Goal: Information Seeking & Learning: Compare options

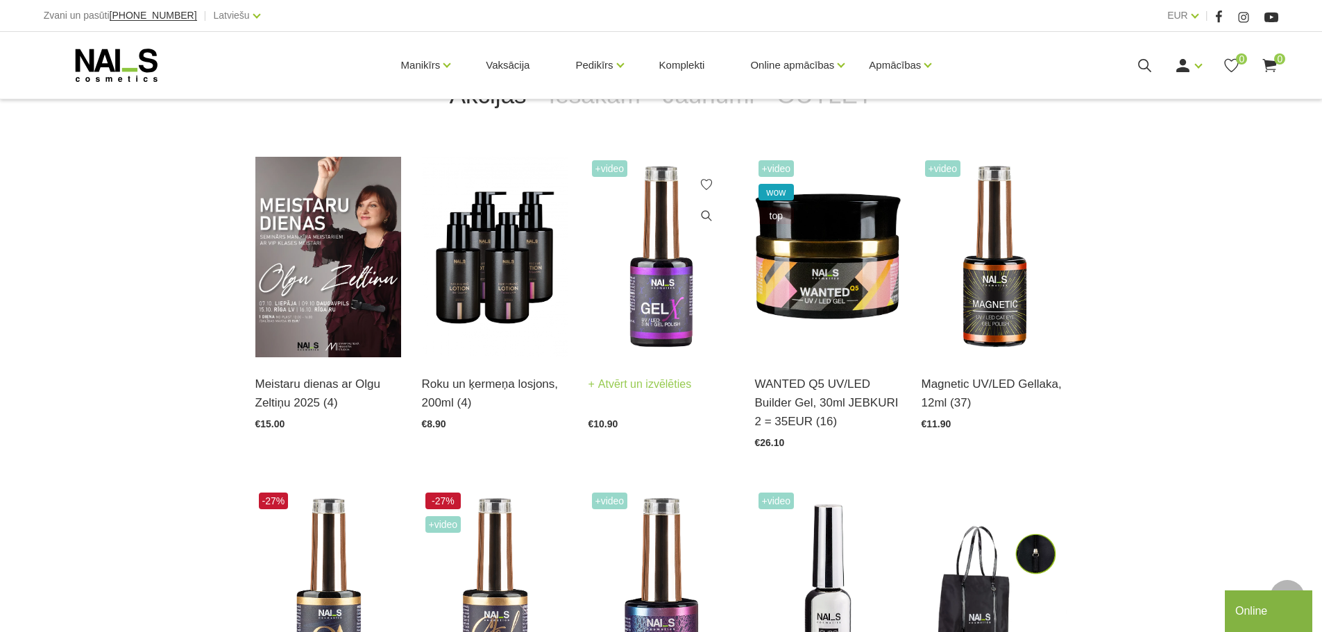
scroll to position [347, 0]
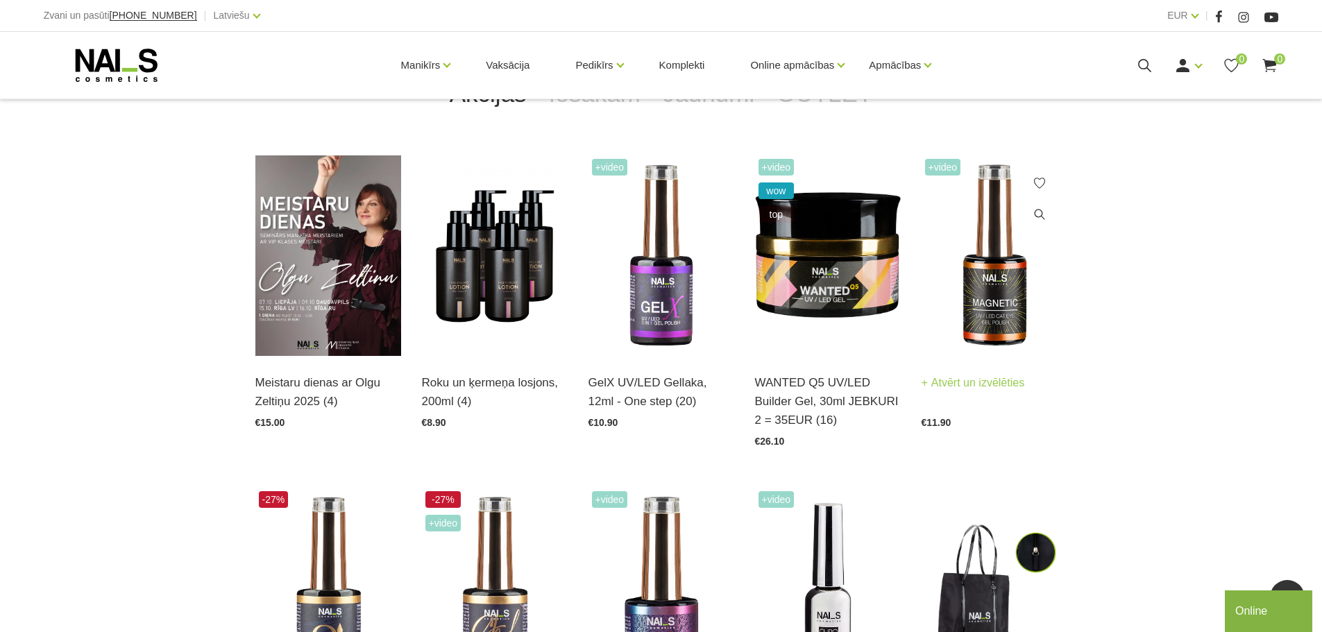
click at [990, 244] on img at bounding box center [995, 255] width 146 height 201
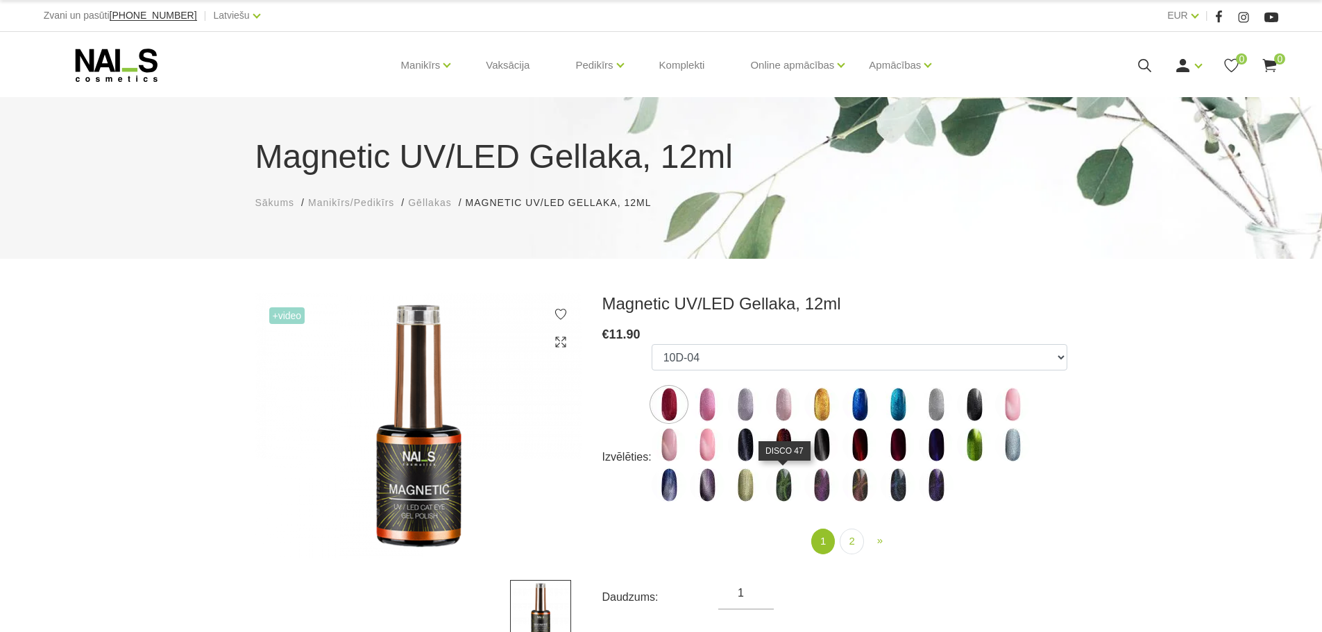
click at [786, 489] on img at bounding box center [783, 485] width 35 height 35
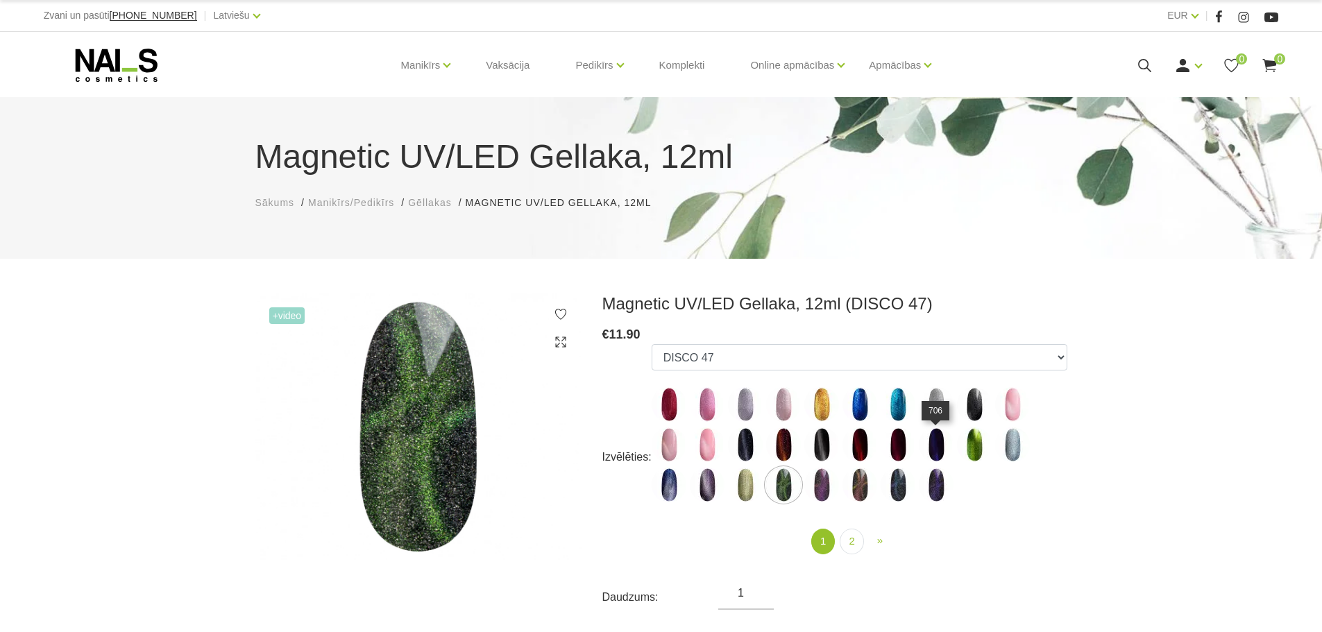
click at [938, 450] on img at bounding box center [936, 445] width 35 height 35
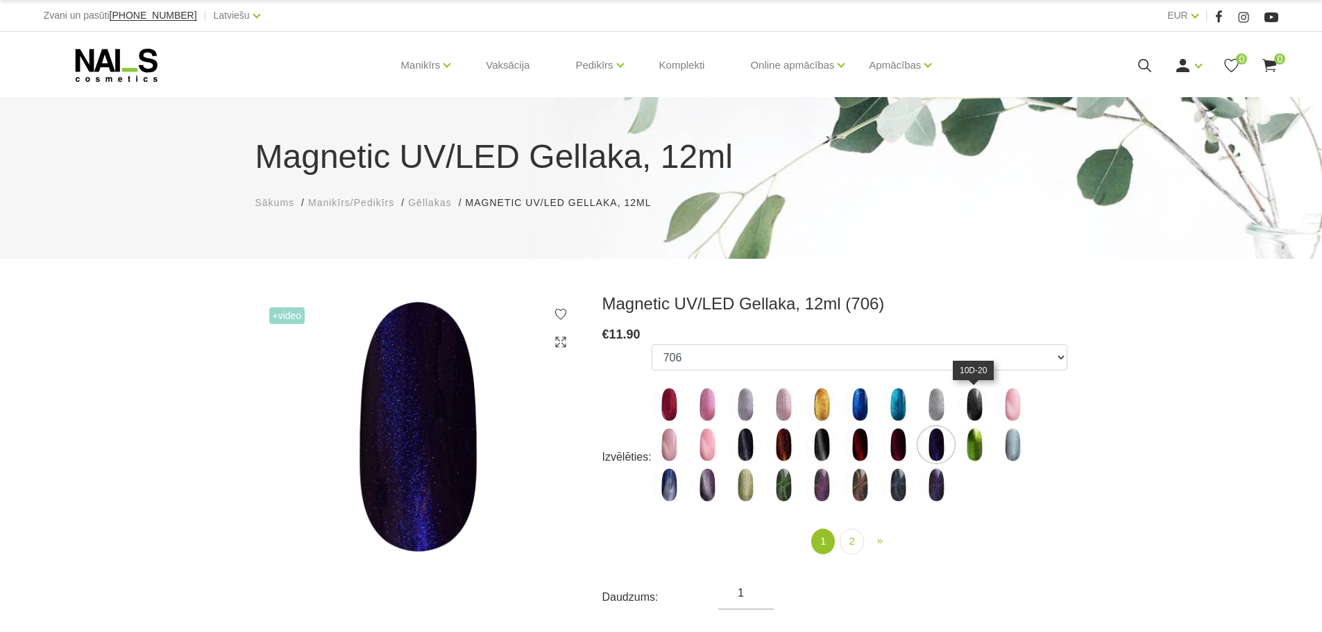
click at [981, 408] on img at bounding box center [974, 404] width 35 height 35
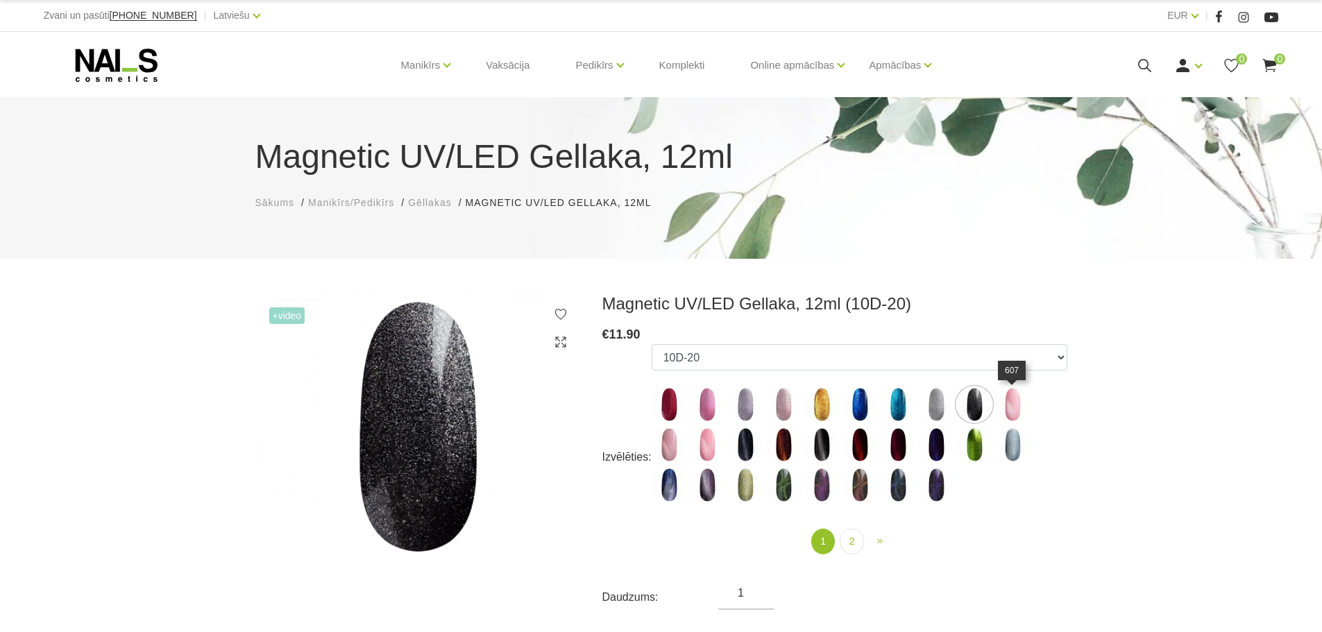
click at [1009, 403] on img at bounding box center [1012, 404] width 35 height 35
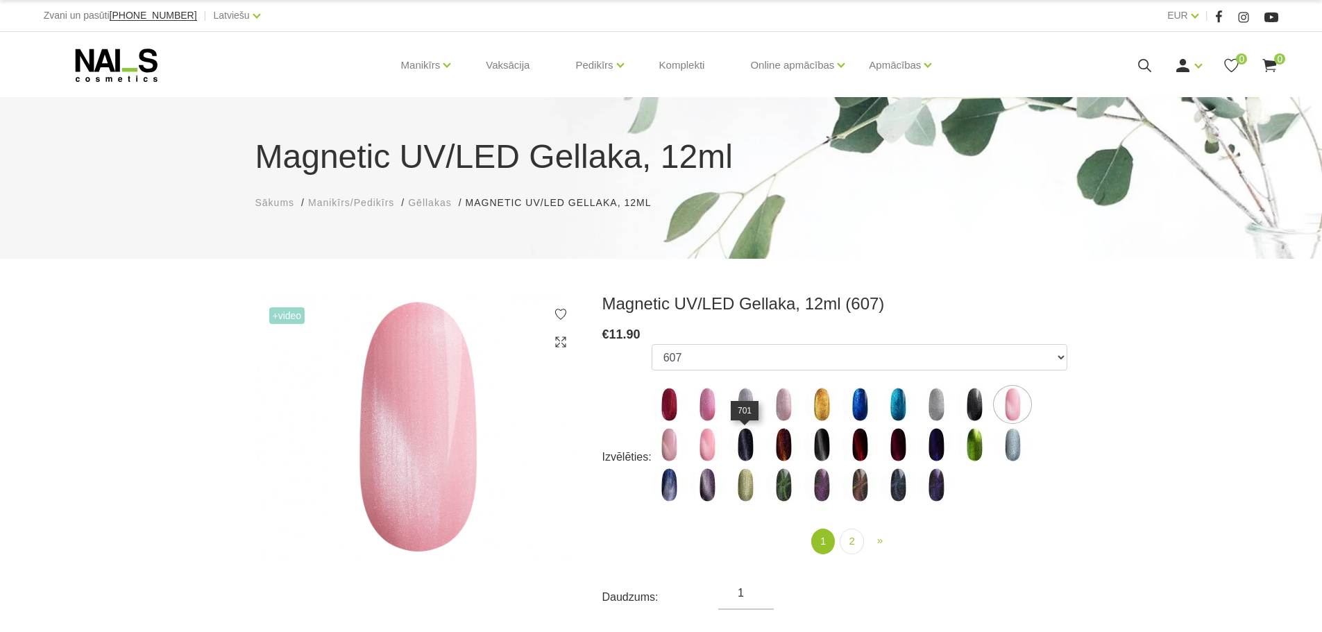
click at [749, 448] on img at bounding box center [745, 445] width 35 height 35
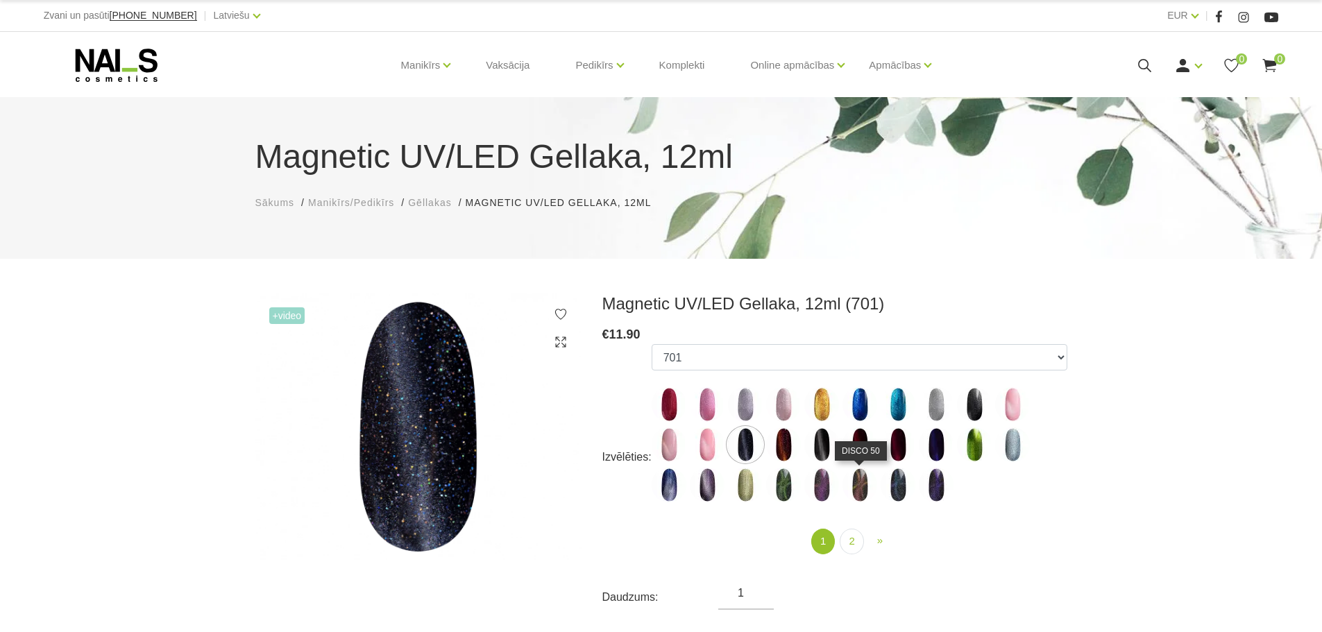
click at [860, 488] on img at bounding box center [860, 485] width 35 height 35
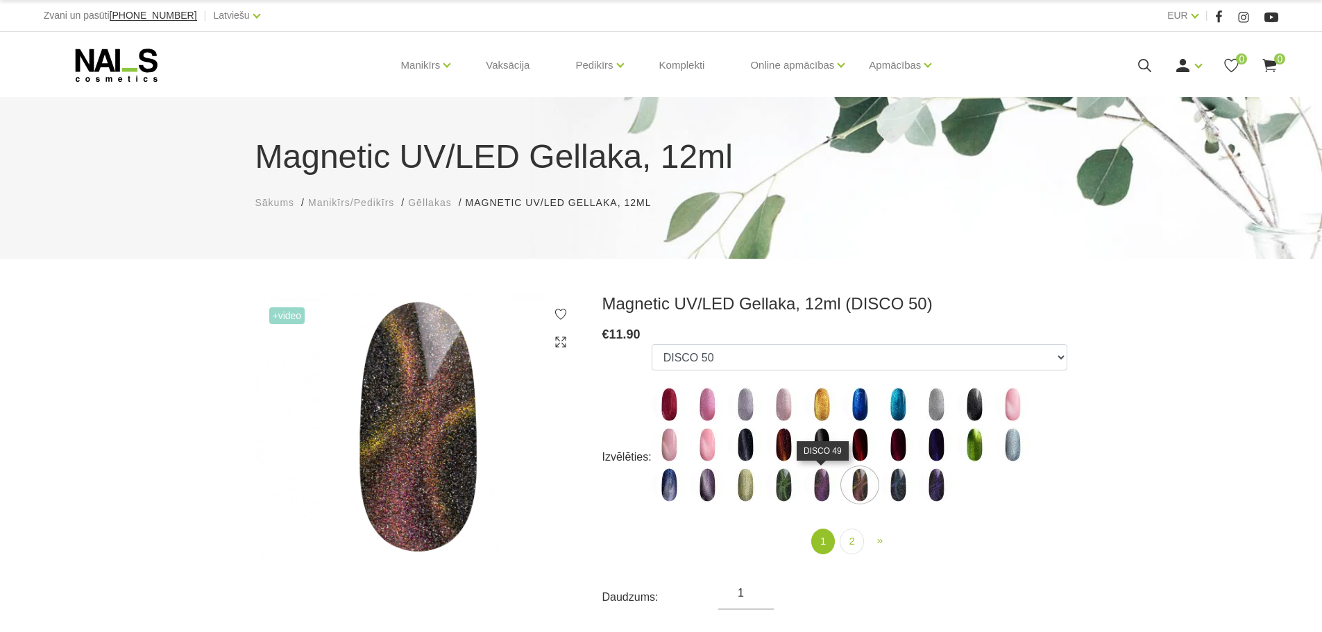
click at [816, 489] on img at bounding box center [821, 485] width 35 height 35
select select "5590"
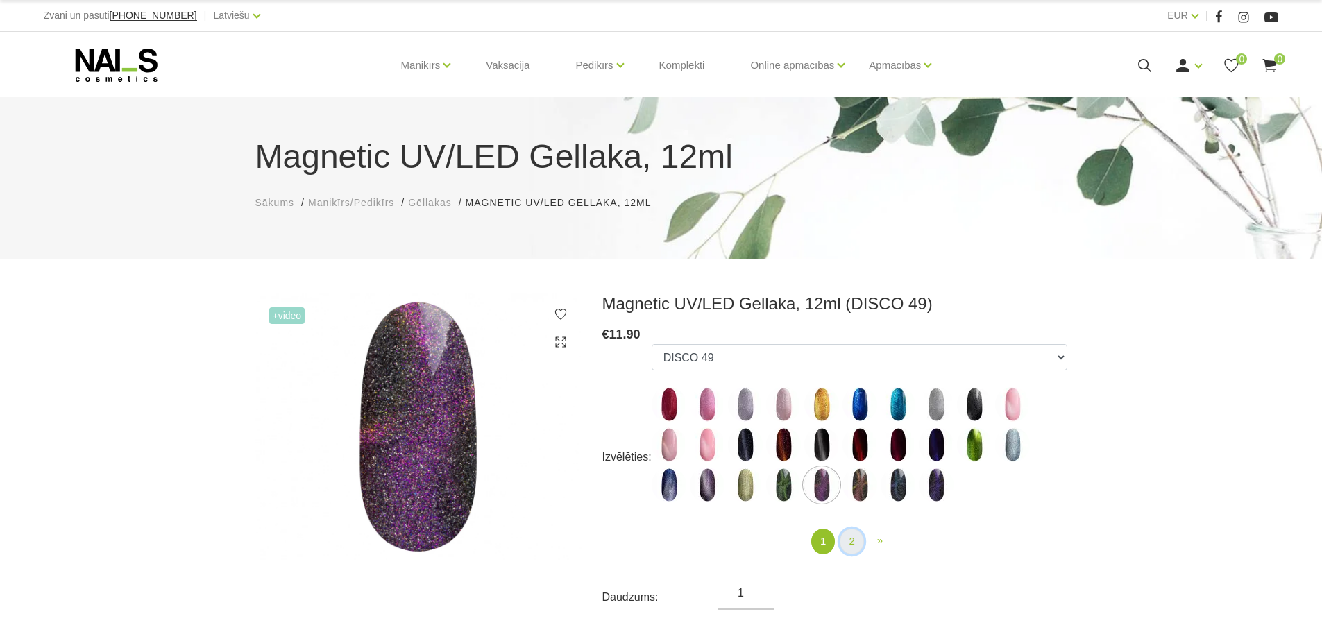
click at [848, 535] on link "2" at bounding box center [852, 542] width 24 height 26
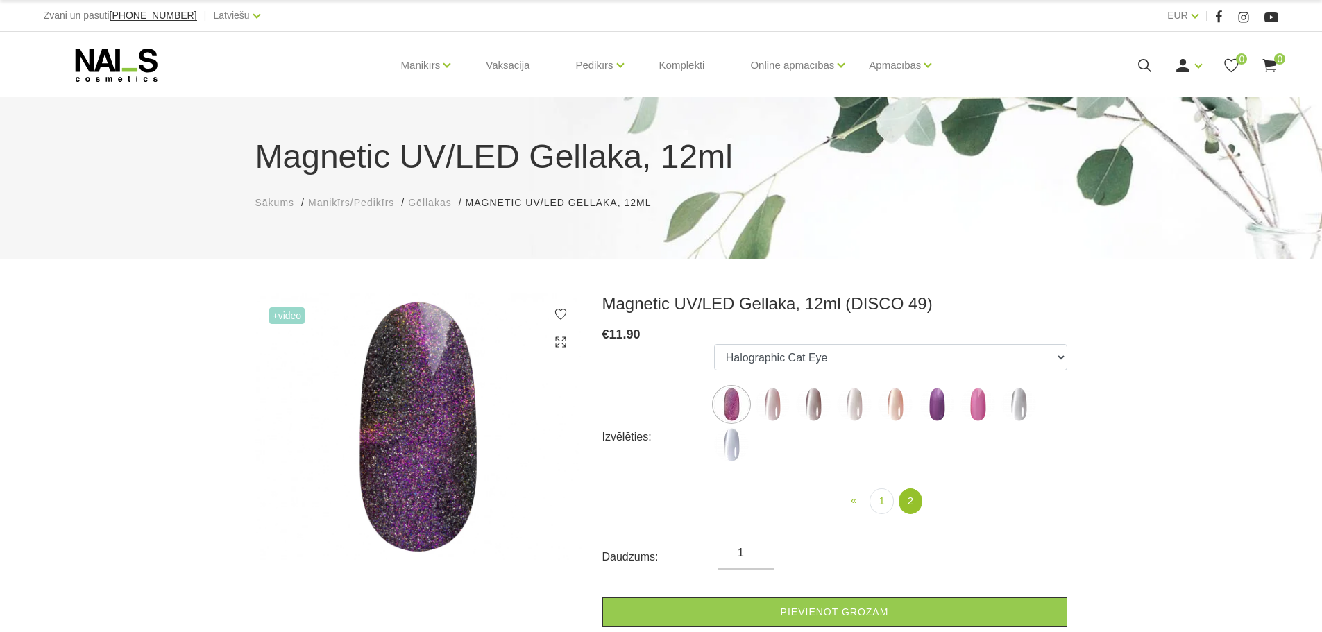
click at [772, 417] on img at bounding box center [772, 404] width 35 height 35
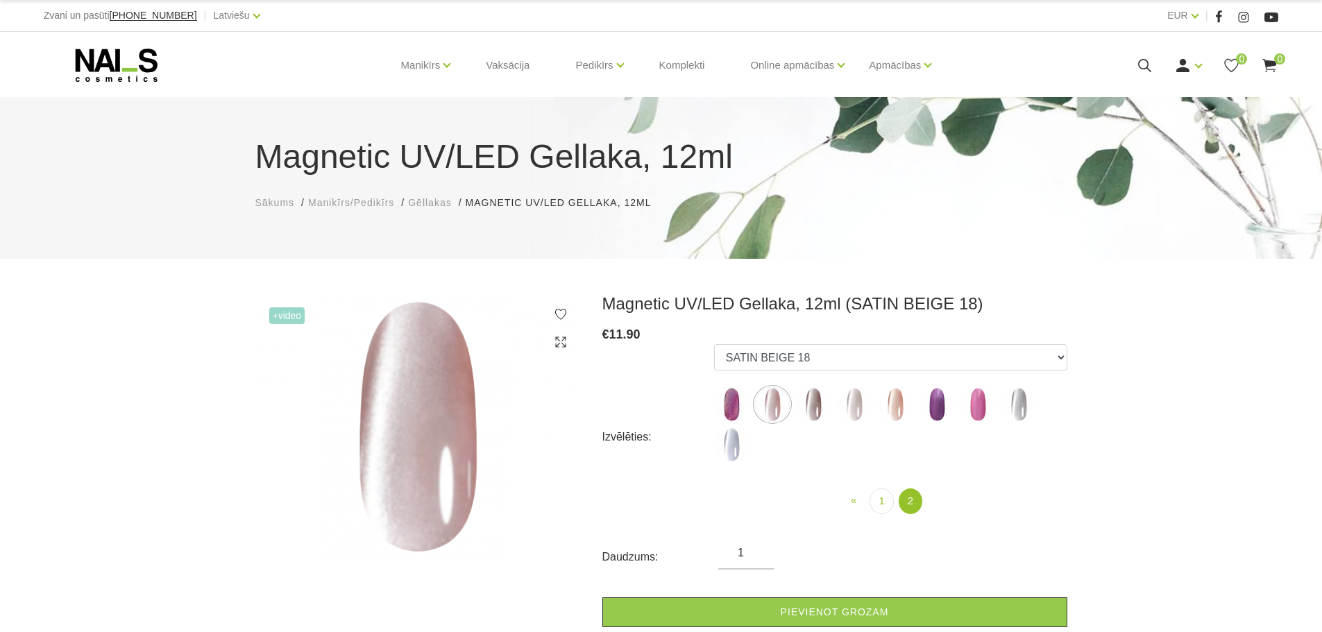
click at [794, 396] on ul "10D-04 10D-07 10D-08 10D-09 10D-13 10D-14 10D-15 10D-19 10D-20 607 614 615 701 …" at bounding box center [890, 406] width 353 height 124
click at [811, 403] on img at bounding box center [813, 404] width 35 height 35
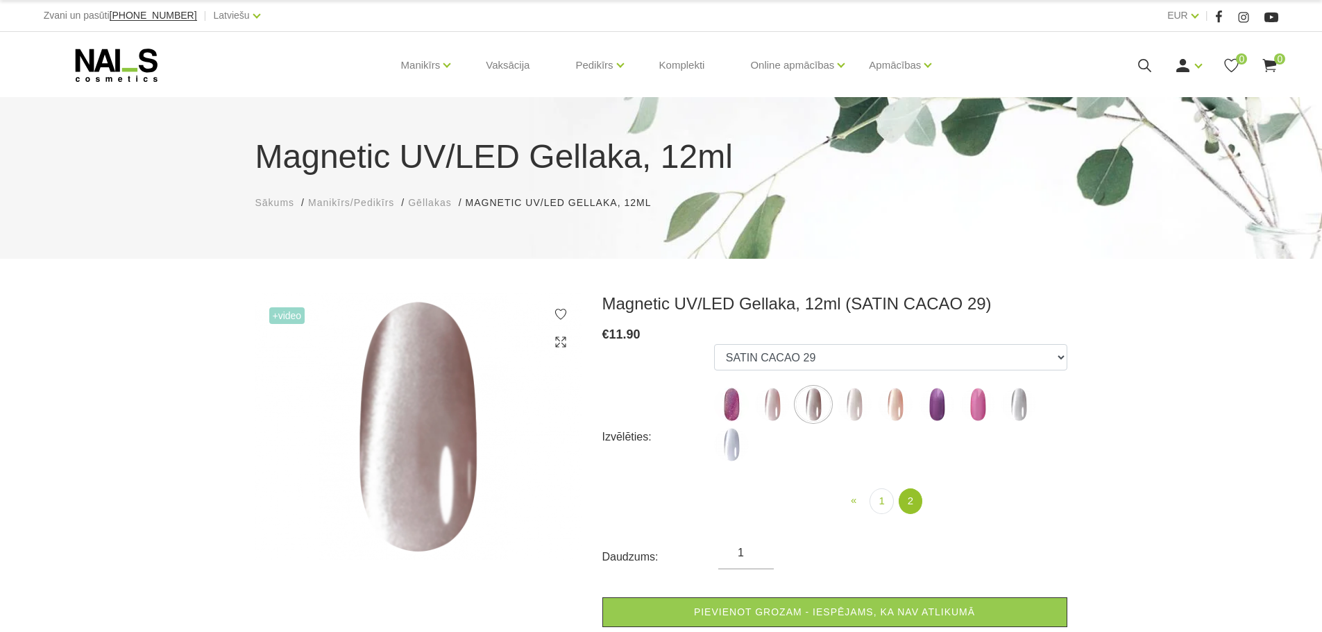
click at [865, 404] on img at bounding box center [854, 404] width 35 height 35
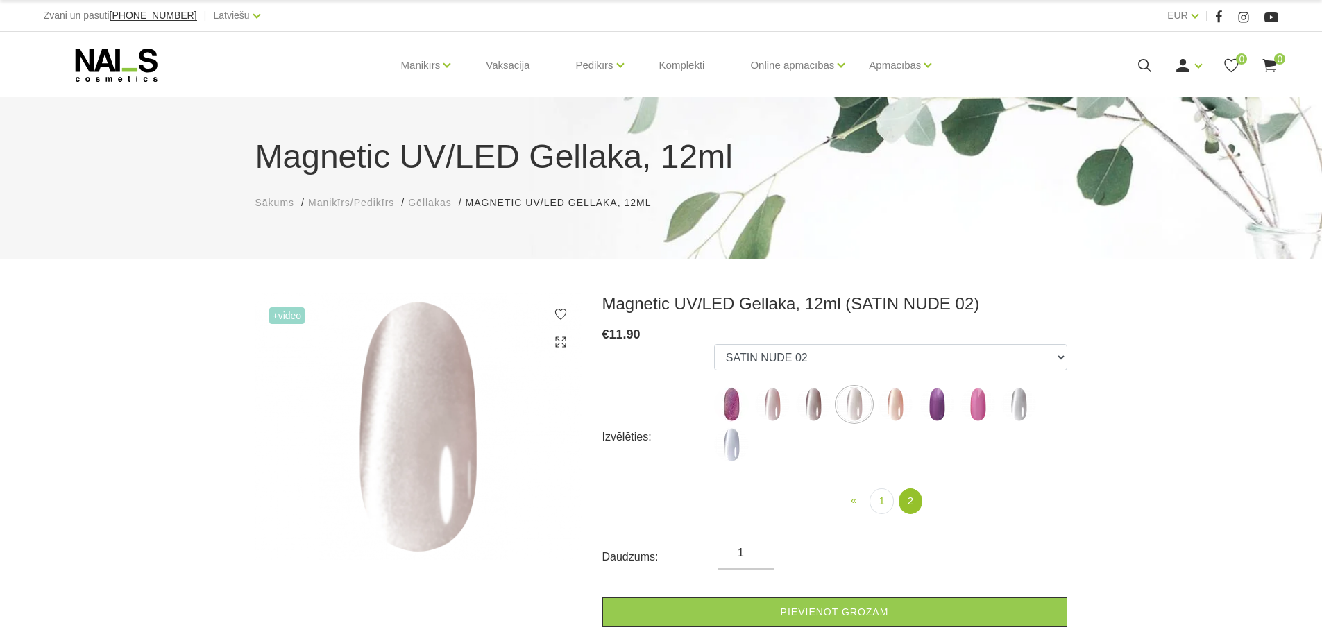
click at [900, 405] on img at bounding box center [895, 404] width 35 height 35
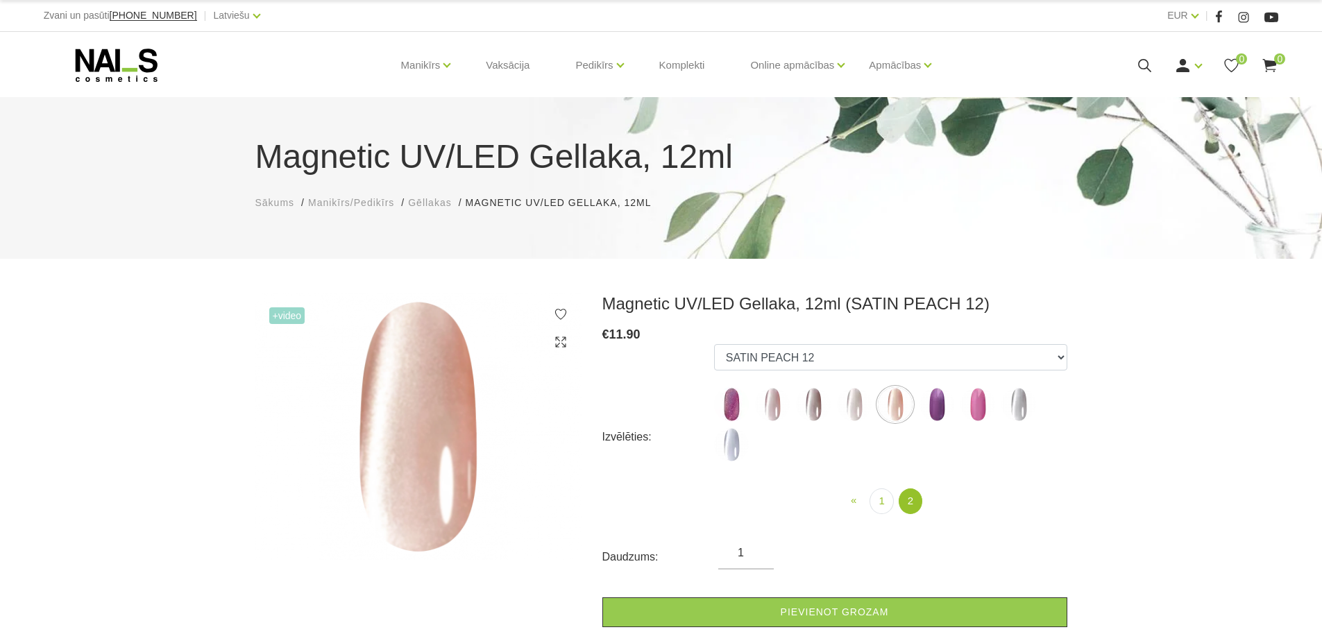
click at [926, 400] on img at bounding box center [937, 404] width 35 height 35
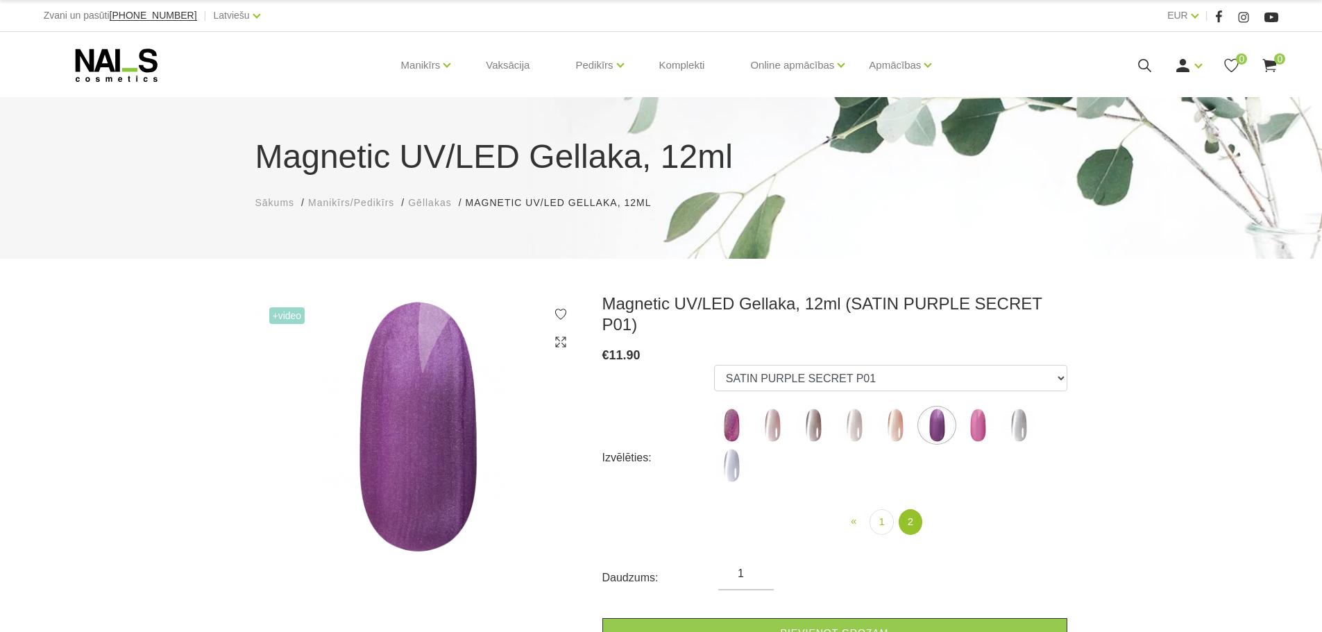
click at [979, 408] on img at bounding box center [978, 425] width 35 height 35
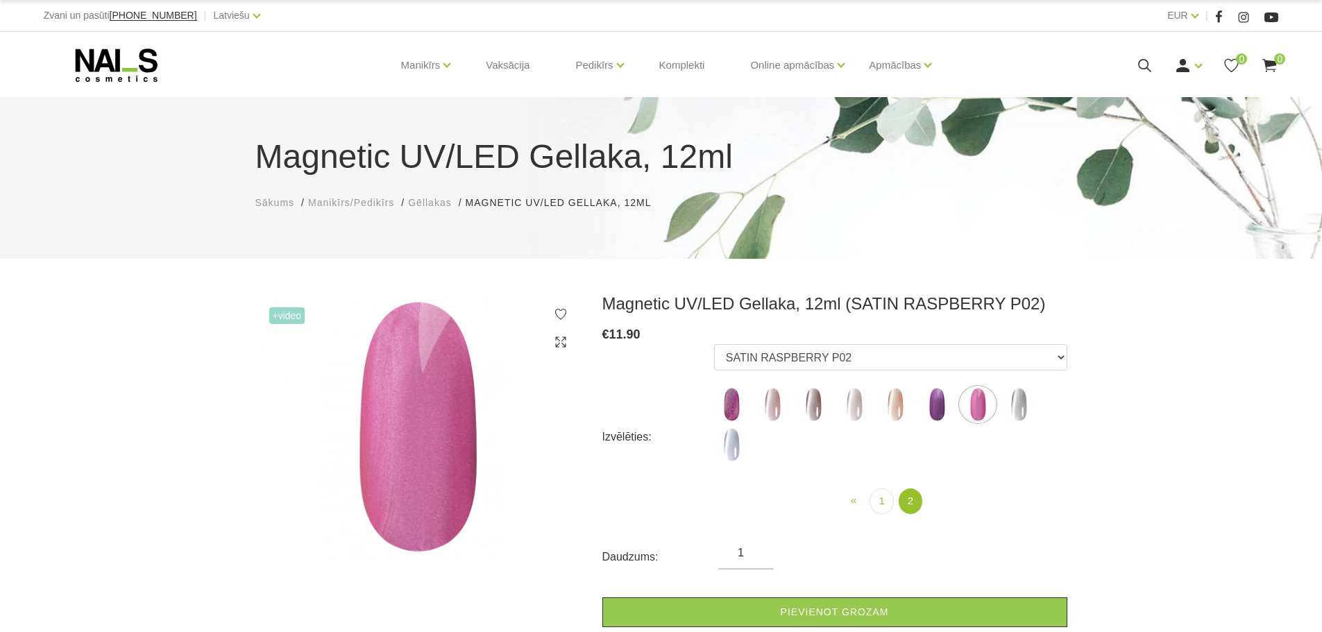
click at [1008, 400] on img at bounding box center [1019, 404] width 35 height 35
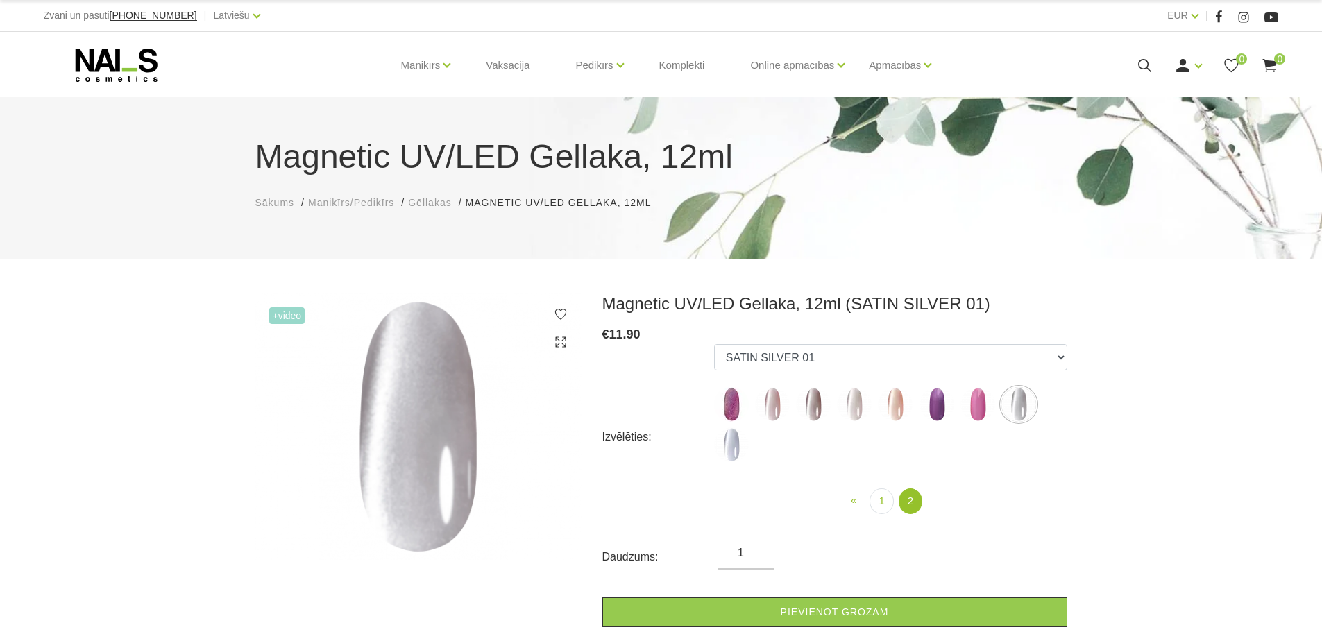
click at [727, 439] on img at bounding box center [731, 445] width 35 height 35
select select "6300"
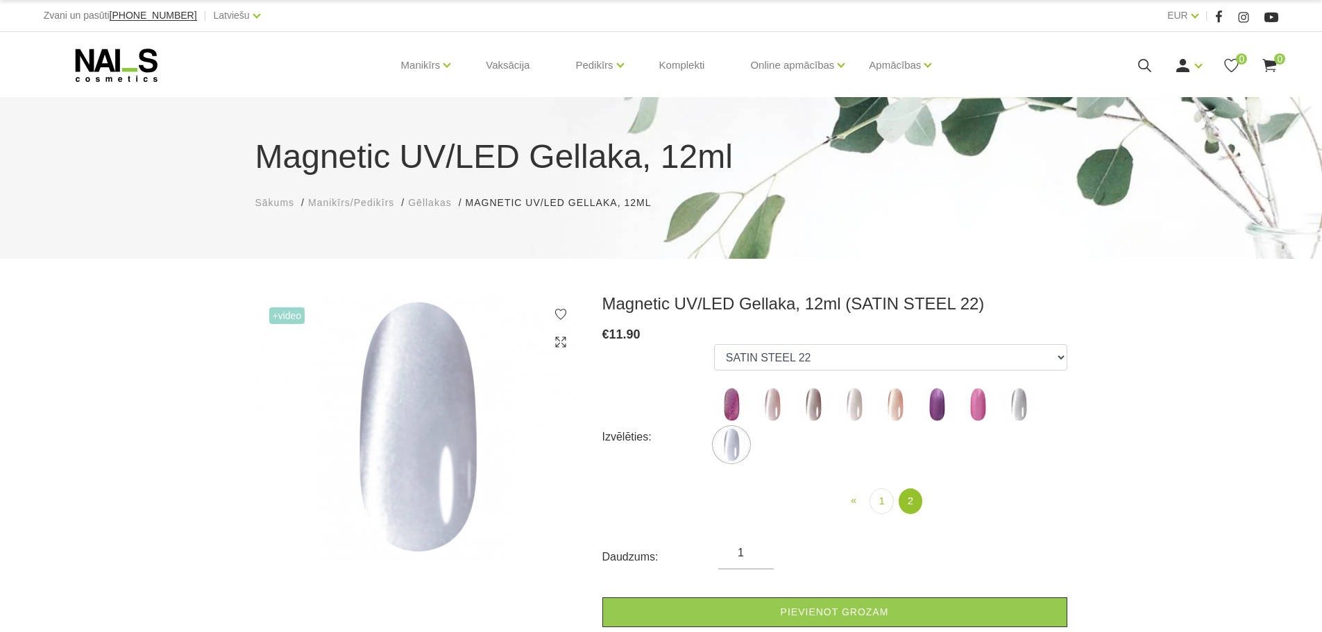
click at [443, 201] on span "Gēllakas" at bounding box center [429, 202] width 43 height 11
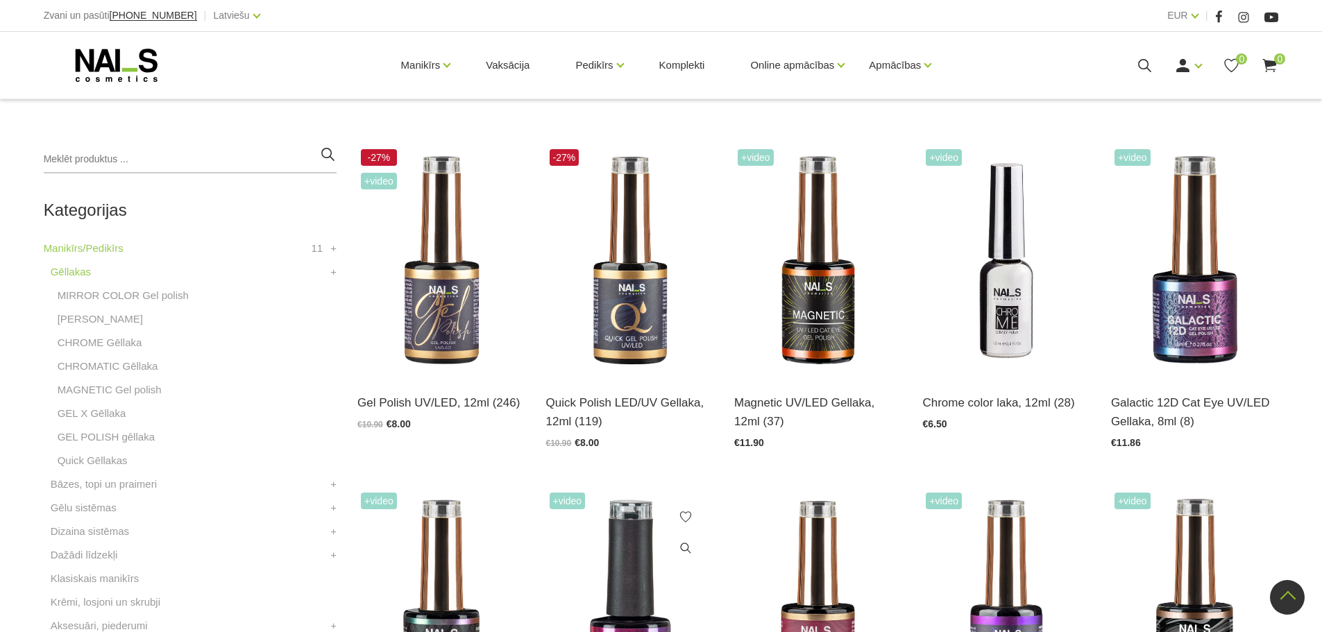
scroll to position [278, 0]
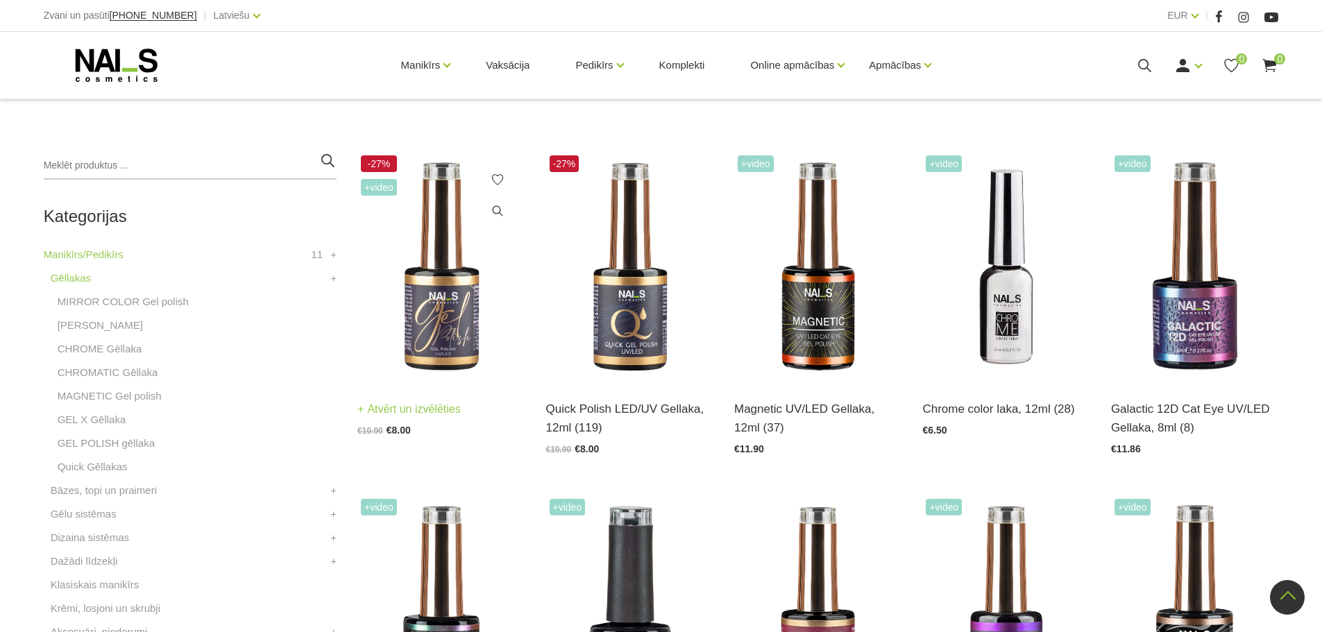
click at [424, 282] on img at bounding box center [440, 267] width 167 height 230
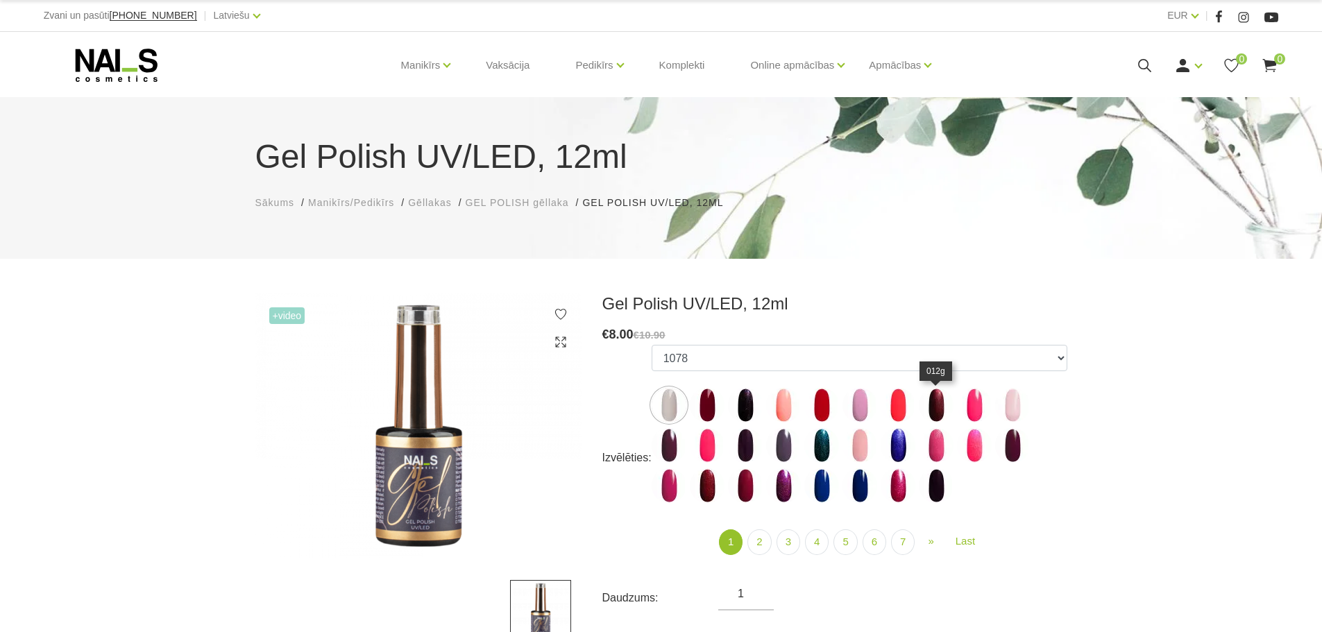
click at [938, 403] on img at bounding box center [936, 405] width 35 height 35
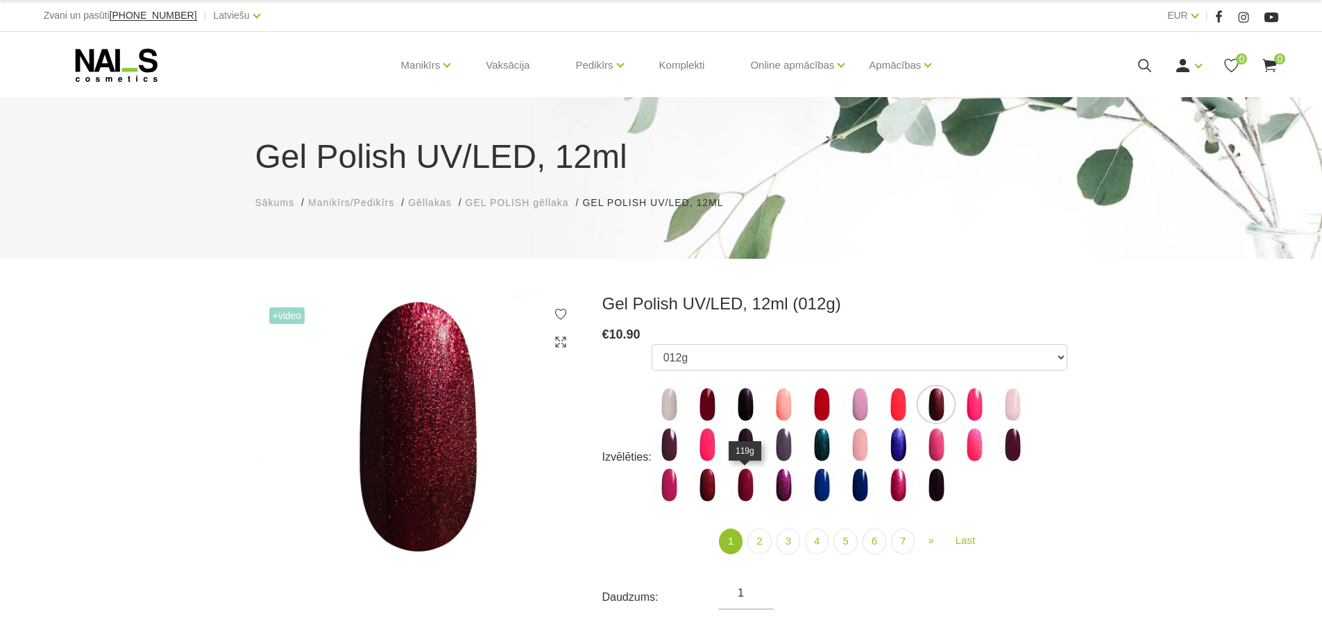
click at [752, 491] on img at bounding box center [745, 485] width 35 height 35
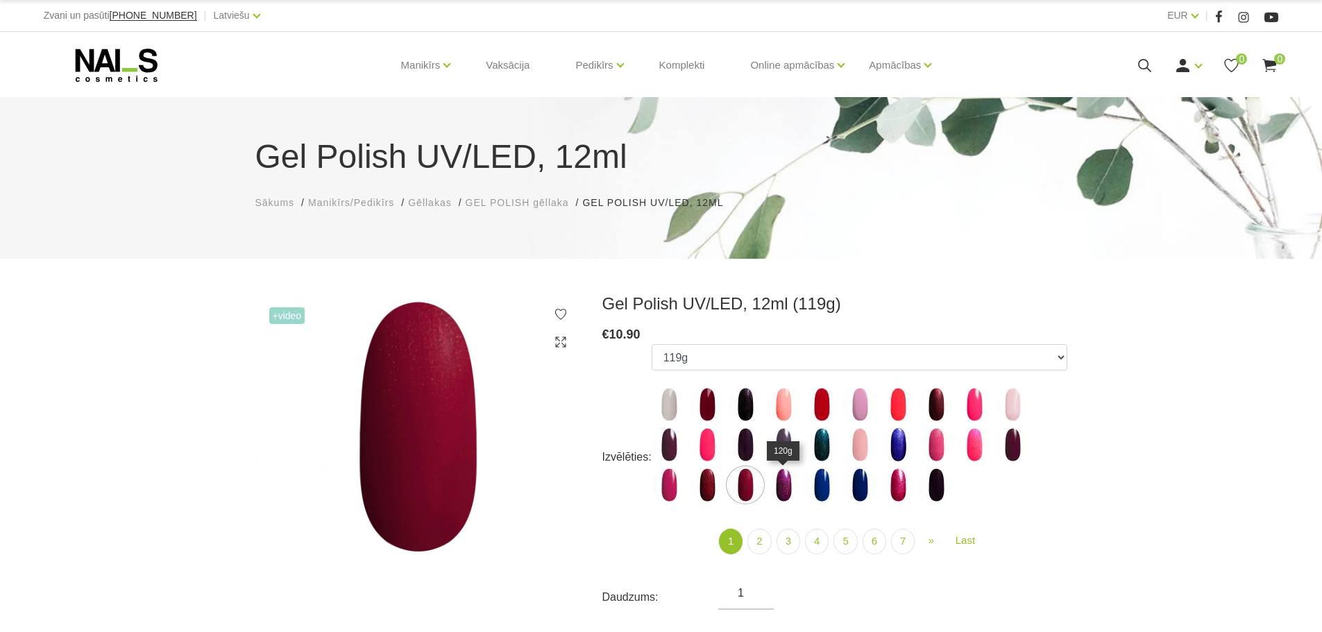
click at [771, 488] on img at bounding box center [783, 485] width 35 height 35
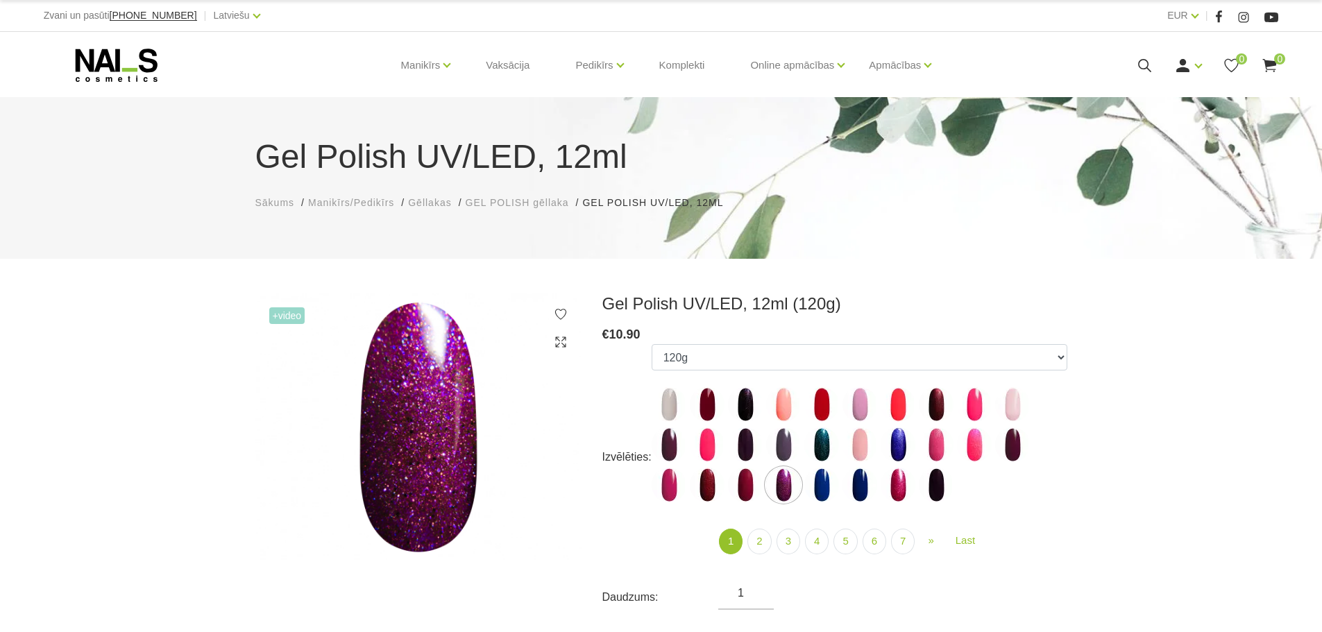
click at [796, 487] on img at bounding box center [783, 485] width 35 height 35
click at [803, 489] on ul "1078 1081 001g 001n 003c 008b 011n 012g 016n 020b 044v 065v 068p 069v 083g 085p…" at bounding box center [860, 426] width 416 height 164
click at [827, 487] on img at bounding box center [821, 485] width 35 height 35
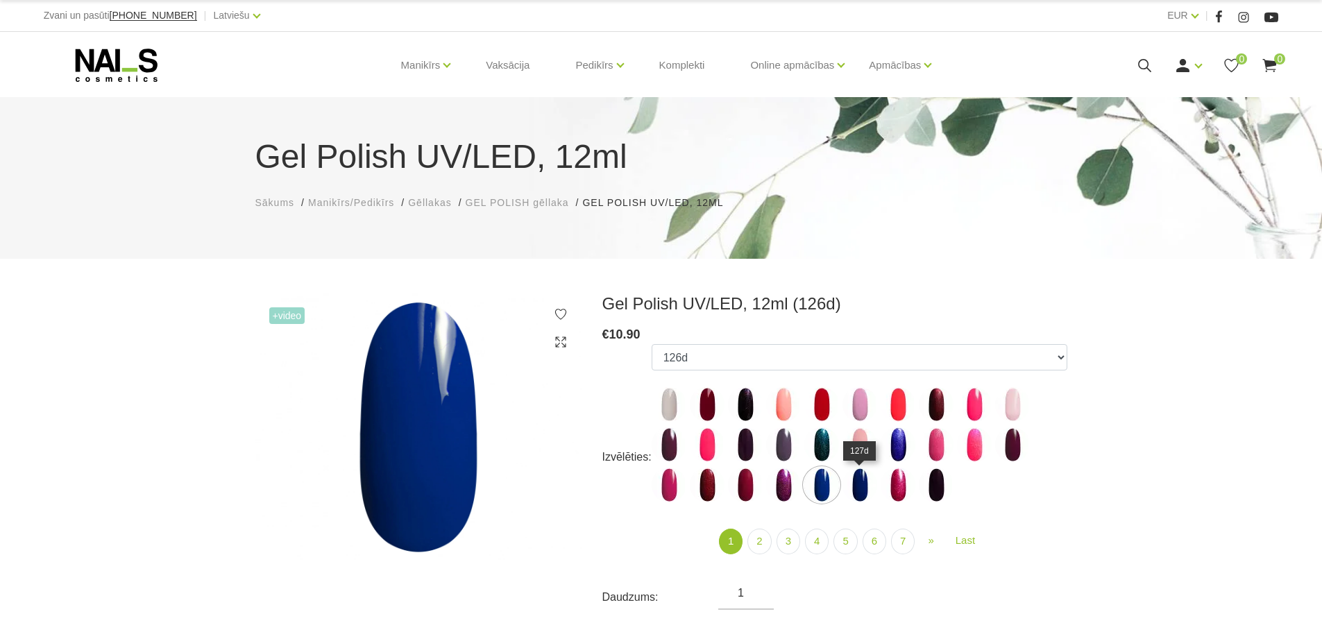
click at [852, 487] on img at bounding box center [860, 485] width 35 height 35
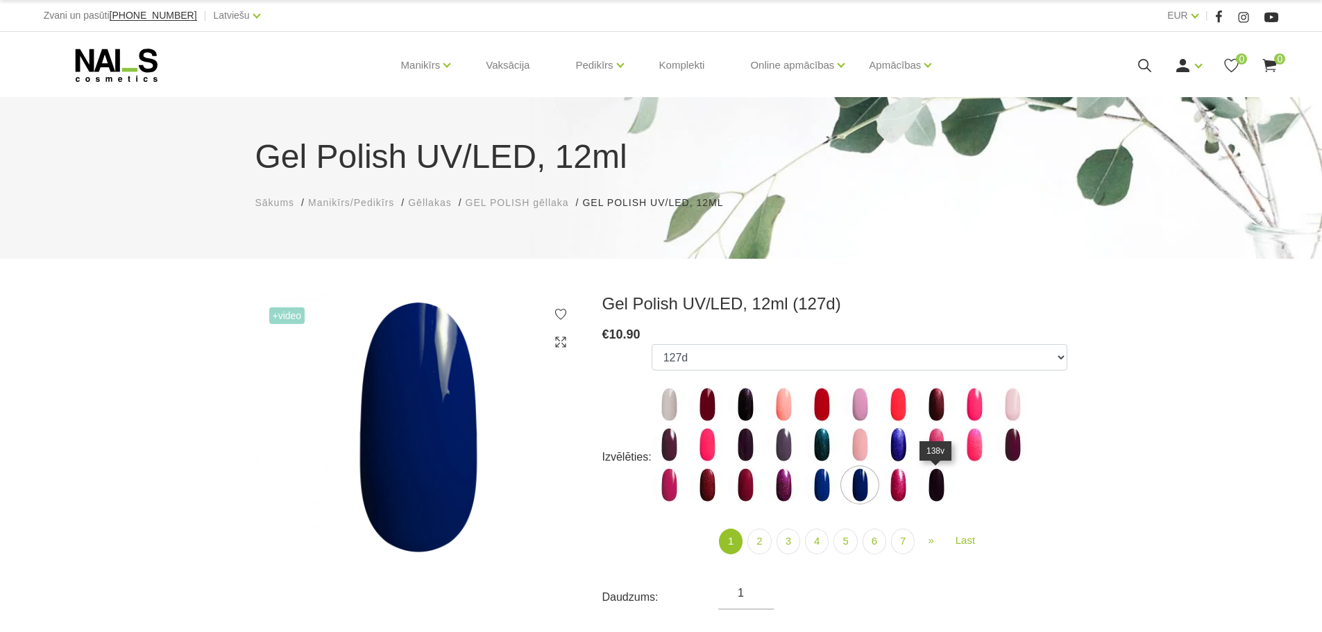
click at [934, 484] on img at bounding box center [936, 485] width 35 height 35
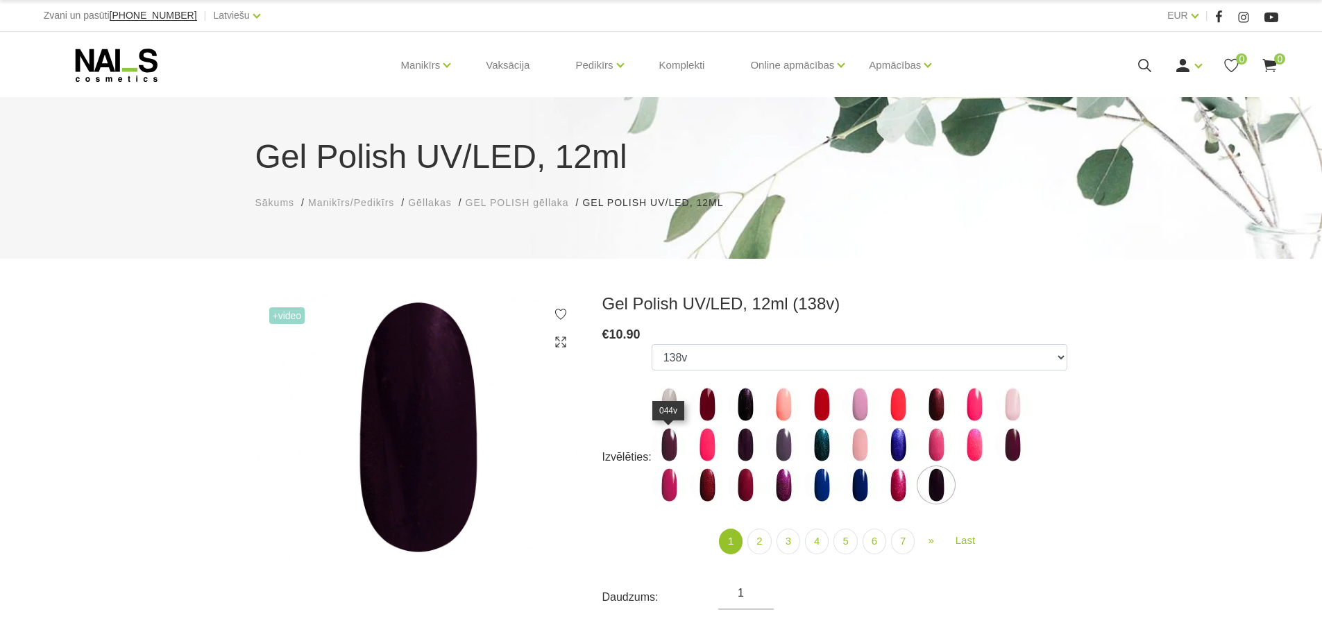
click at [671, 450] on img at bounding box center [669, 445] width 35 height 35
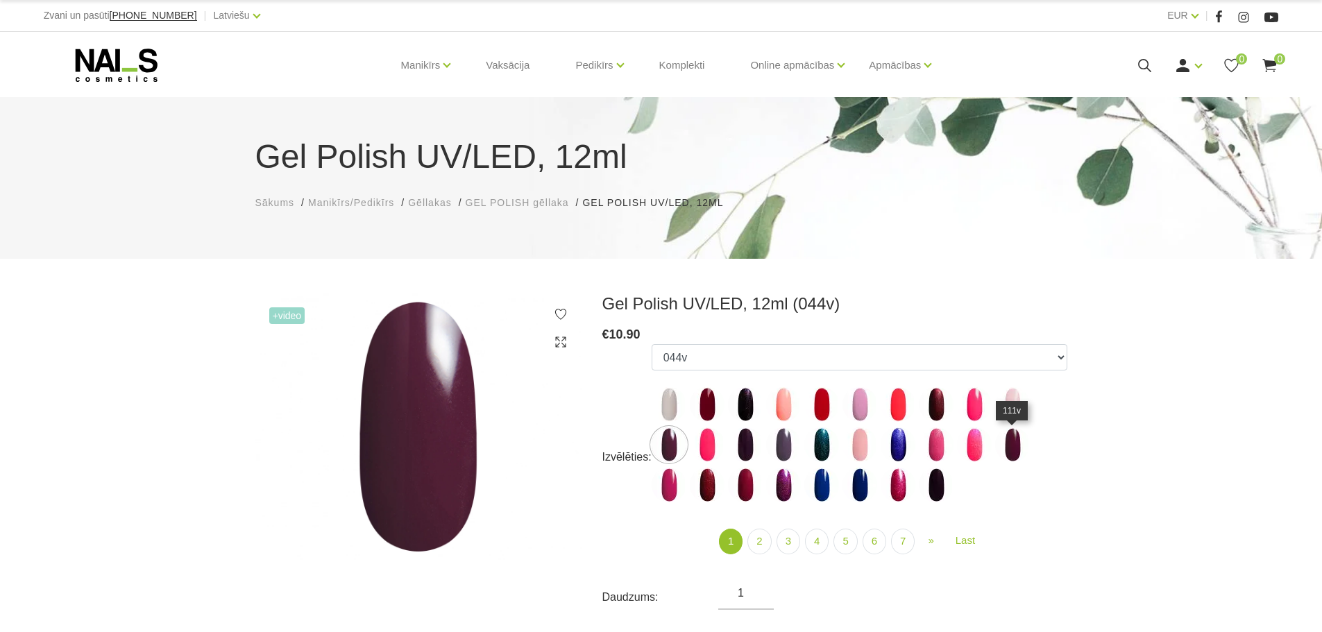
click at [1012, 437] on img at bounding box center [1012, 445] width 35 height 35
select select "4021"
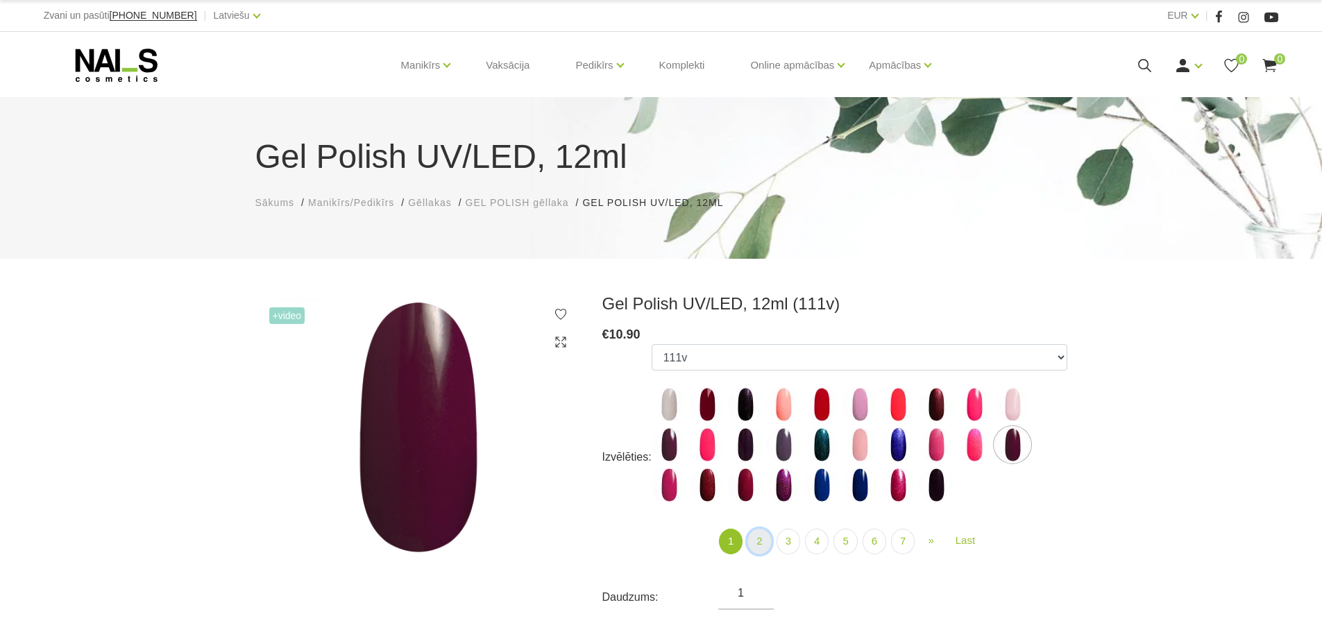
click at [763, 541] on link "2" at bounding box center [760, 542] width 24 height 26
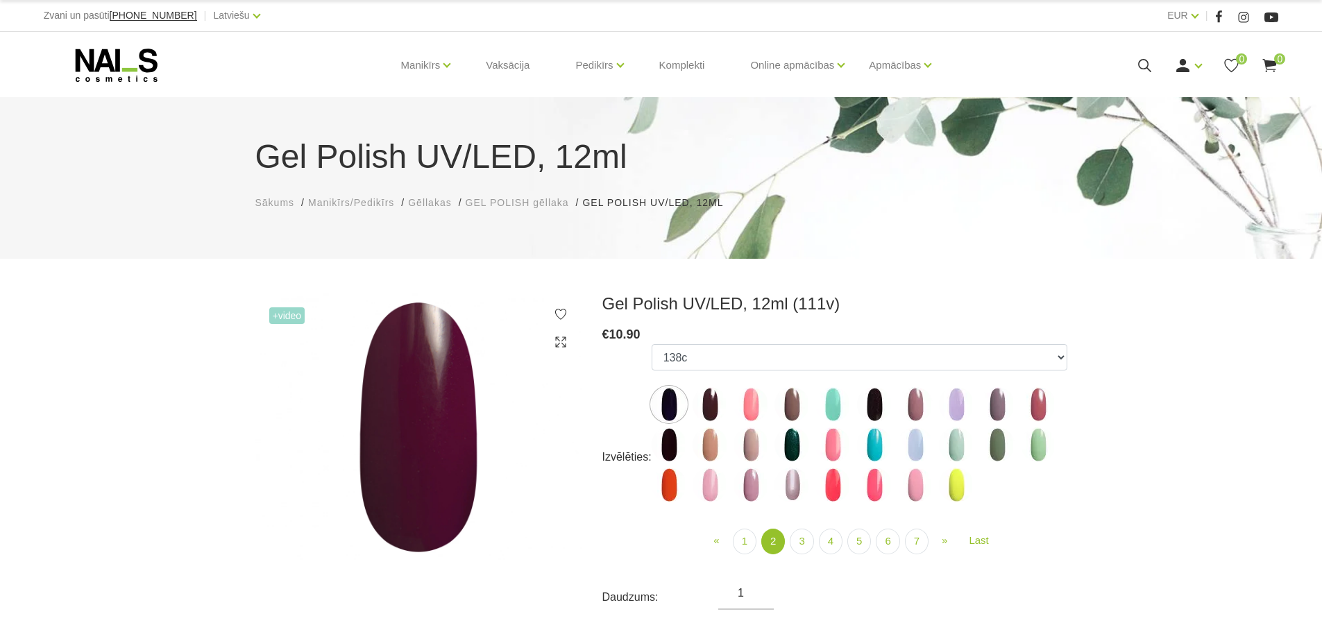
click at [673, 401] on img at bounding box center [669, 404] width 35 height 35
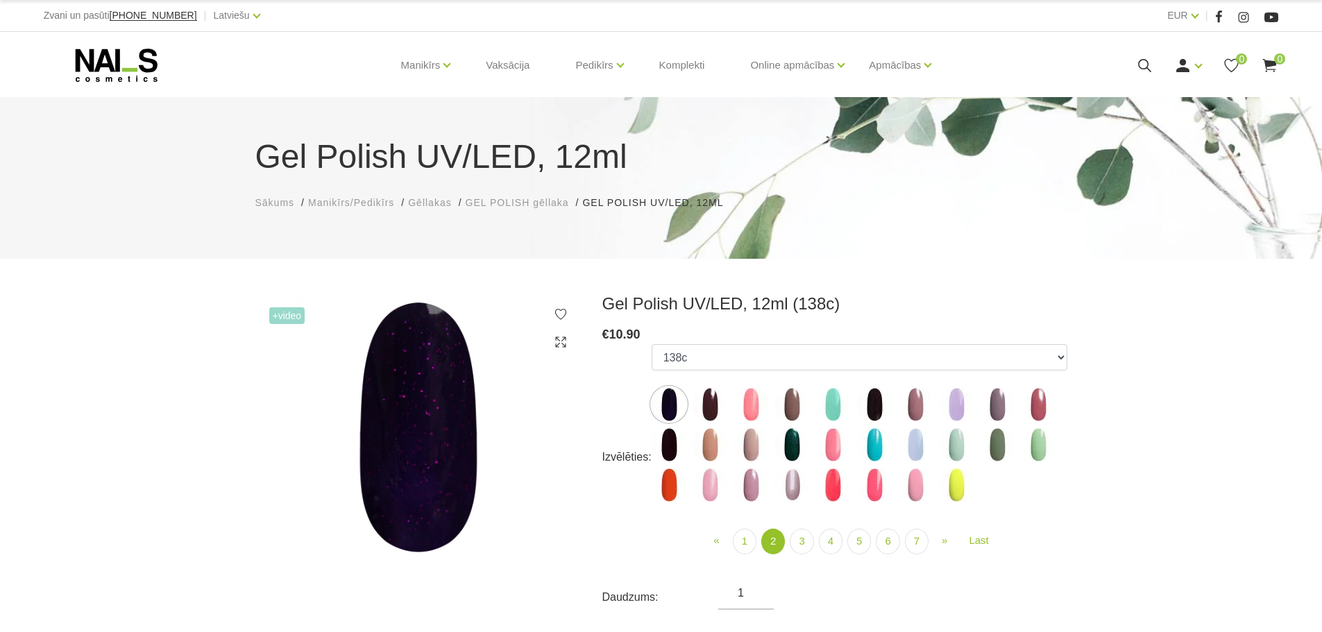
click at [703, 401] on img at bounding box center [710, 404] width 35 height 35
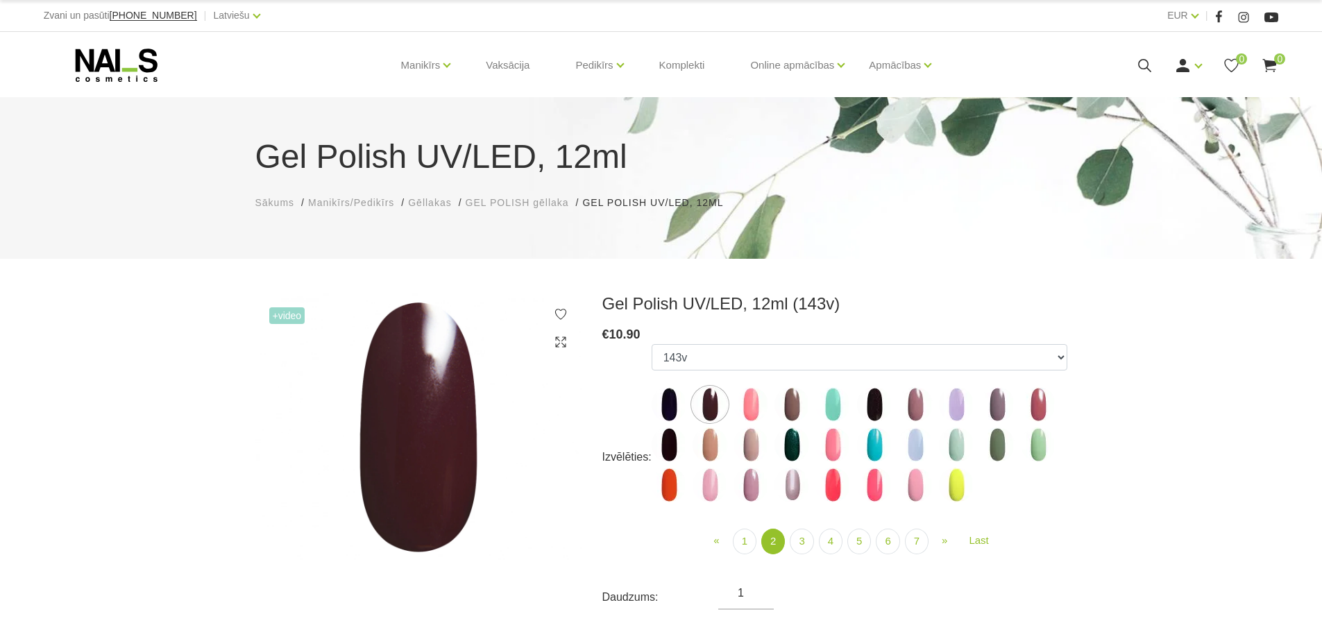
click at [761, 403] on img at bounding box center [751, 404] width 35 height 35
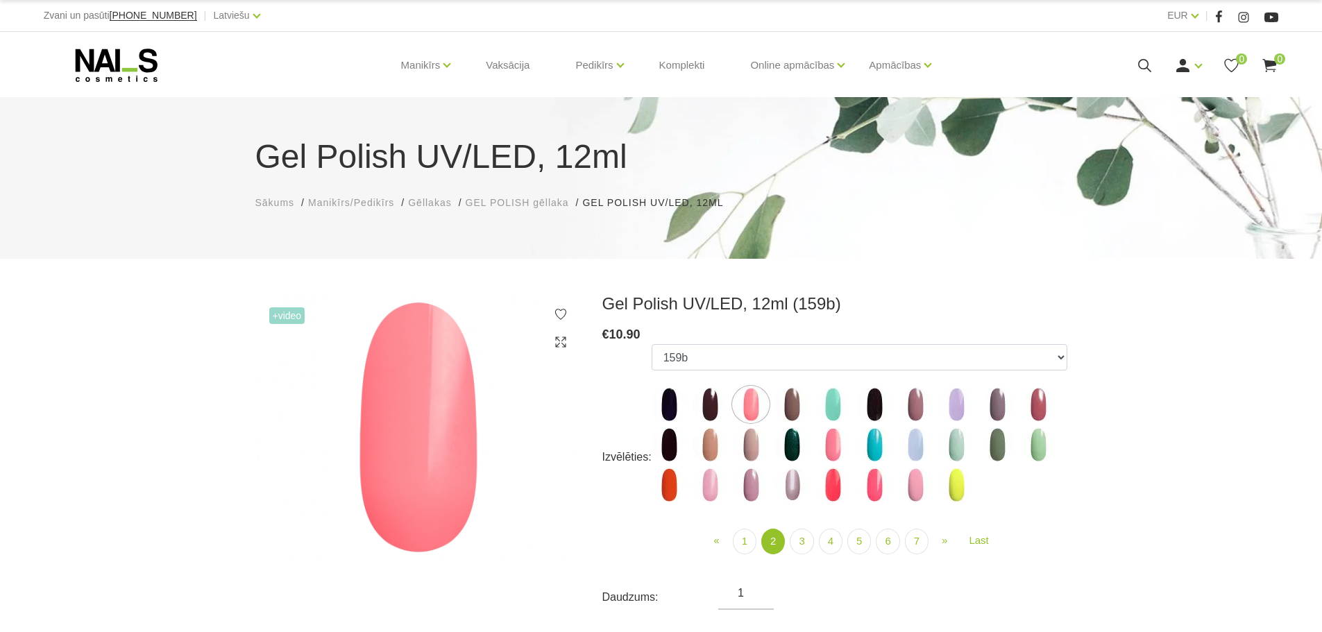
click at [710, 403] on img at bounding box center [710, 404] width 35 height 35
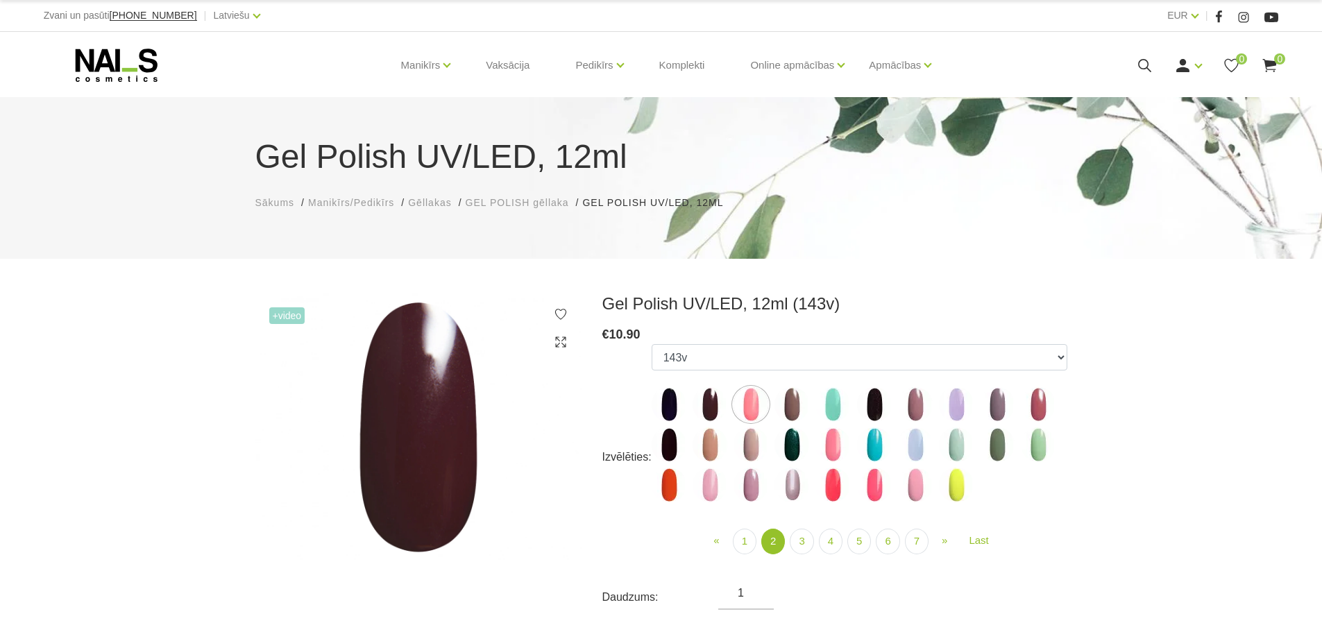
click at [788, 403] on img at bounding box center [792, 404] width 35 height 35
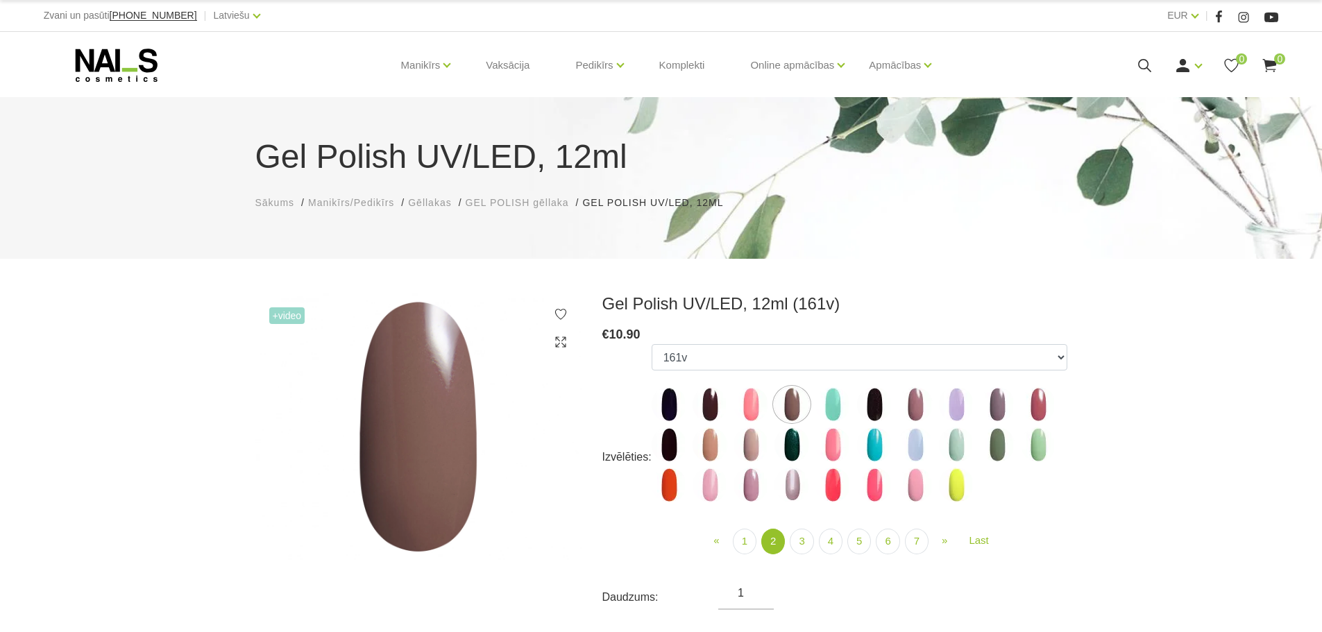
click at [877, 403] on img at bounding box center [874, 404] width 35 height 35
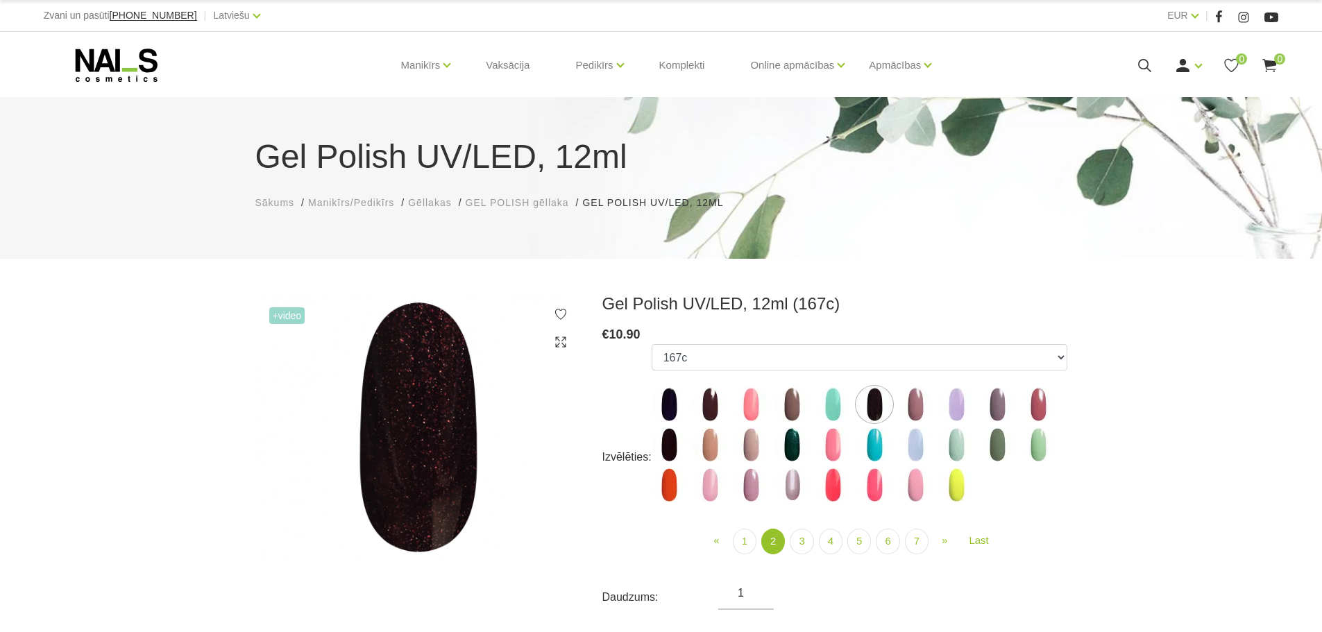
click at [908, 409] on img at bounding box center [915, 404] width 35 height 35
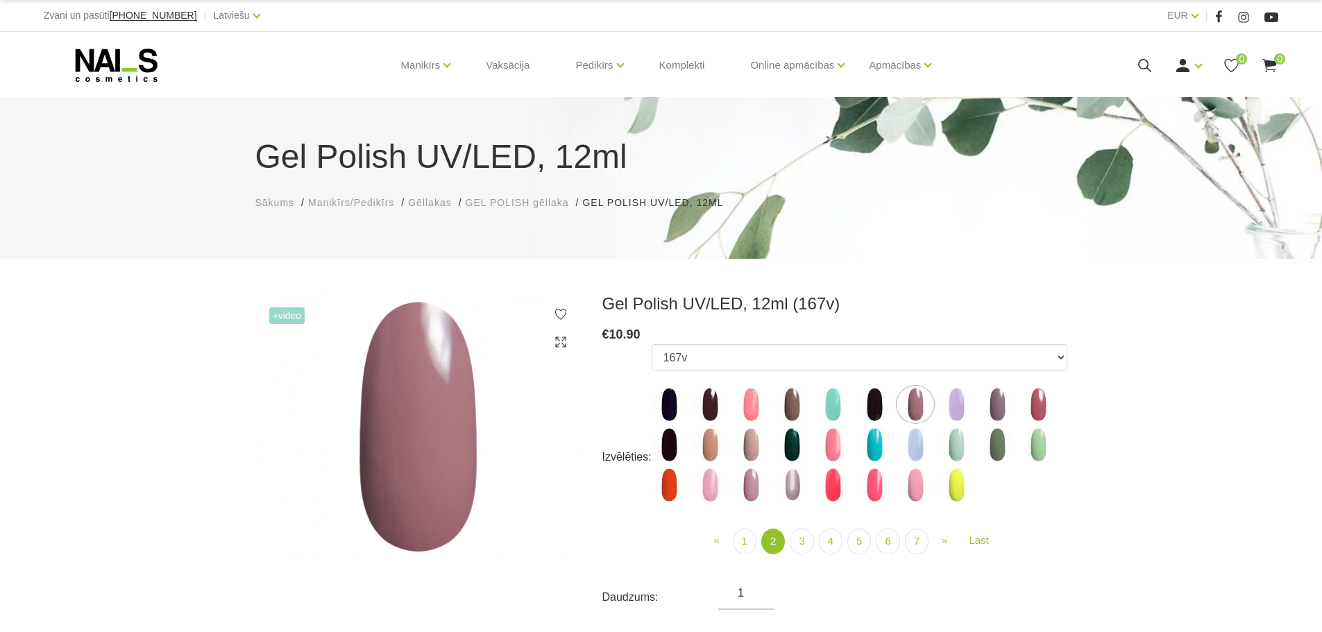
click at [796, 444] on img at bounding box center [792, 445] width 35 height 35
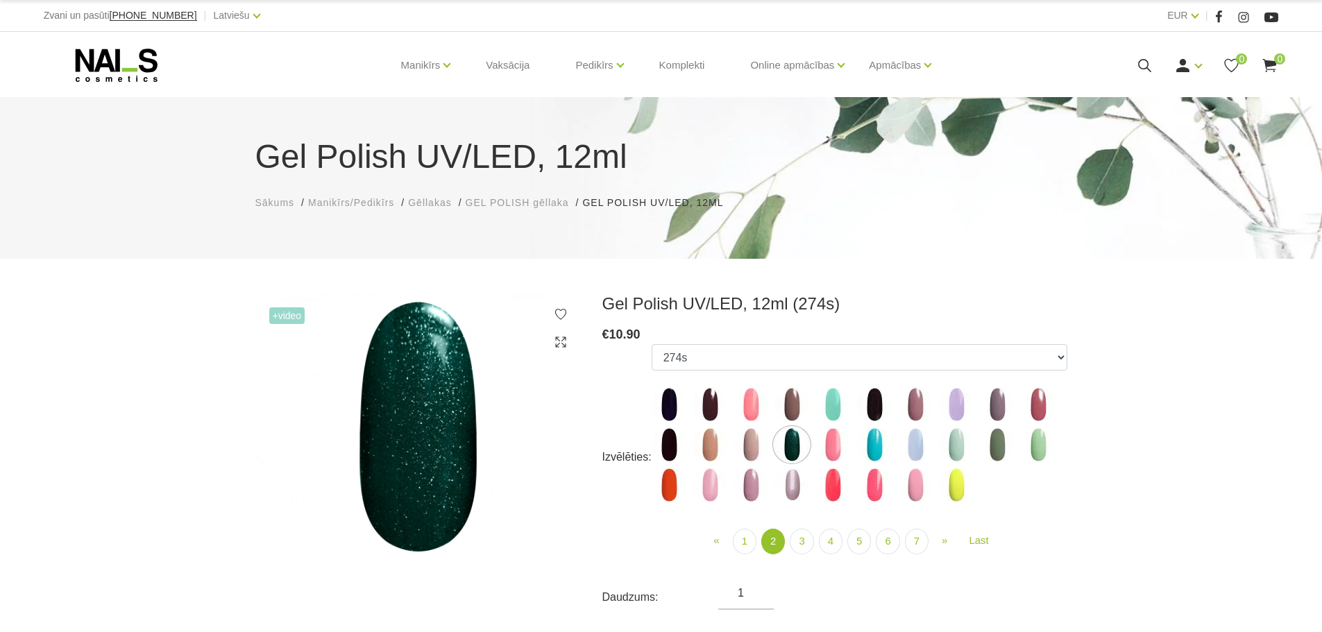
click at [657, 444] on img at bounding box center [669, 445] width 35 height 35
select select "4065"
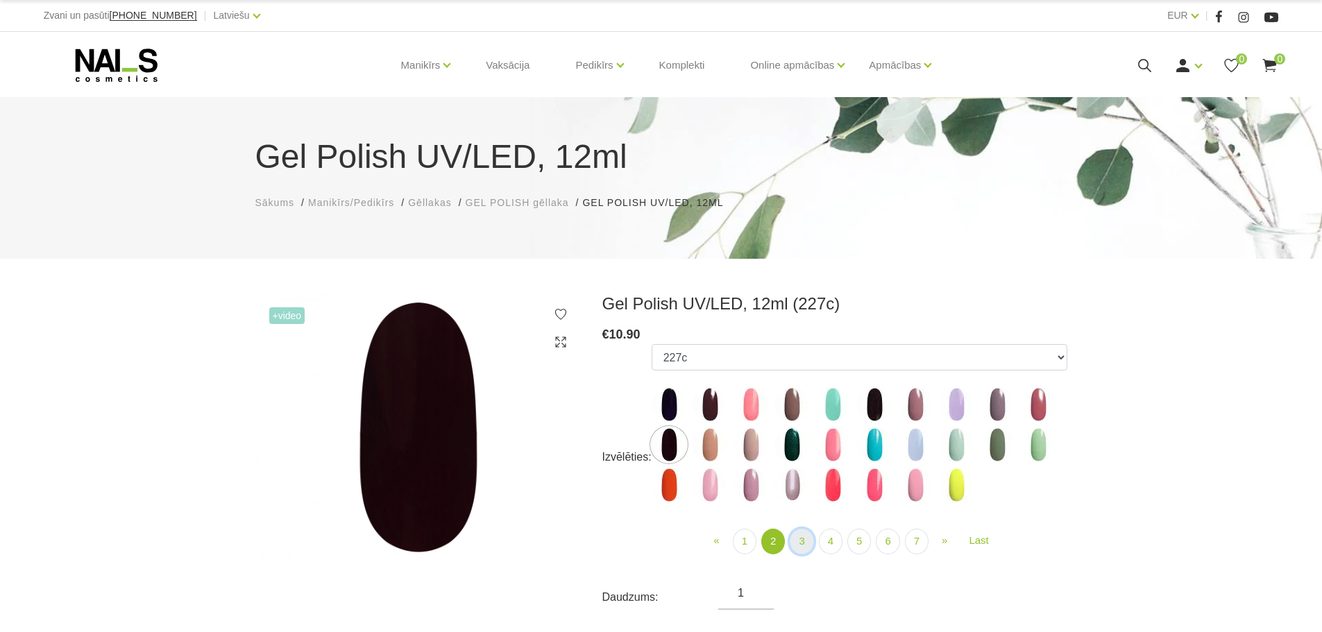
click at [807, 539] on link "3" at bounding box center [802, 542] width 24 height 26
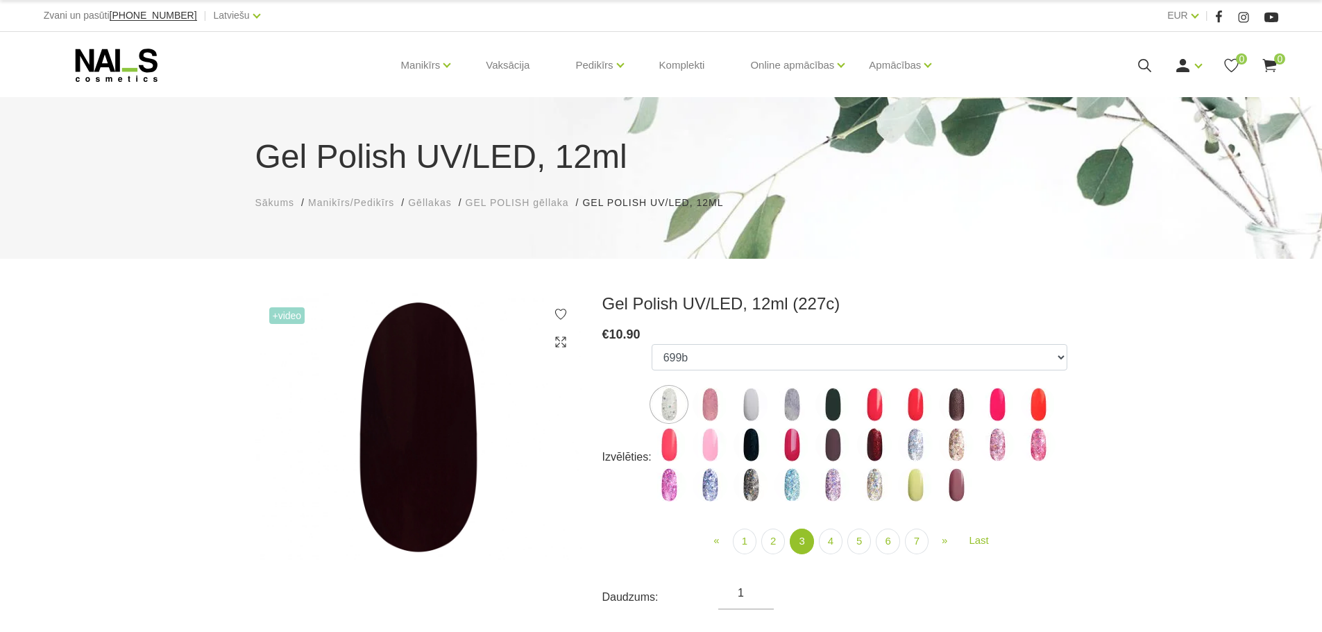
click at [841, 398] on img at bounding box center [833, 404] width 35 height 35
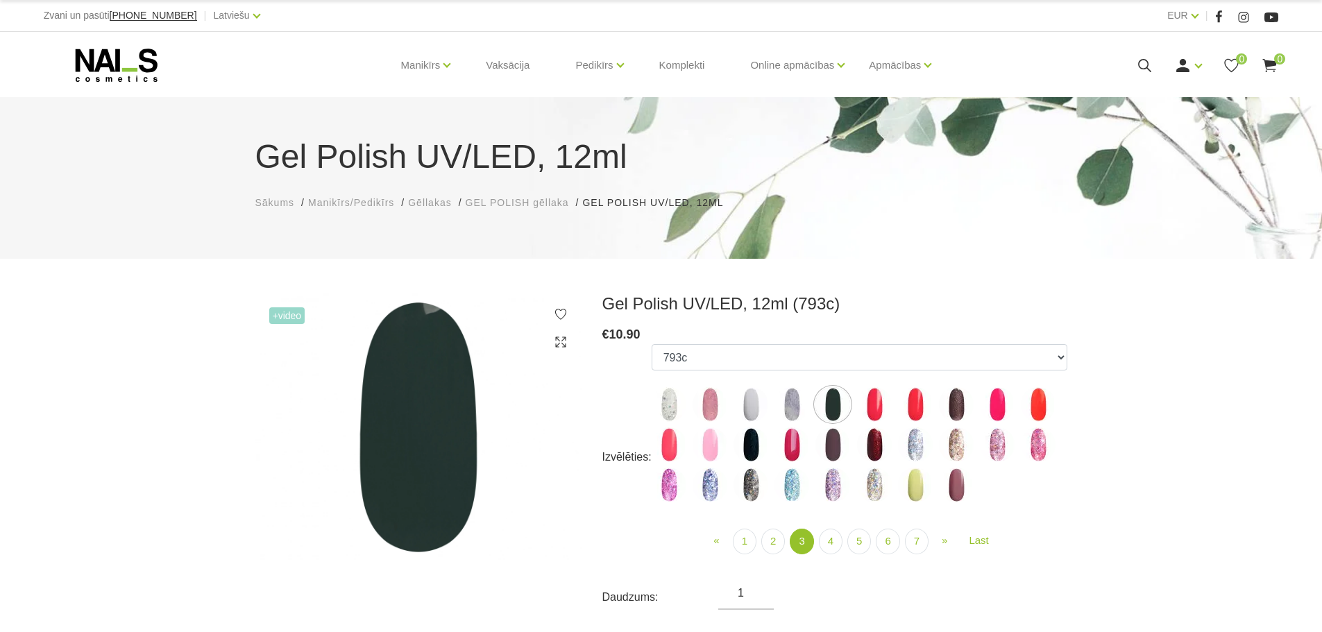
click at [754, 448] on img at bounding box center [751, 445] width 35 height 35
select select "4140"
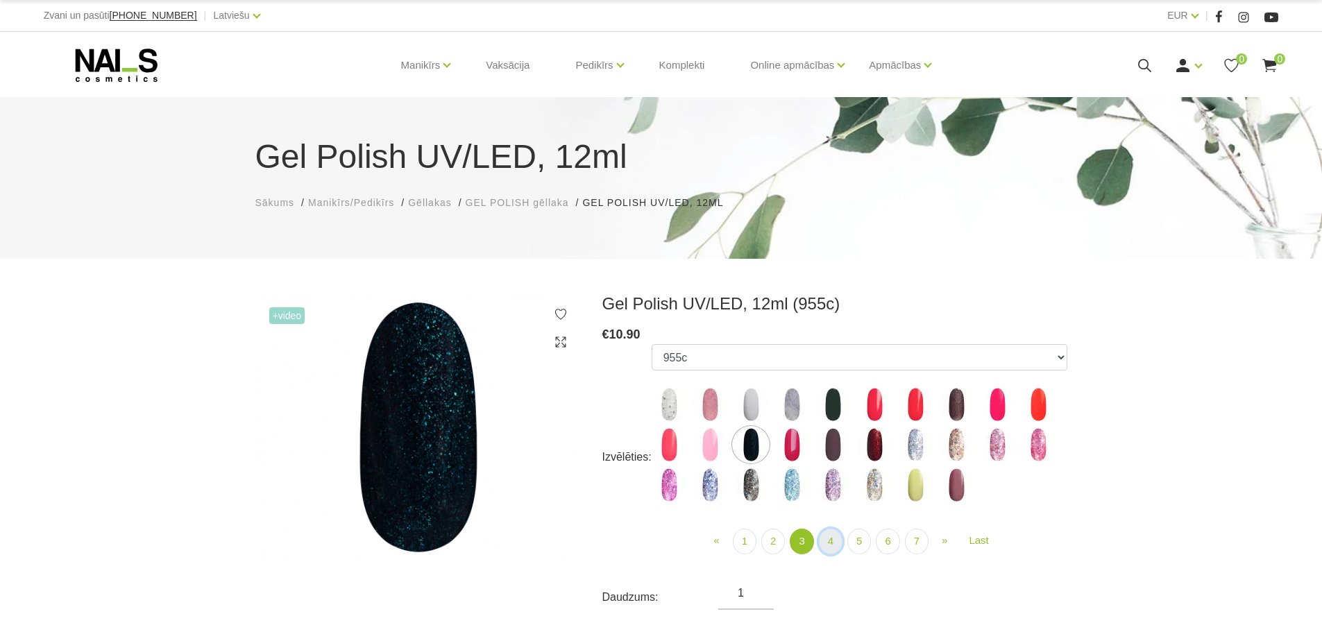
click at [837, 537] on link "4" at bounding box center [831, 542] width 24 height 26
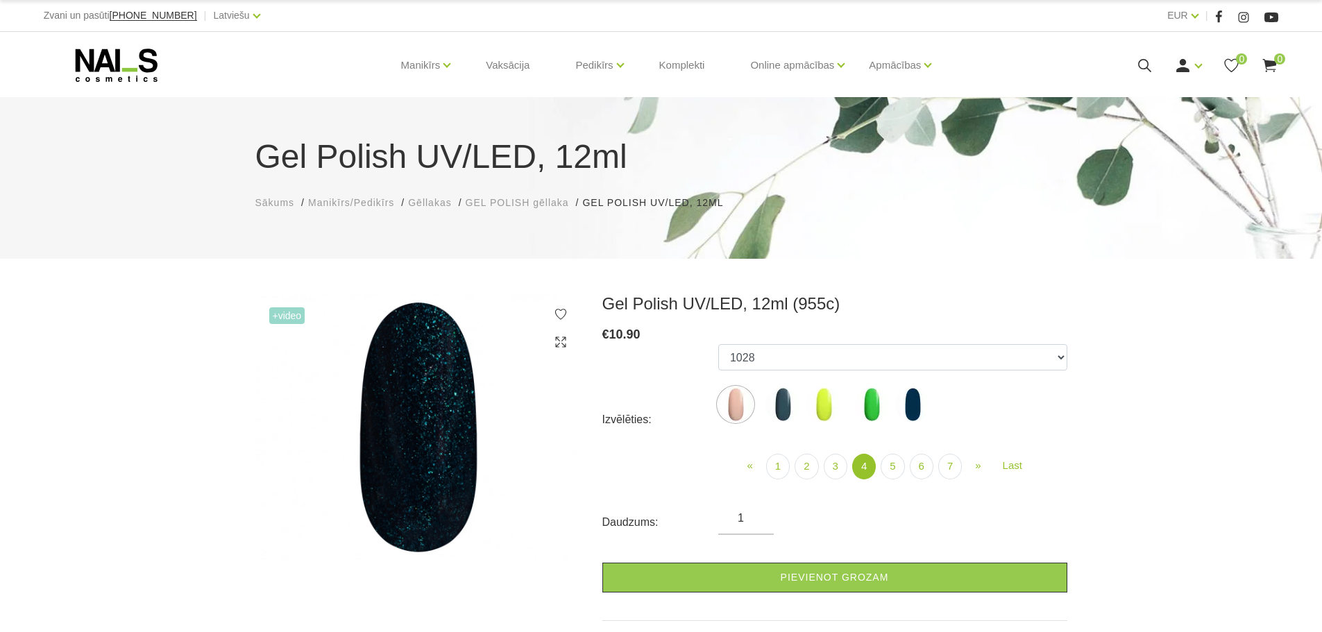
click at [714, 398] on img at bounding box center [710, 404] width 35 height 35
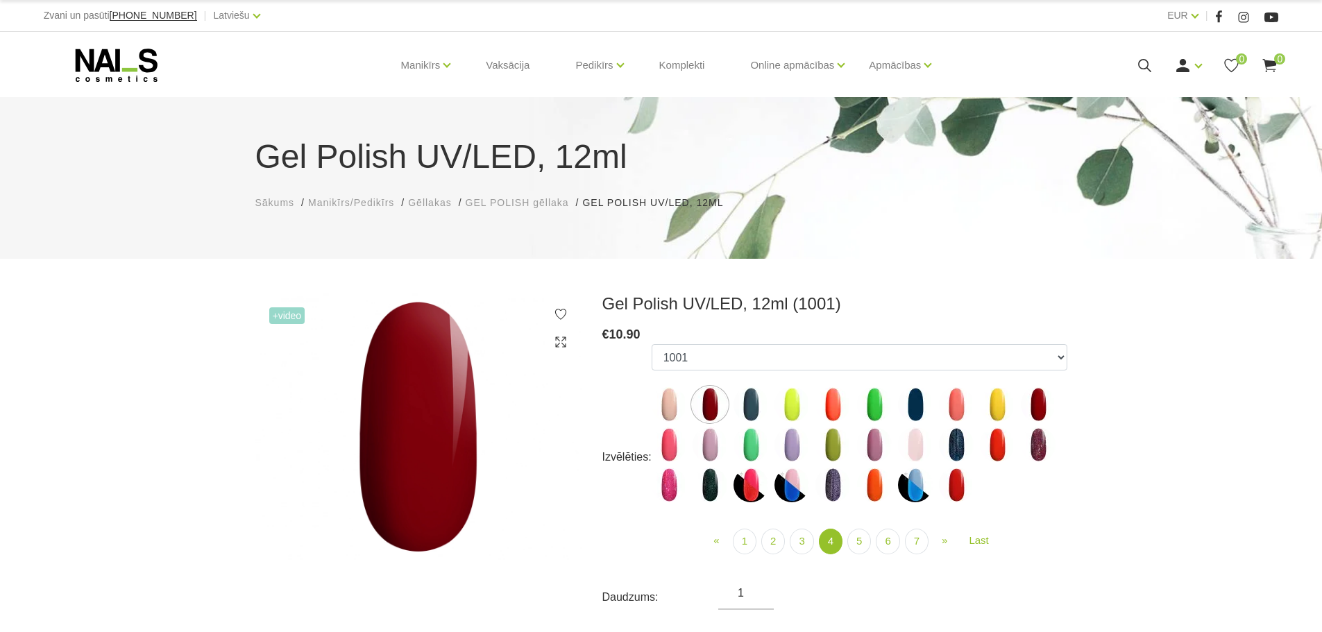
click at [918, 404] on img at bounding box center [915, 404] width 35 height 35
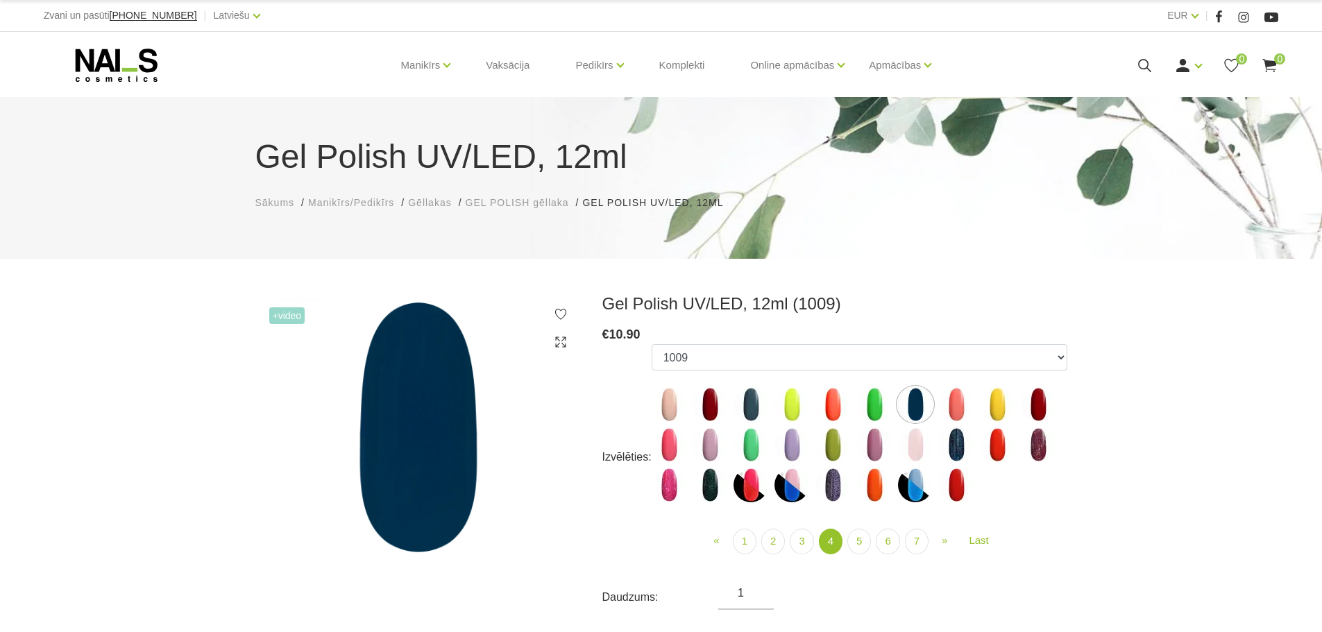
click at [763, 405] on img at bounding box center [751, 404] width 35 height 35
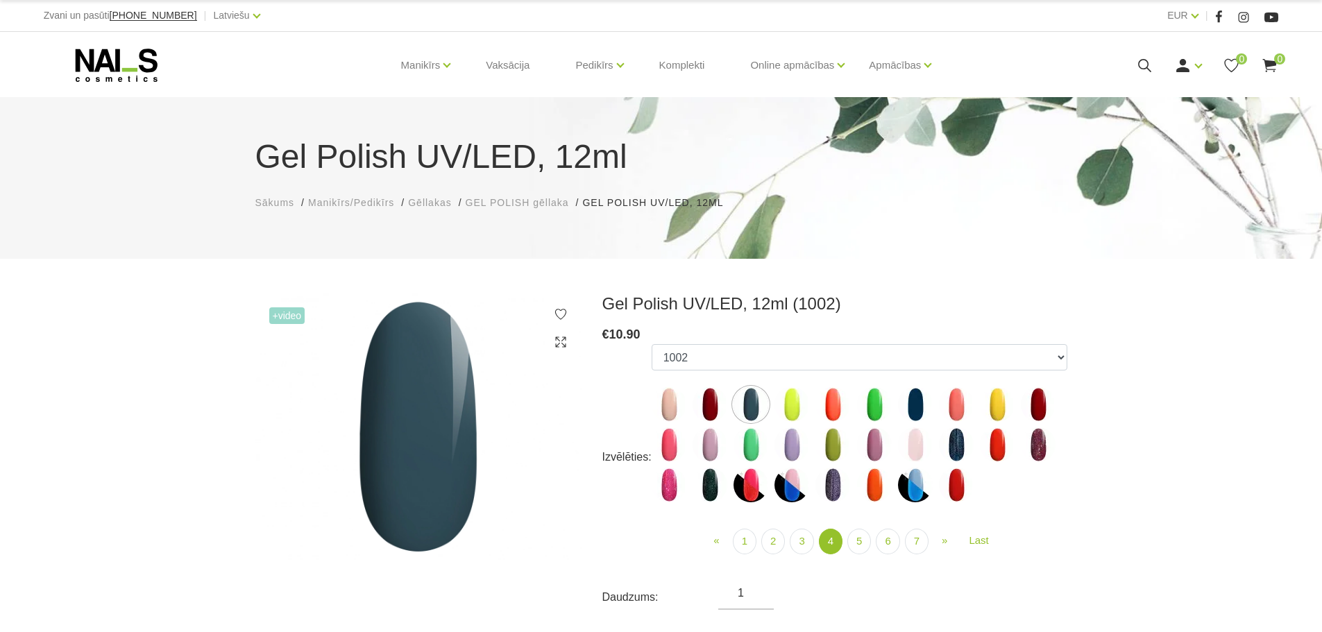
click at [1034, 398] on img at bounding box center [1038, 404] width 35 height 35
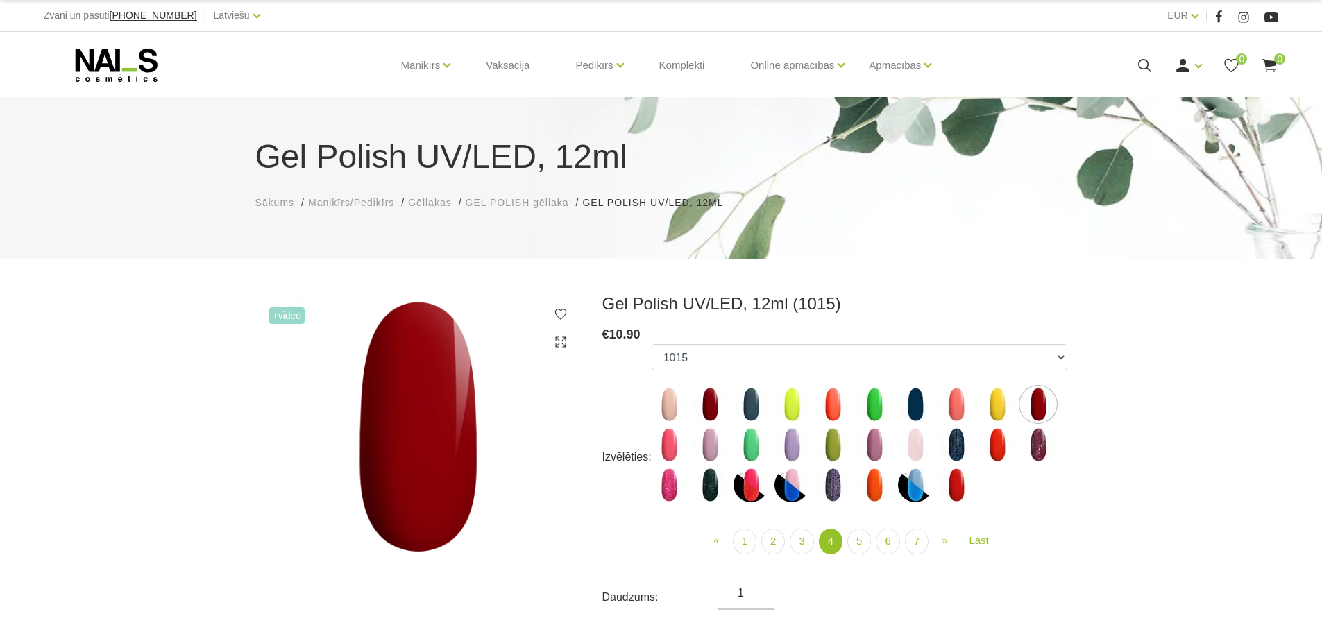
click at [713, 487] on img at bounding box center [710, 485] width 35 height 35
select select "4453"
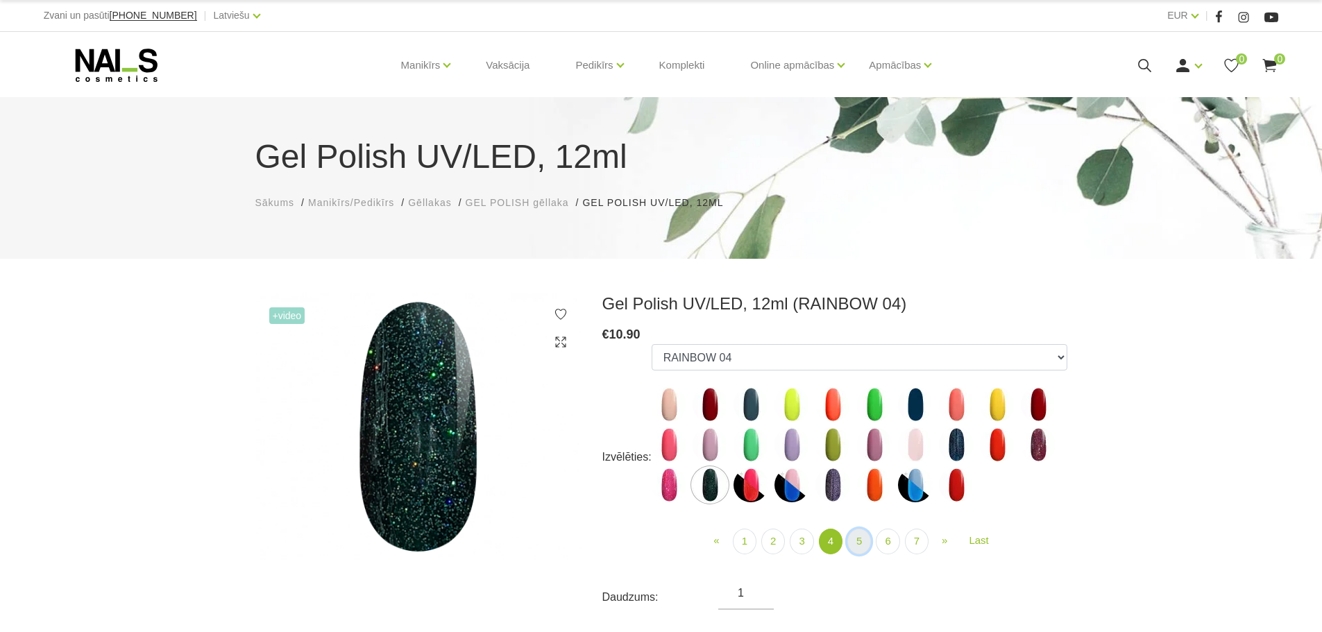
click at [857, 545] on link "5" at bounding box center [859, 542] width 24 height 26
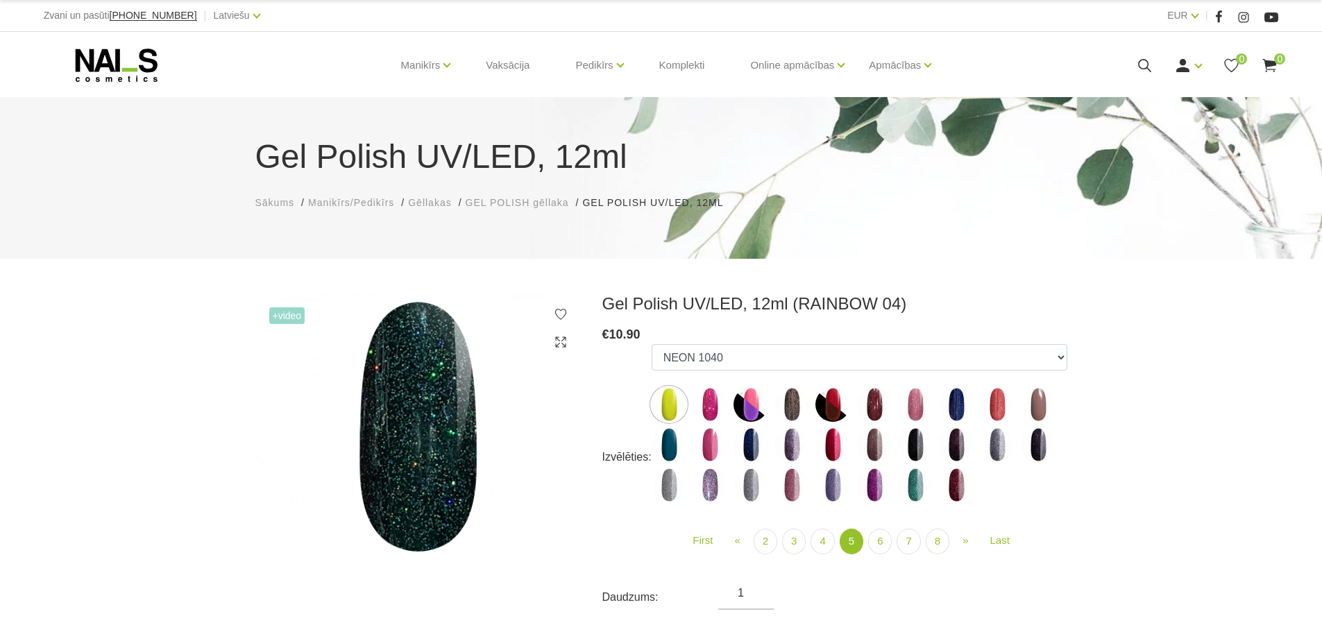
click at [677, 448] on img at bounding box center [669, 445] width 35 height 35
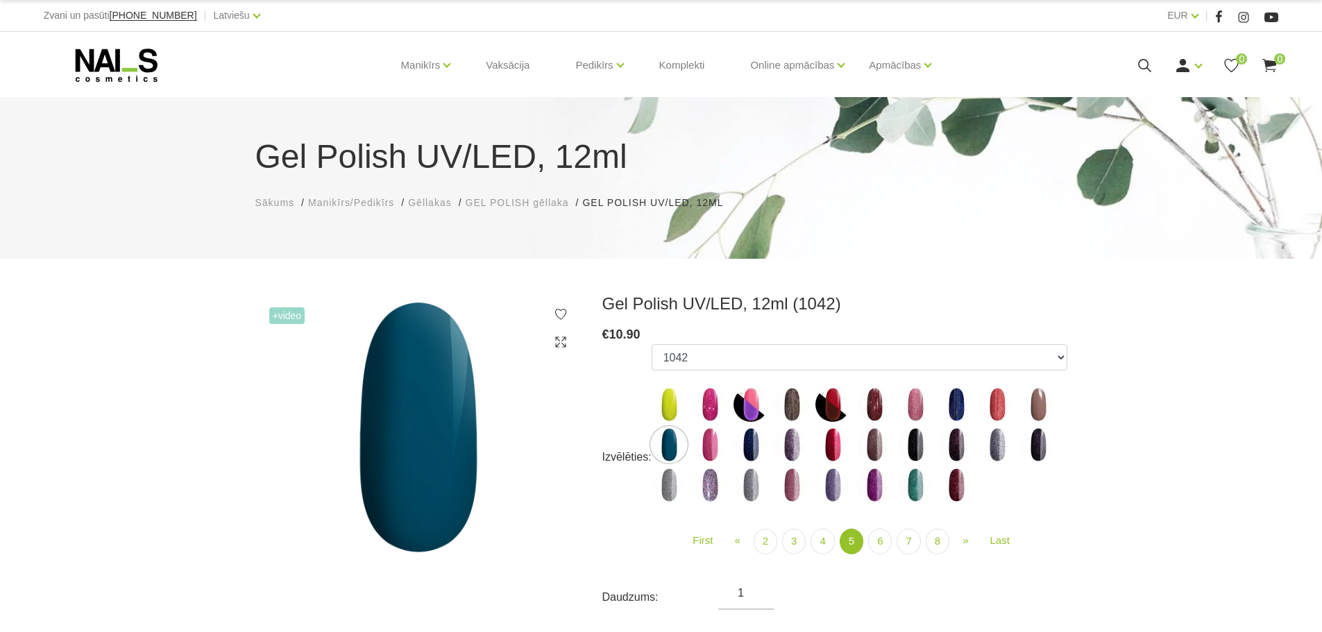
click at [1036, 445] on img at bounding box center [1038, 445] width 35 height 35
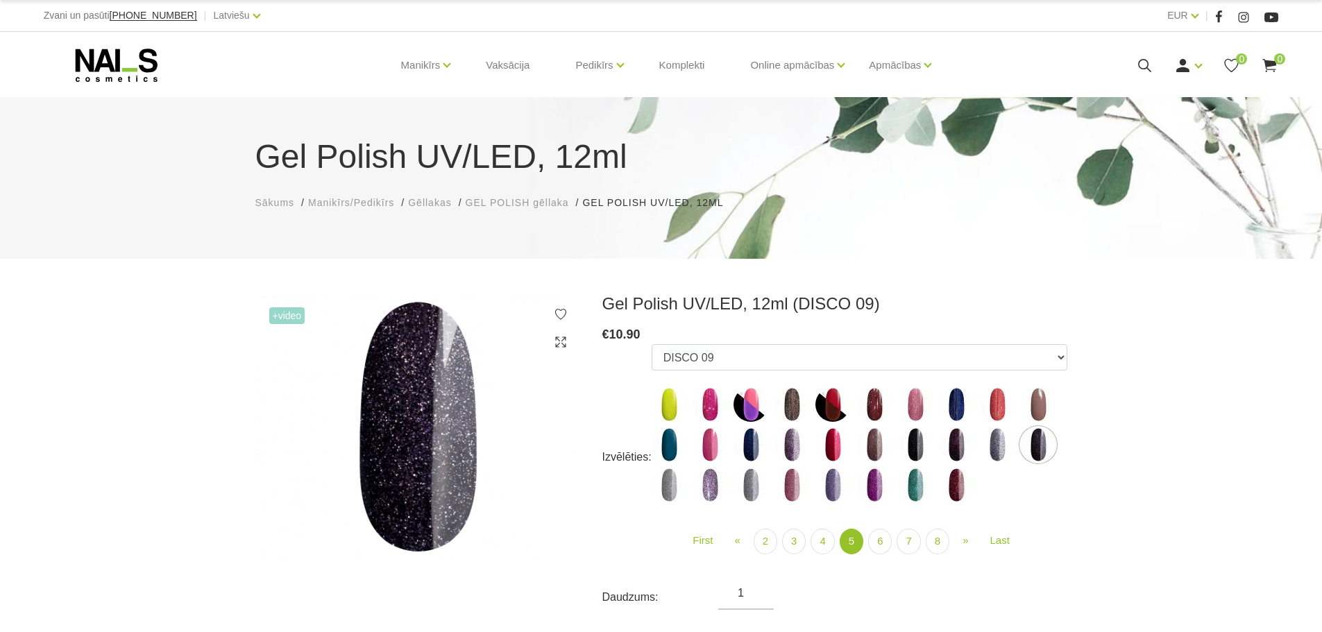
click at [838, 407] on img at bounding box center [833, 404] width 35 height 35
select select "4470"
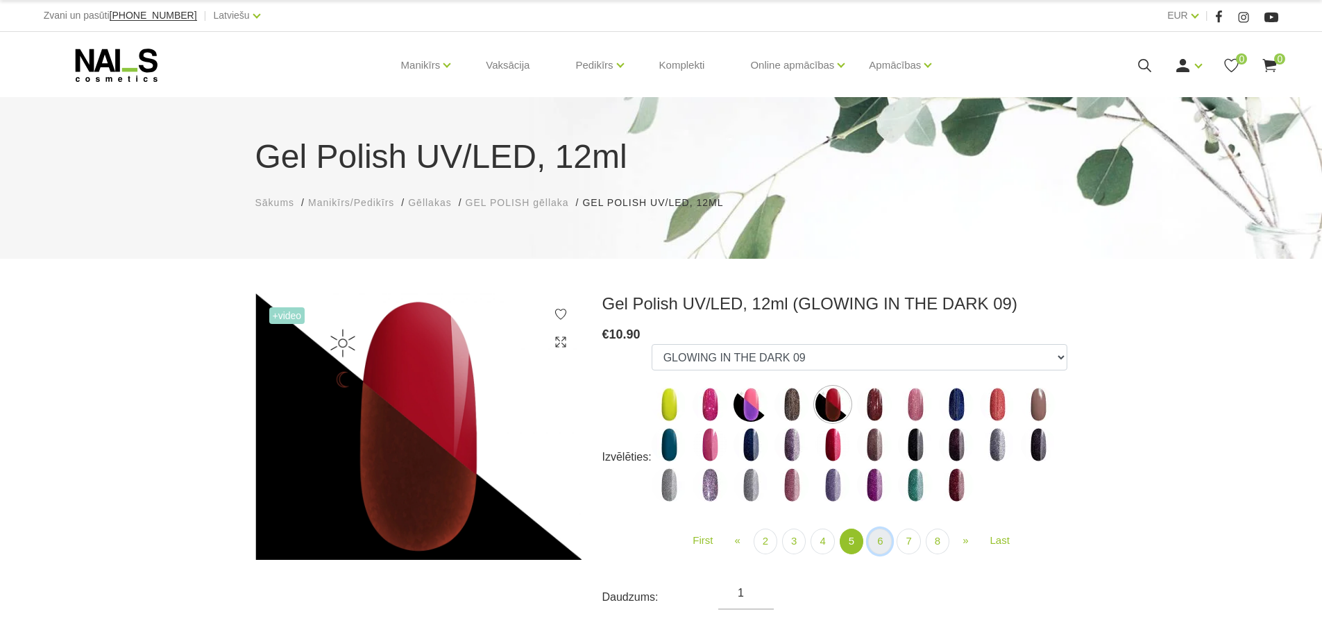
click at [888, 537] on link "6" at bounding box center [880, 542] width 24 height 26
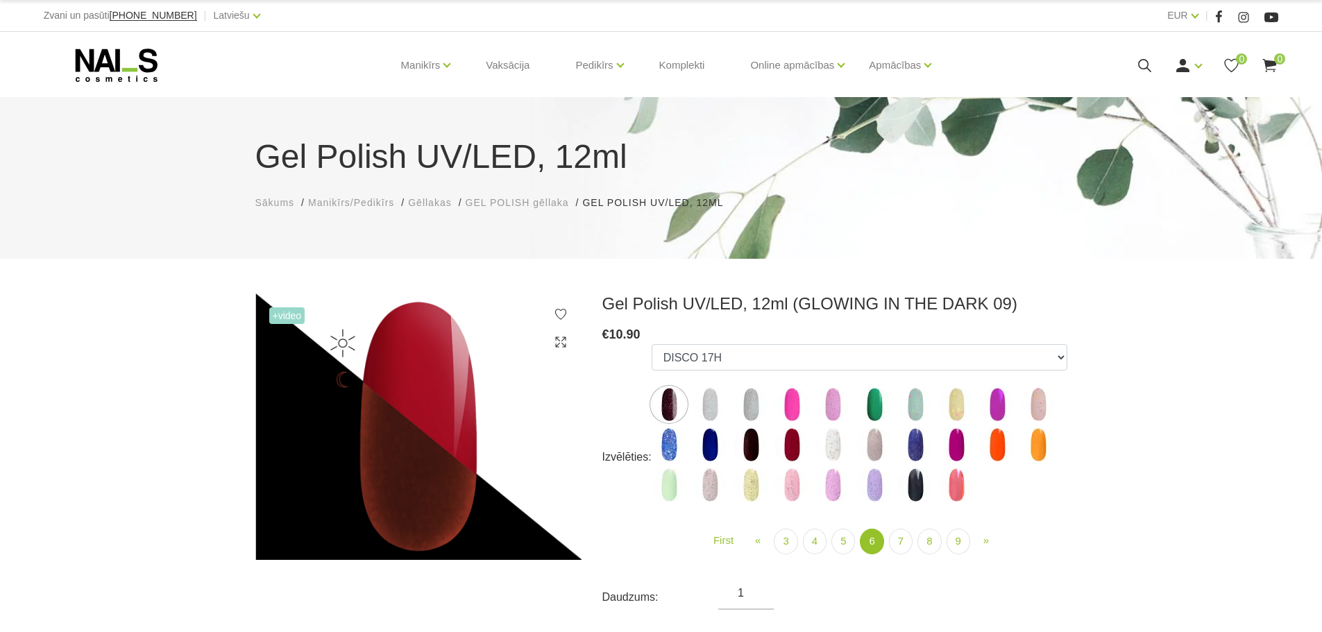
drag, startPoint x: 746, startPoint y: 439, endPoint x: 736, endPoint y: 439, distance: 10.4
click at [745, 439] on img at bounding box center [751, 445] width 35 height 35
select select "5283"
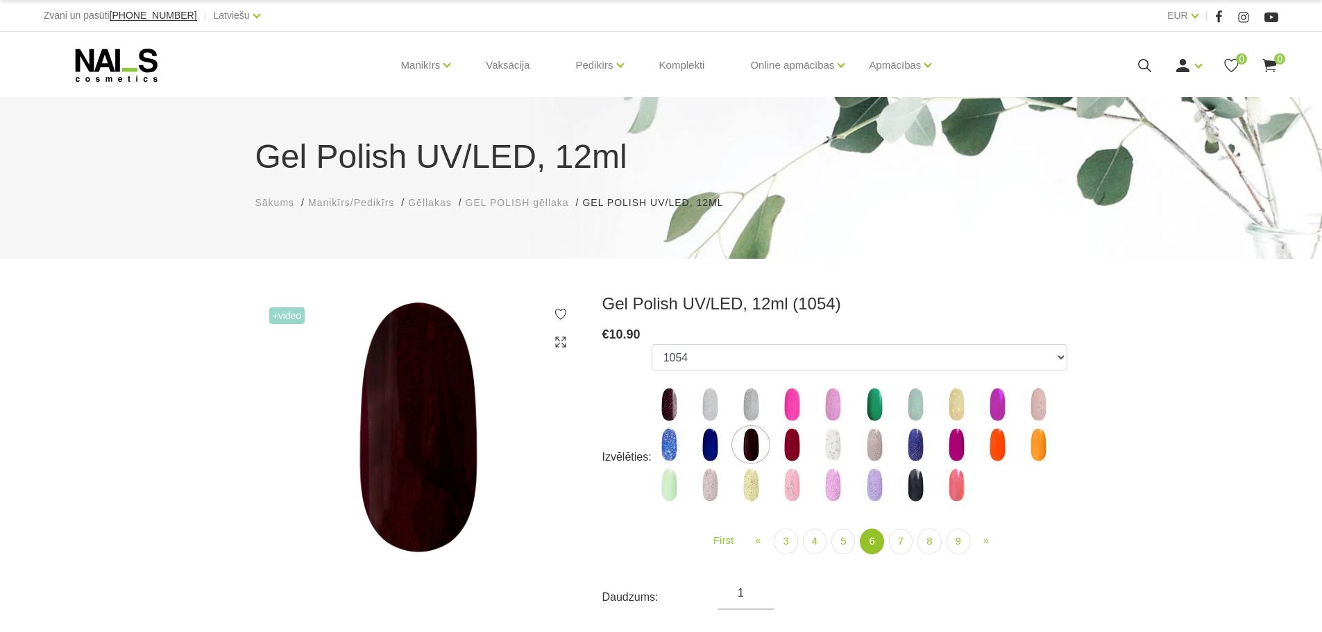
click at [441, 495] on img at bounding box center [418, 427] width 326 height 267
click at [392, 407] on img at bounding box center [418, 427] width 326 height 267
click at [395, 497] on img at bounding box center [418, 427] width 326 height 267
click at [904, 543] on link "7" at bounding box center [901, 542] width 24 height 26
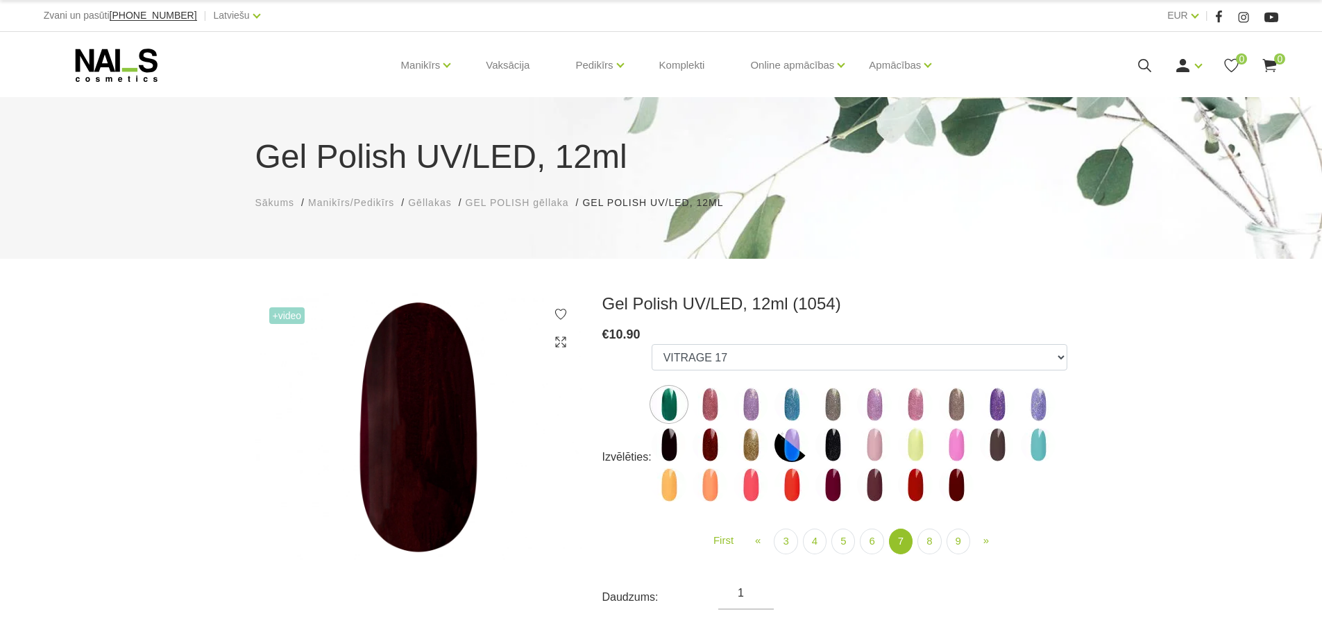
click at [679, 446] on img at bounding box center [669, 445] width 35 height 35
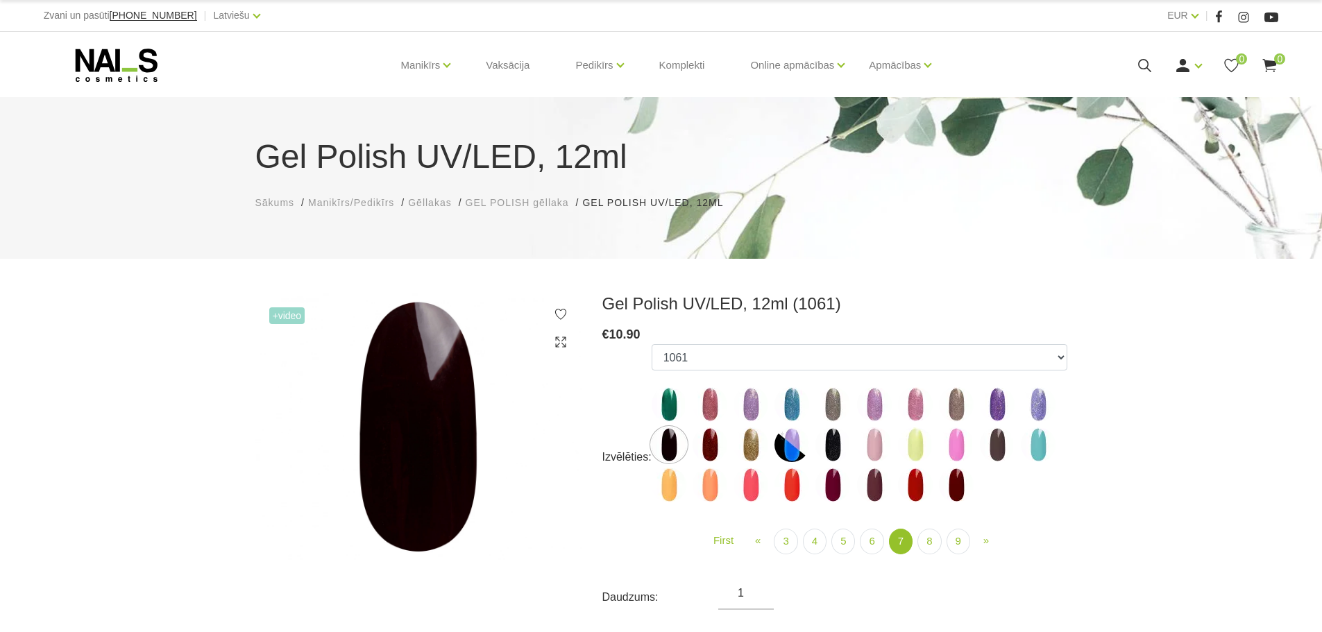
click at [683, 382] on ul "1078 1081 001g 001n 003c 008b 011n 012g 016n 020b 044v 065v 068p 069v 083g 085p…" at bounding box center [860, 426] width 416 height 164
click at [666, 397] on img at bounding box center [669, 404] width 35 height 35
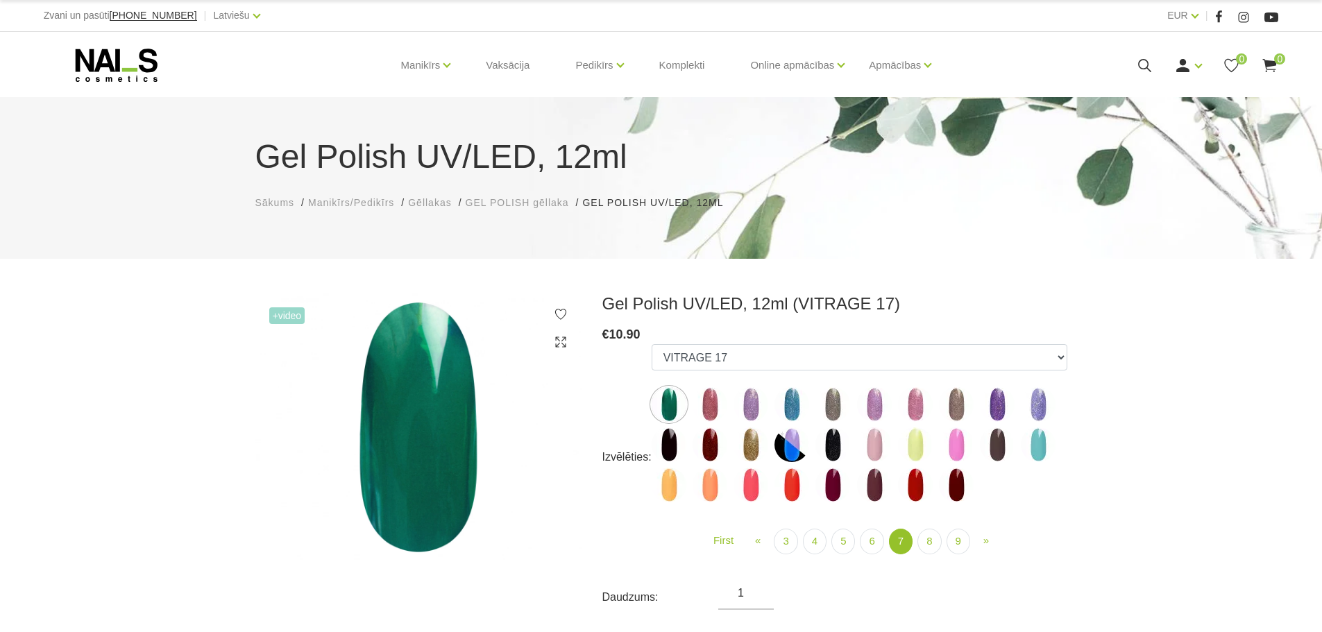
click at [954, 491] on img at bounding box center [956, 485] width 35 height 35
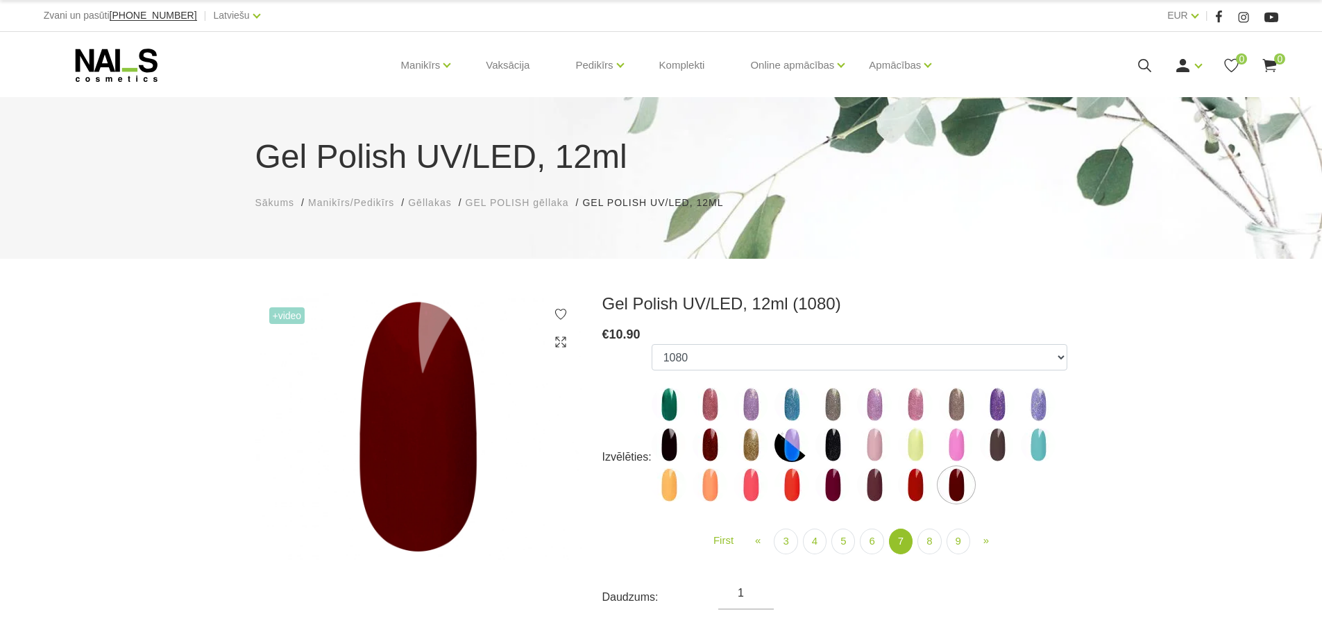
click at [994, 441] on img at bounding box center [997, 445] width 35 height 35
select select "5883"
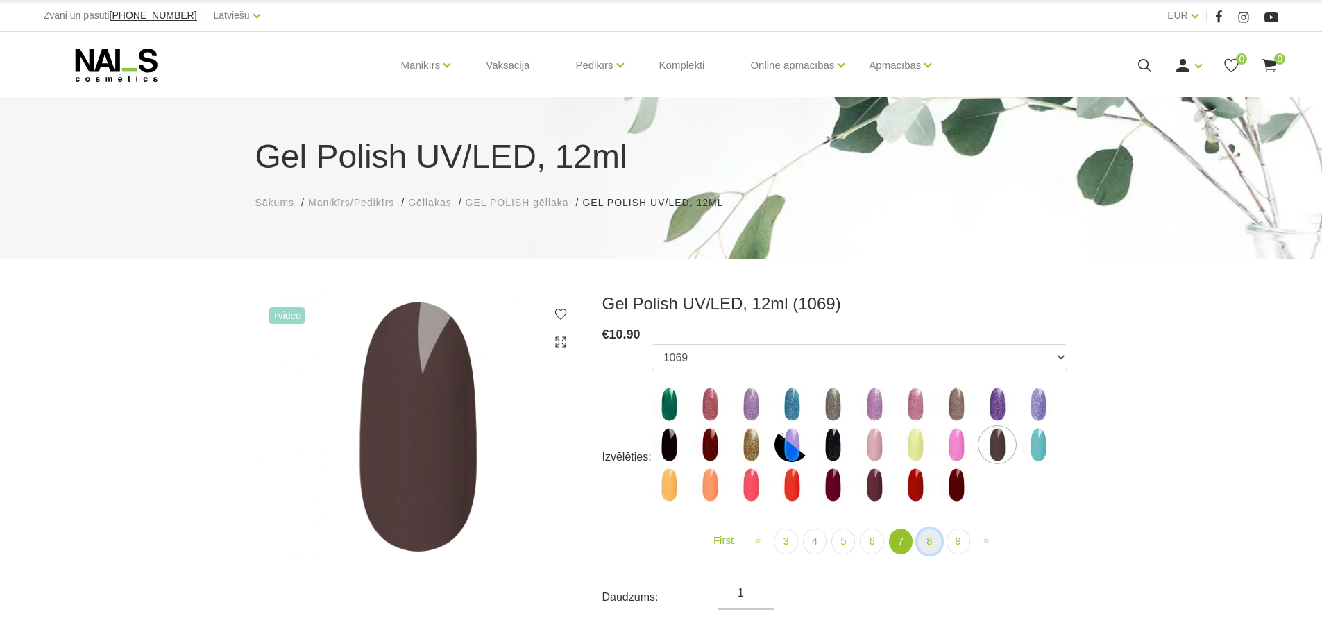
click at [922, 537] on link "8" at bounding box center [930, 542] width 24 height 26
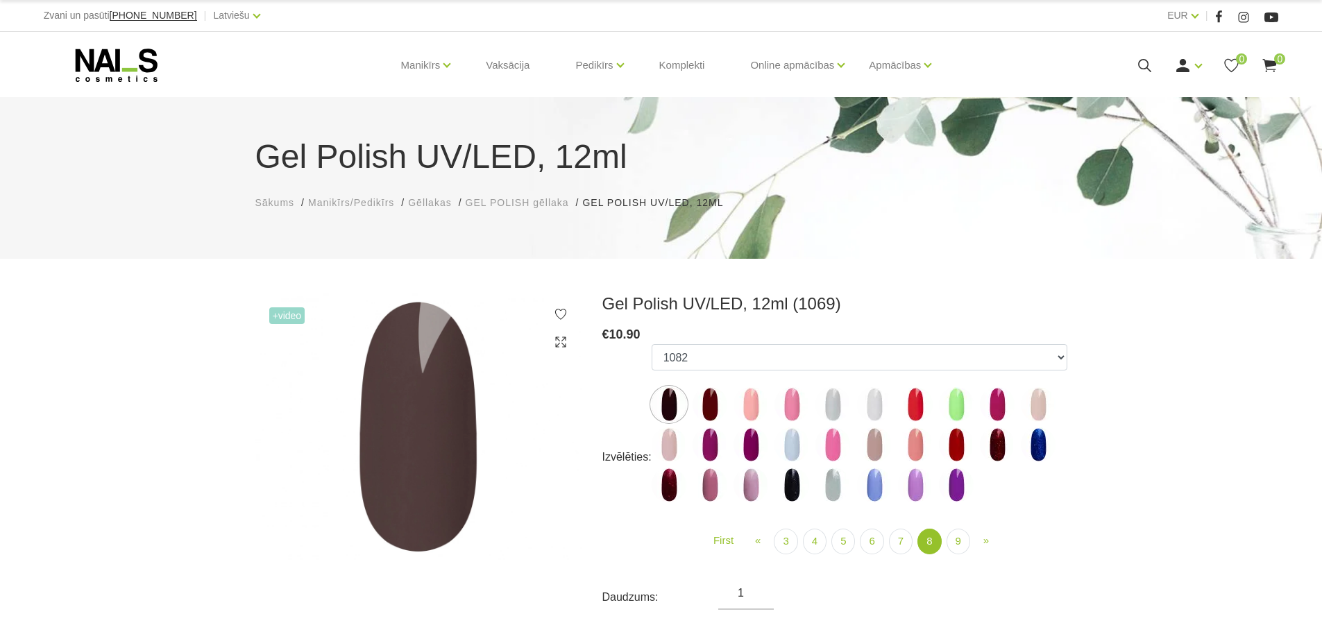
click at [714, 399] on img at bounding box center [710, 404] width 35 height 35
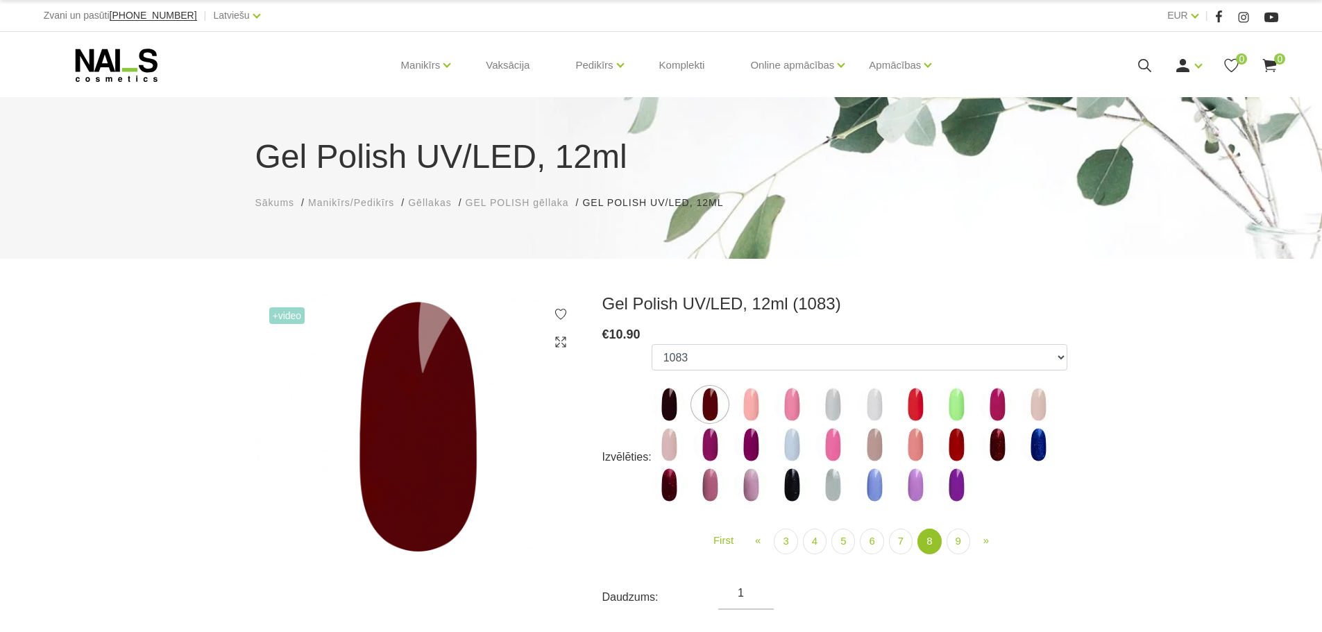
click at [795, 484] on img at bounding box center [792, 485] width 35 height 35
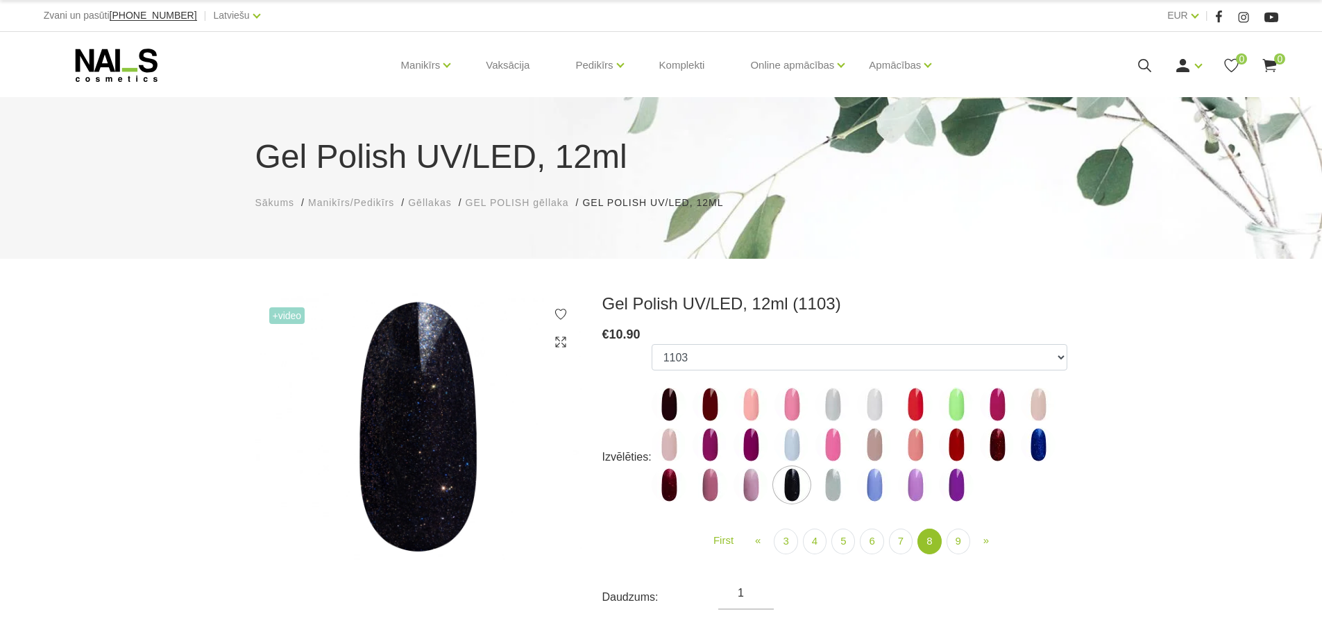
click at [1006, 453] on img at bounding box center [997, 445] width 35 height 35
select select "6020"
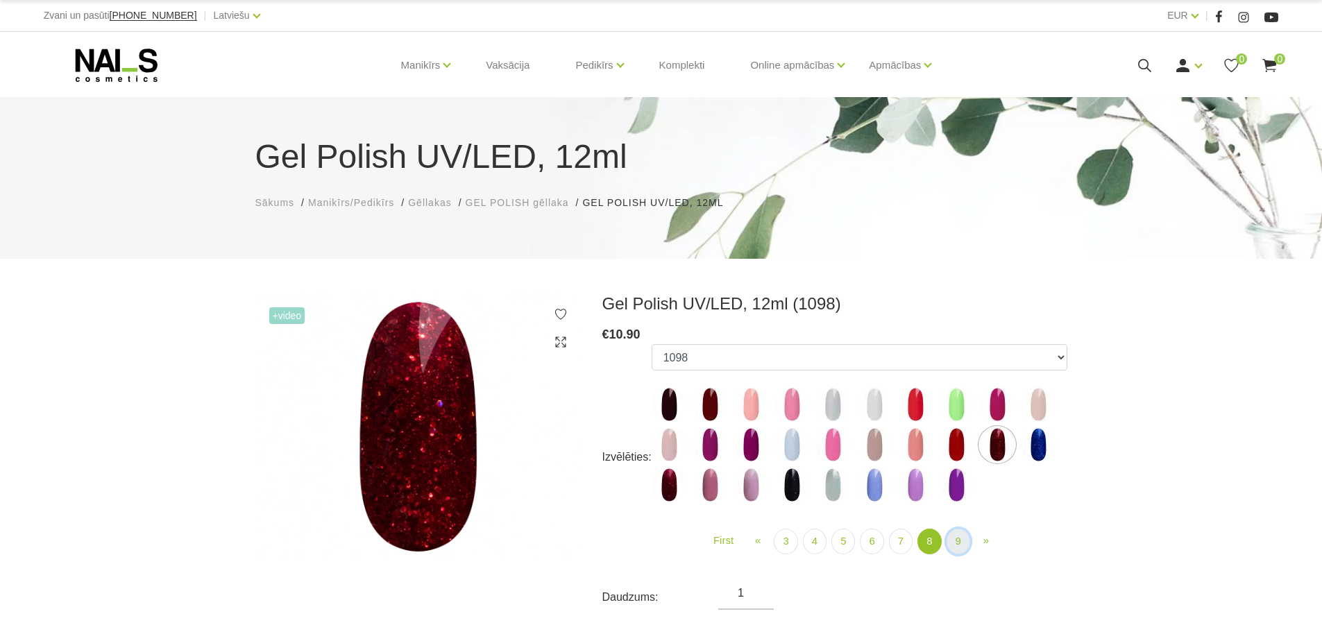
click at [947, 539] on link "9" at bounding box center [959, 542] width 24 height 26
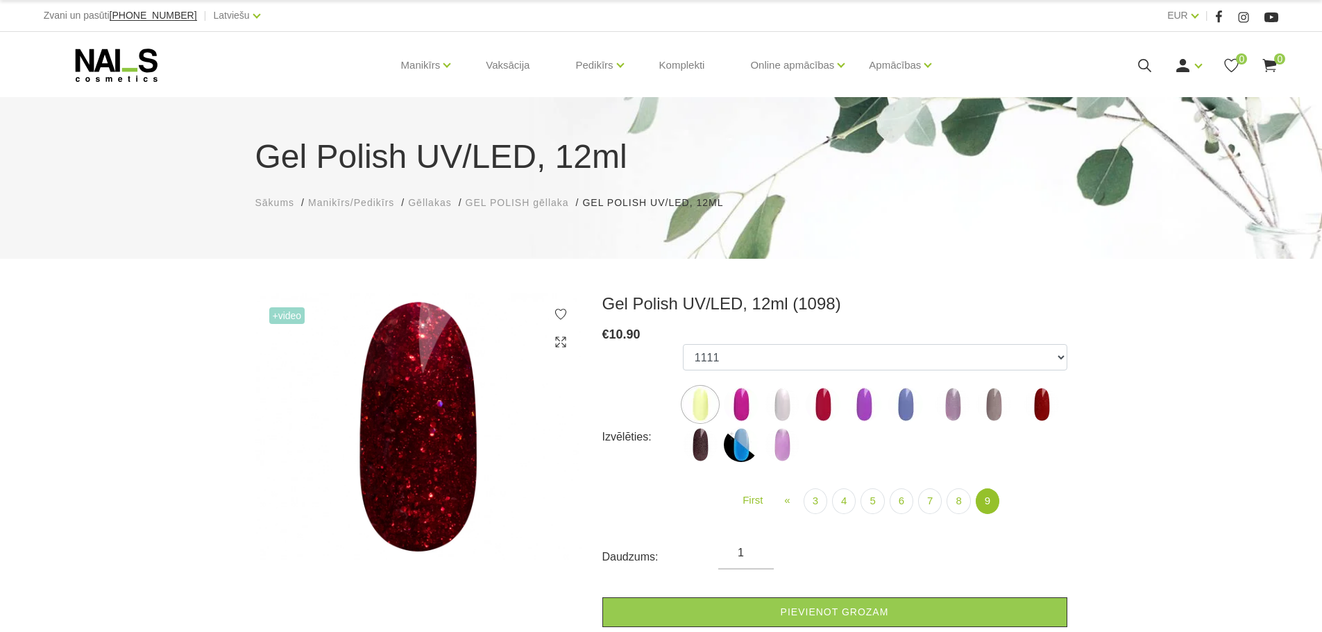
click at [717, 489] on img at bounding box center [713, 485] width 35 height 35
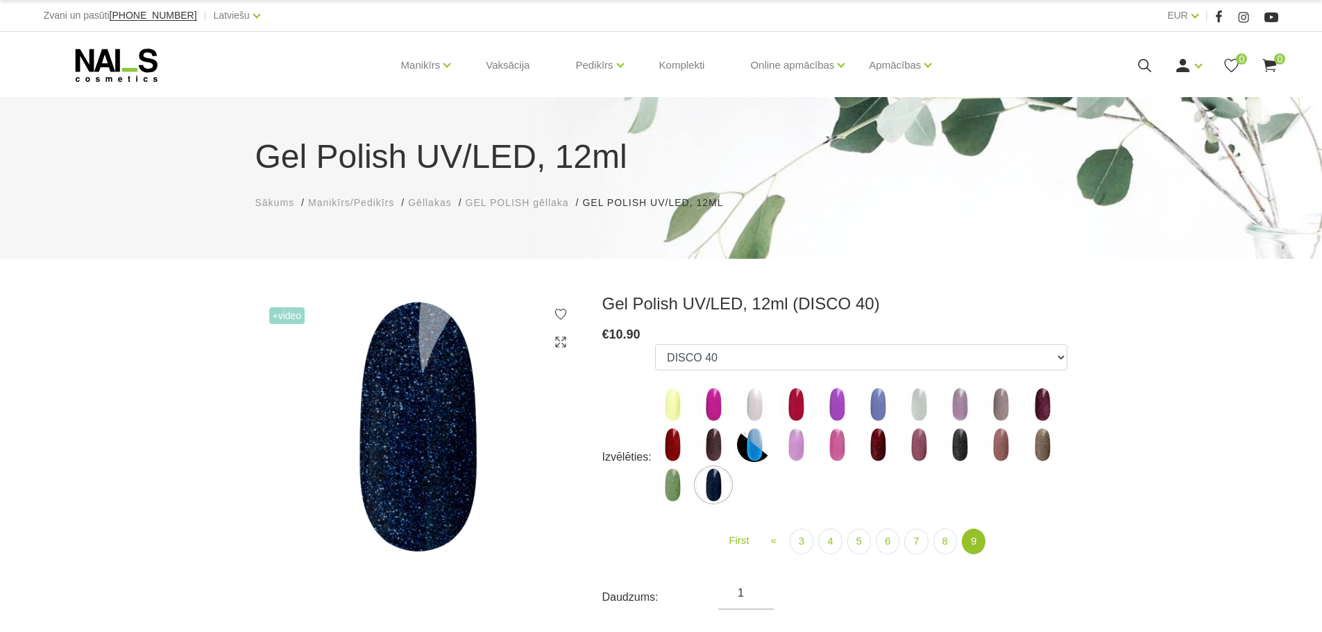
click at [870, 434] on img at bounding box center [878, 445] width 35 height 35
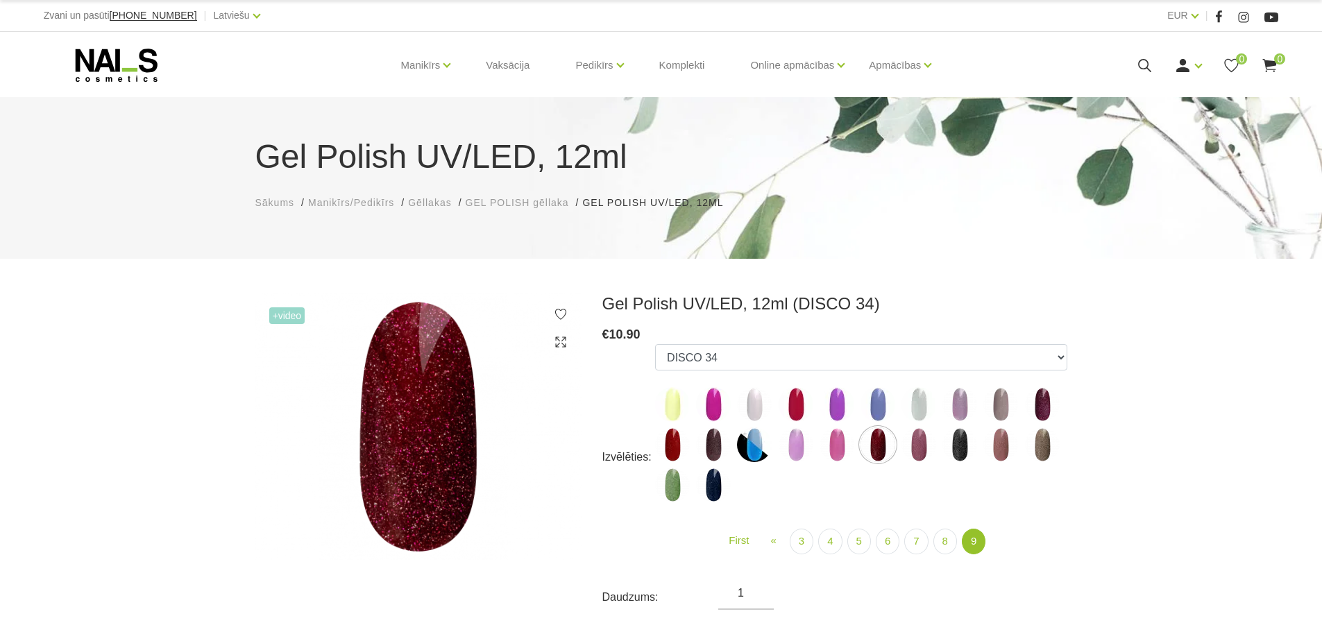
click at [961, 438] on img at bounding box center [960, 445] width 35 height 35
select select "6406"
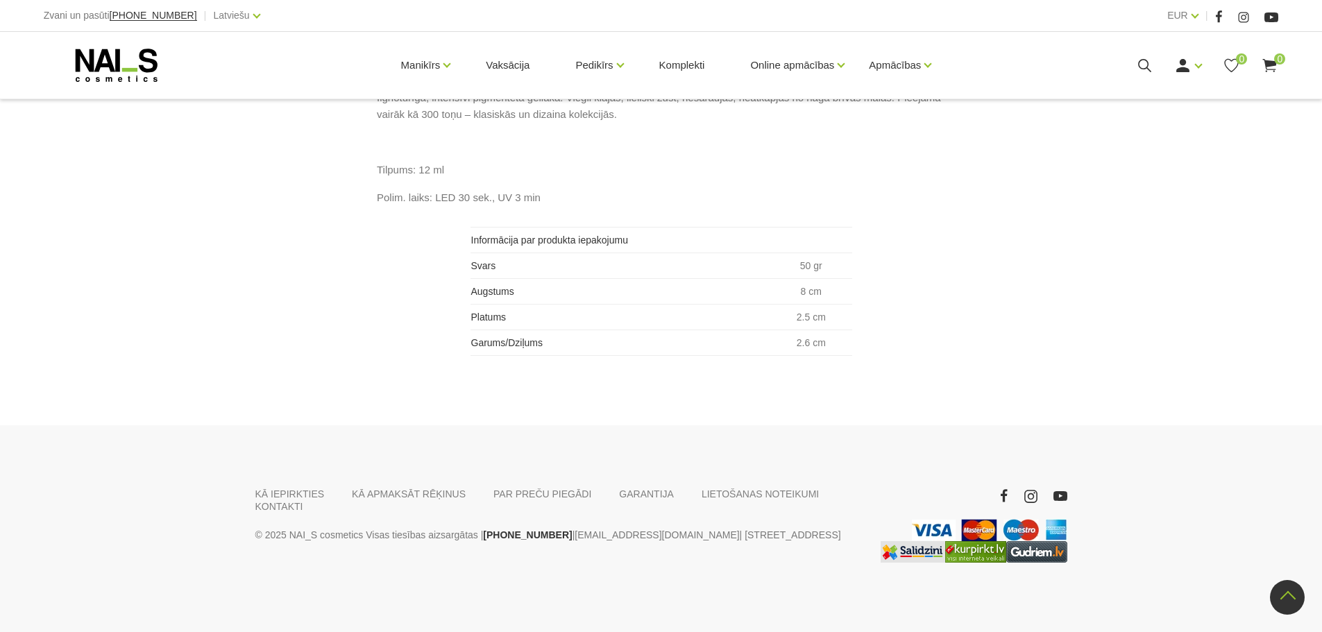
scroll to position [841, 0]
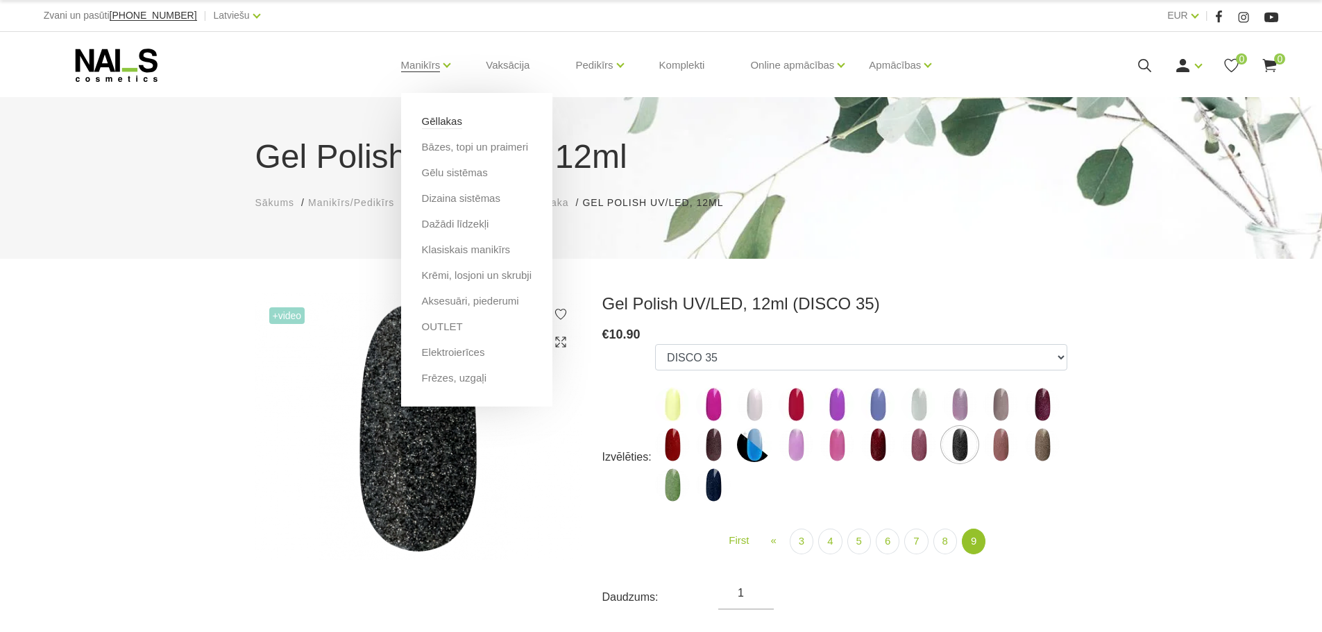
click at [448, 122] on link "Gēllakas" at bounding box center [442, 121] width 40 height 15
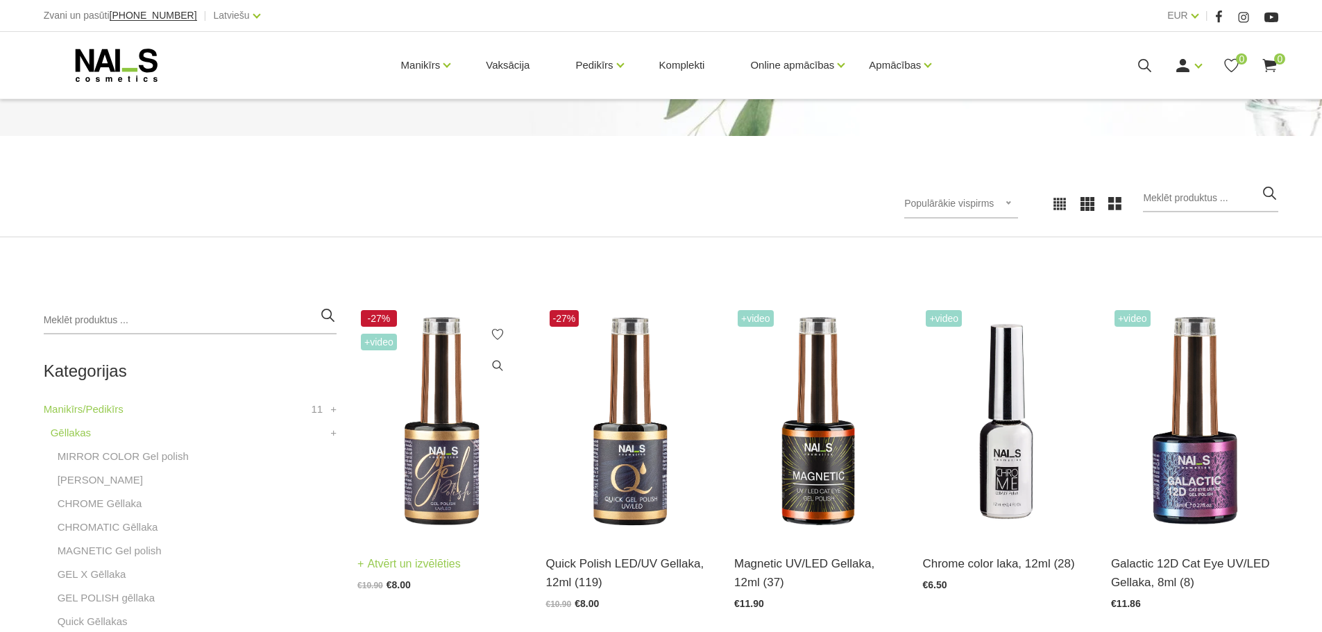
scroll to position [278, 0]
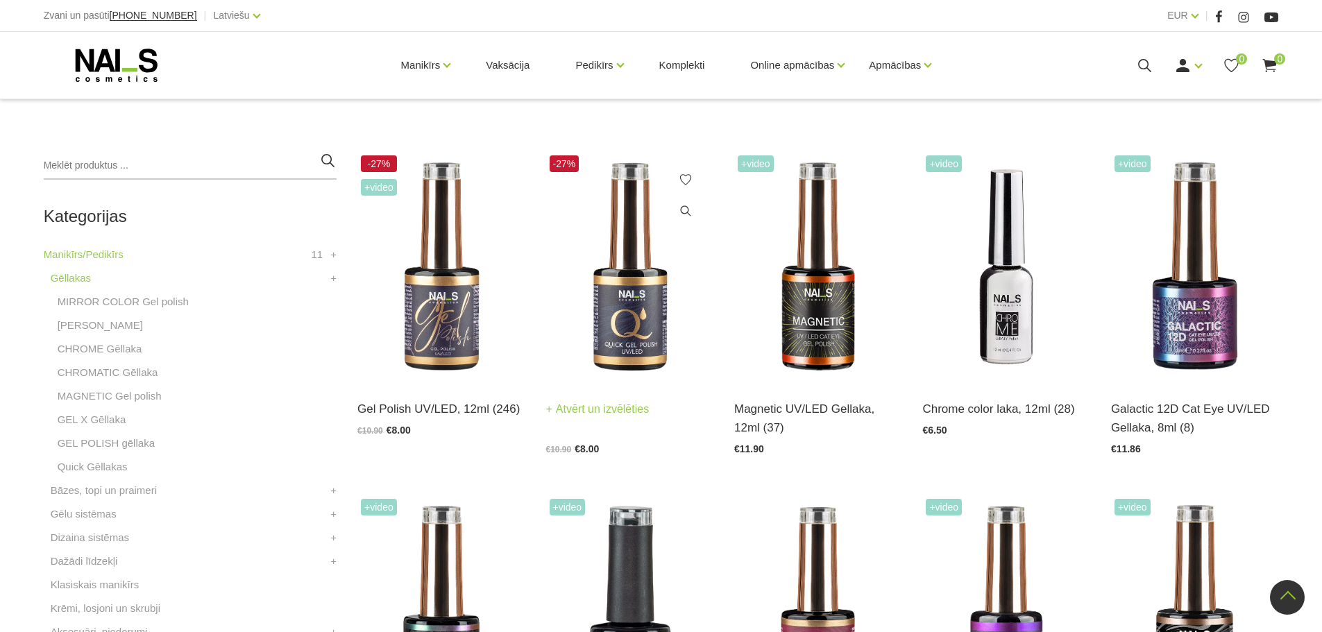
click at [616, 295] on img at bounding box center [629, 267] width 167 height 230
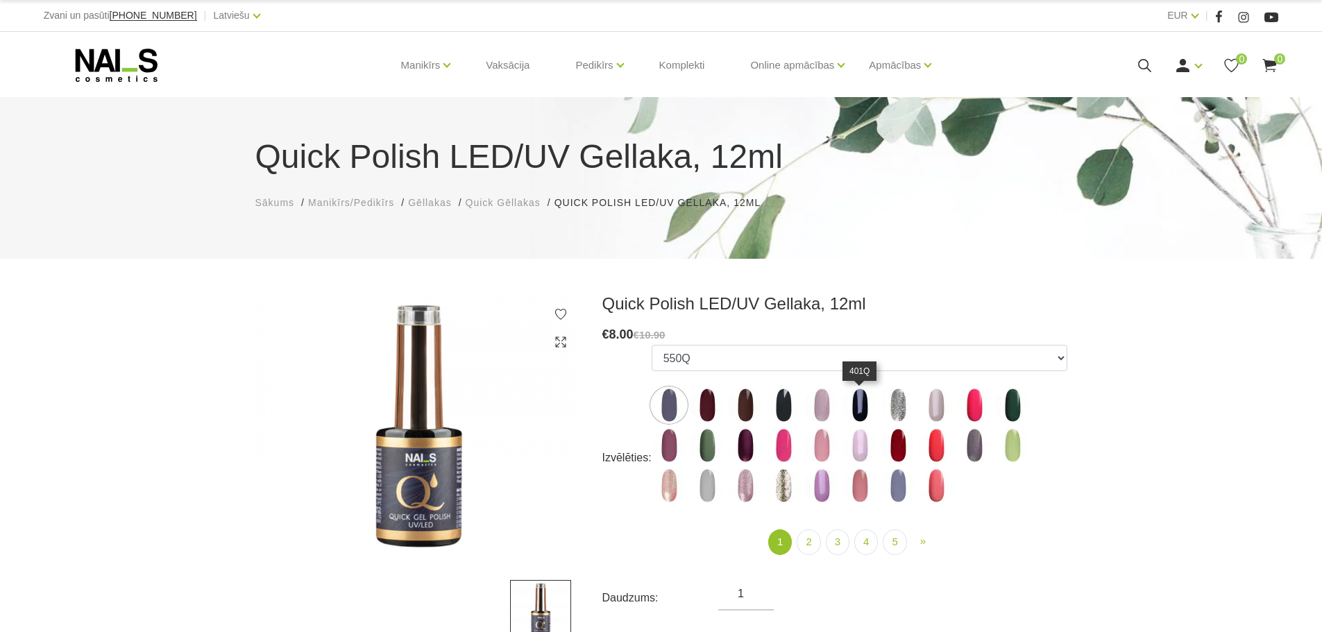
click at [853, 401] on img at bounding box center [860, 405] width 35 height 35
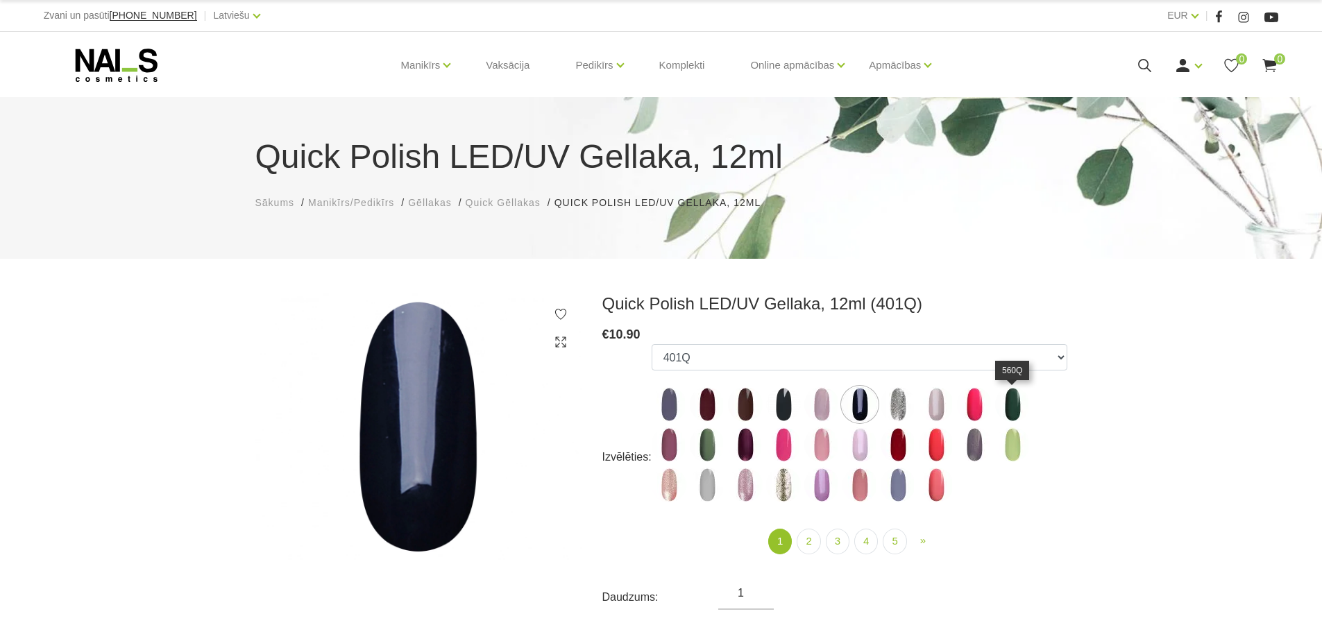
click at [1009, 398] on img at bounding box center [1012, 404] width 35 height 35
select select "4334"
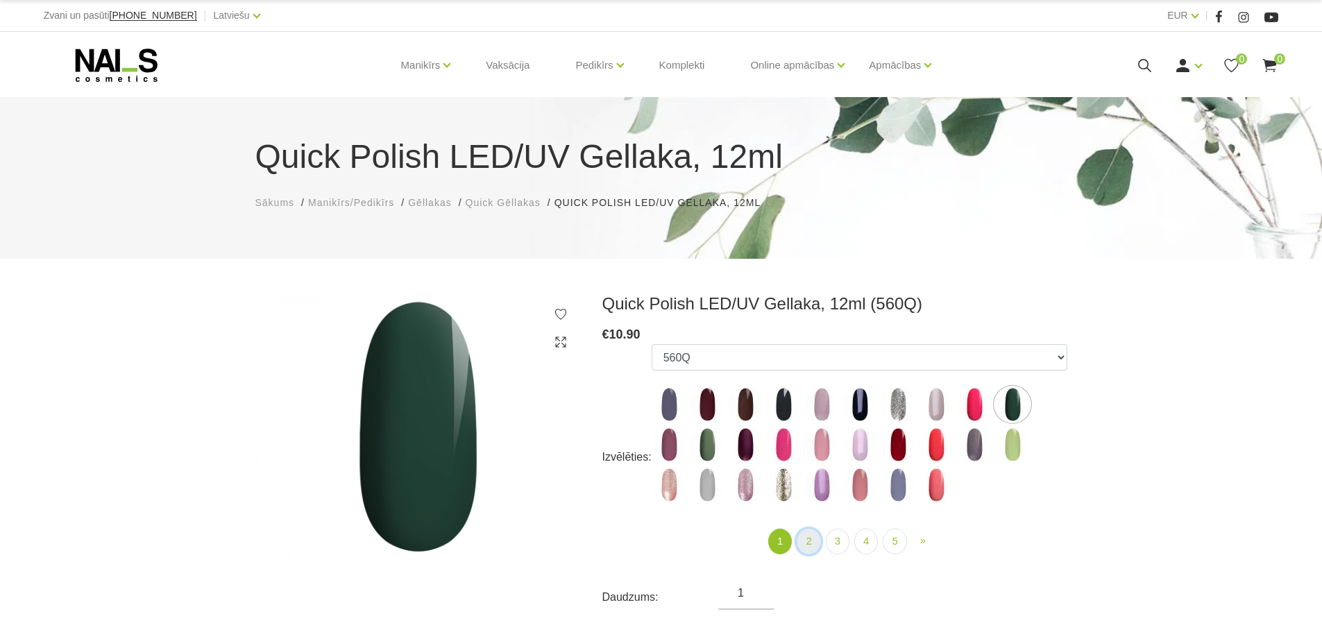
click at [809, 541] on link "2" at bounding box center [809, 542] width 24 height 26
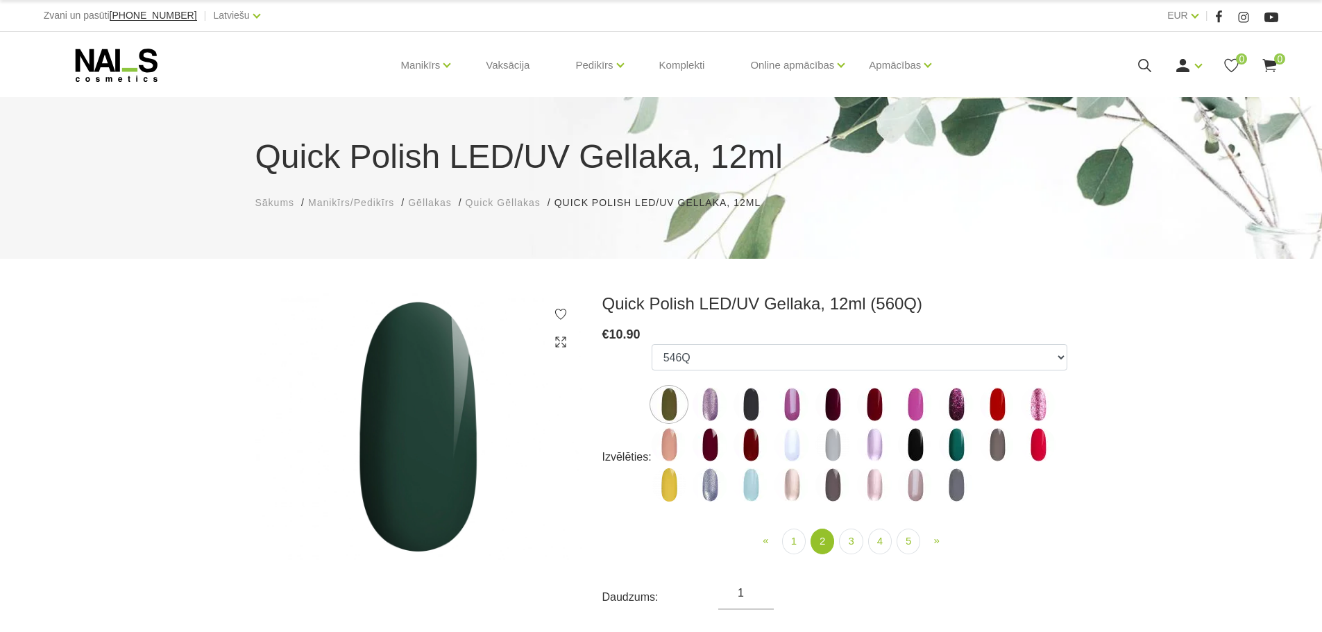
click at [911, 444] on img at bounding box center [915, 445] width 35 height 35
select select "4391"
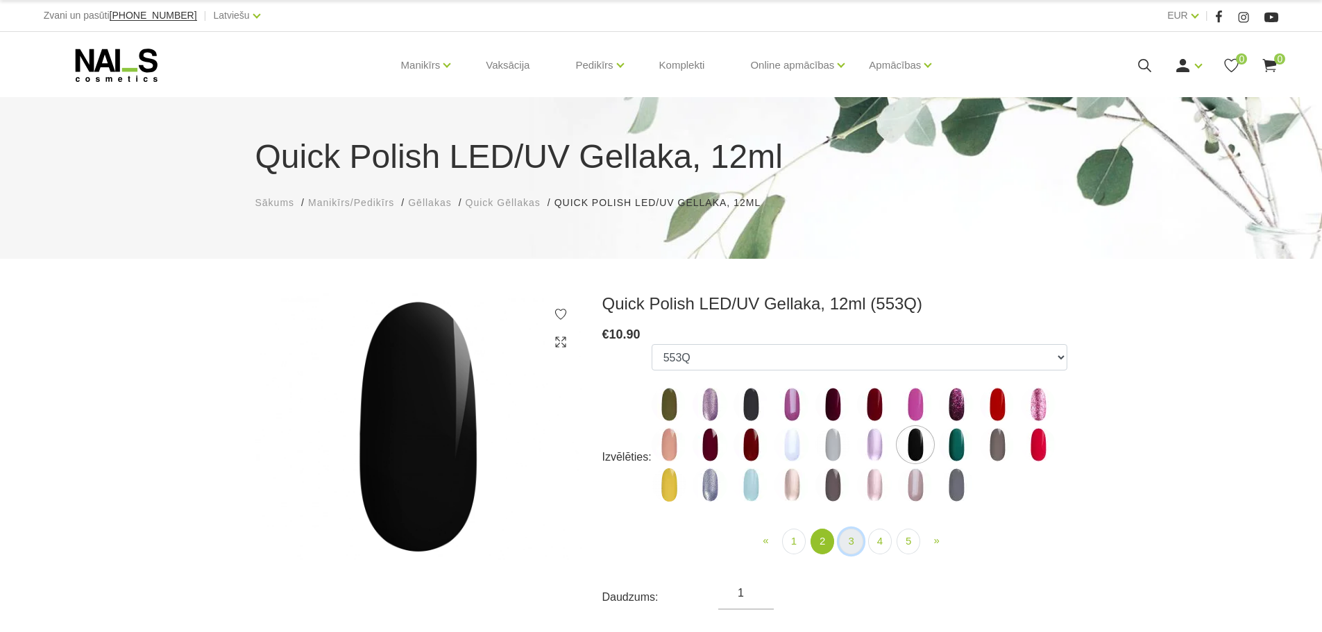
click at [846, 537] on link "3" at bounding box center [851, 542] width 24 height 26
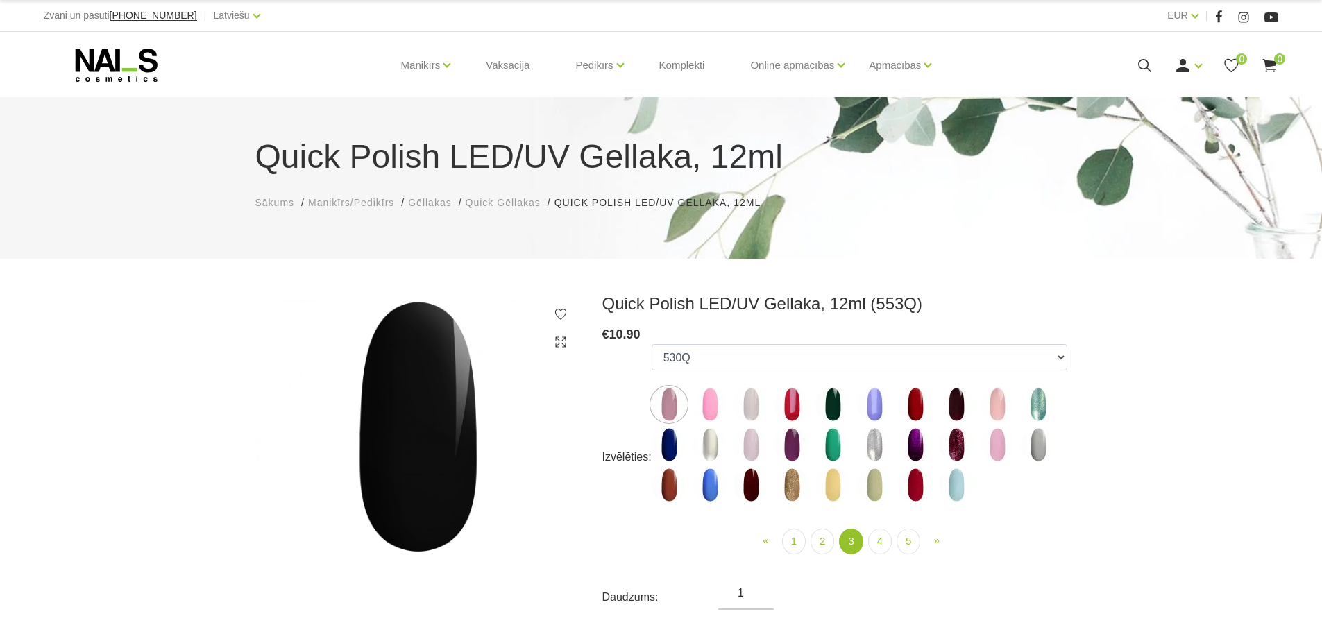
click at [830, 396] on img at bounding box center [833, 404] width 35 height 35
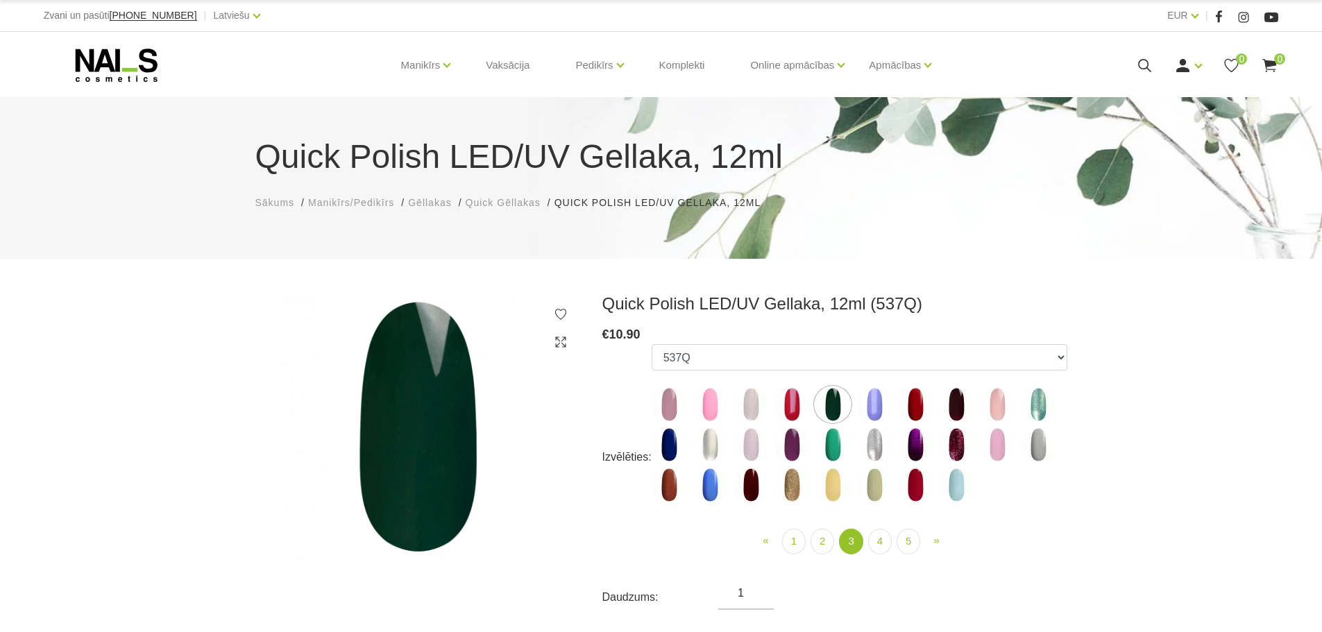
click at [750, 490] on img at bounding box center [751, 485] width 35 height 35
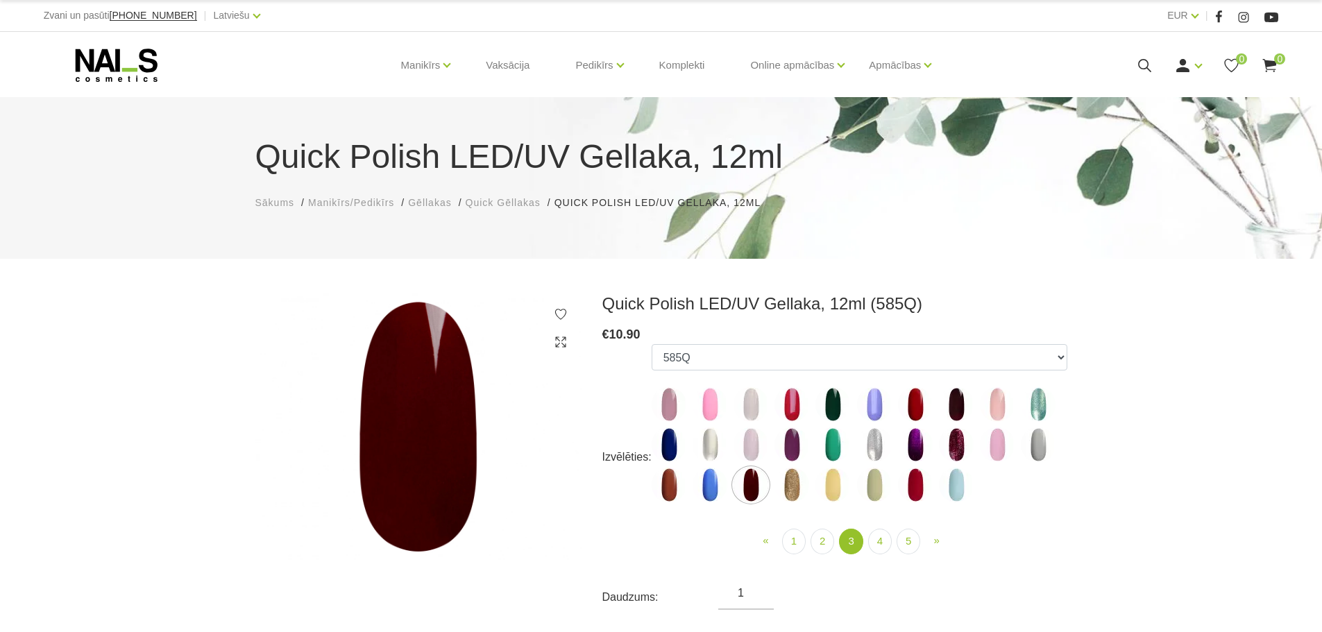
click at [959, 402] on img at bounding box center [956, 404] width 35 height 35
select select "4425"
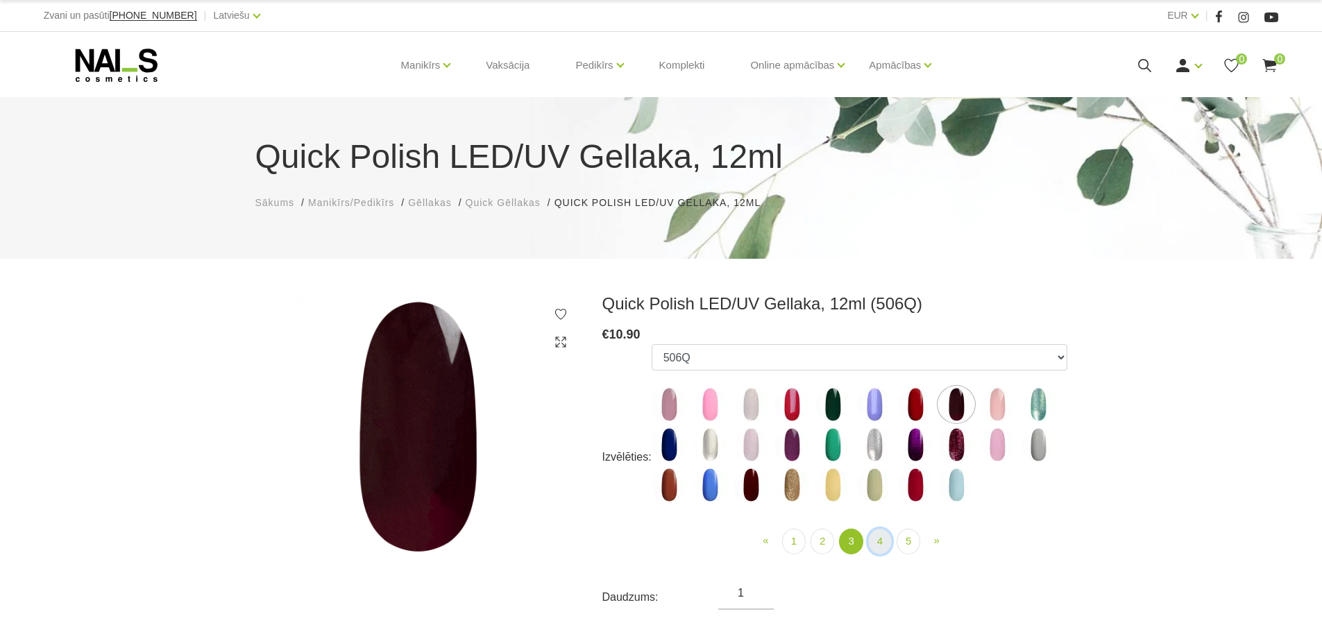
click at [879, 543] on link "4" at bounding box center [880, 542] width 24 height 26
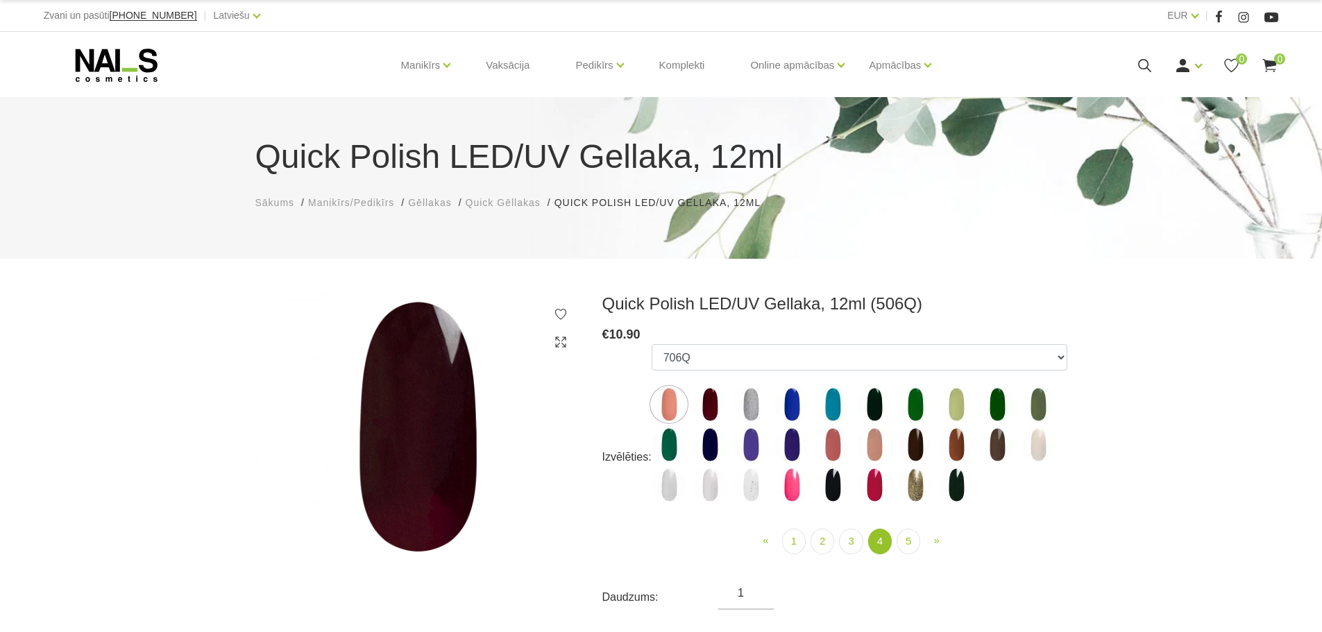
click at [881, 401] on img at bounding box center [874, 404] width 35 height 35
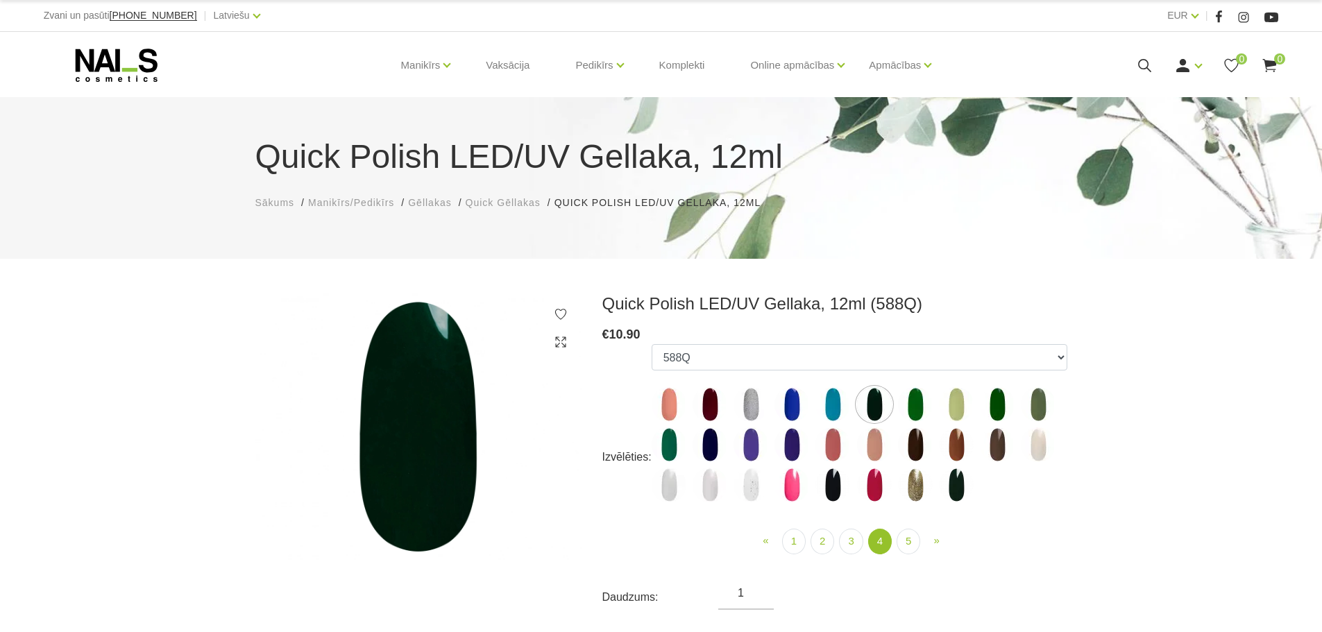
click at [952, 483] on img at bounding box center [956, 485] width 35 height 35
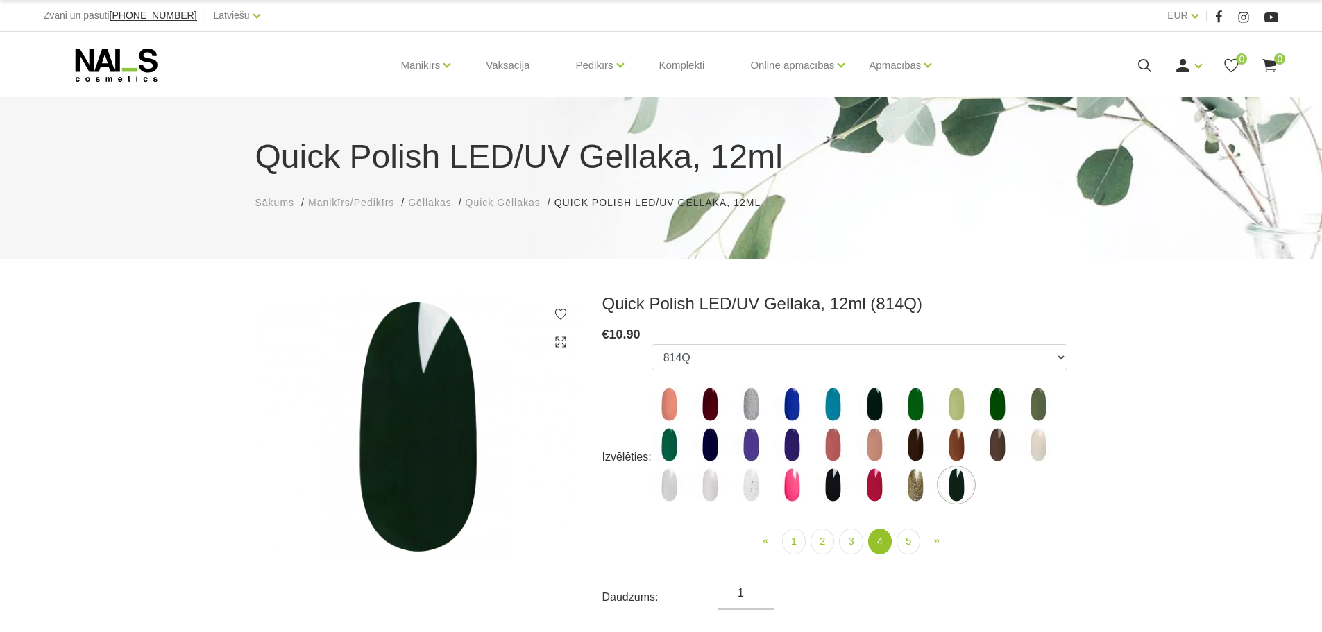
click at [837, 493] on img at bounding box center [833, 485] width 35 height 35
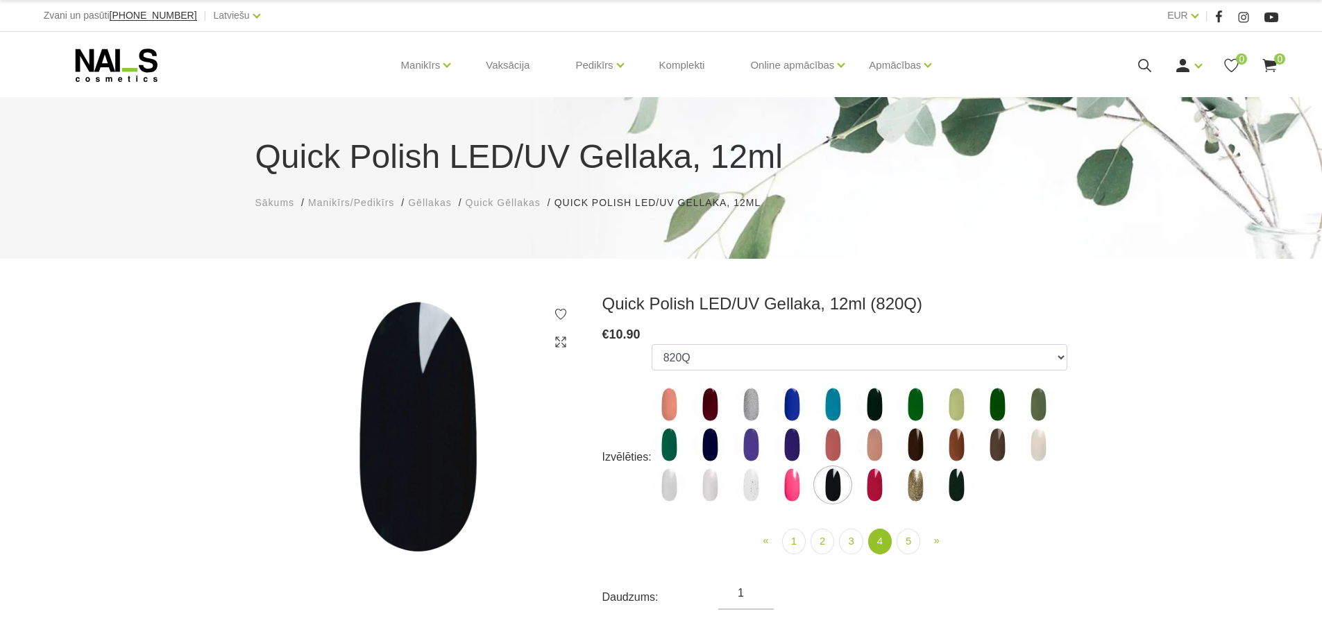
click at [710, 404] on img at bounding box center [710, 404] width 35 height 35
select select "5198"
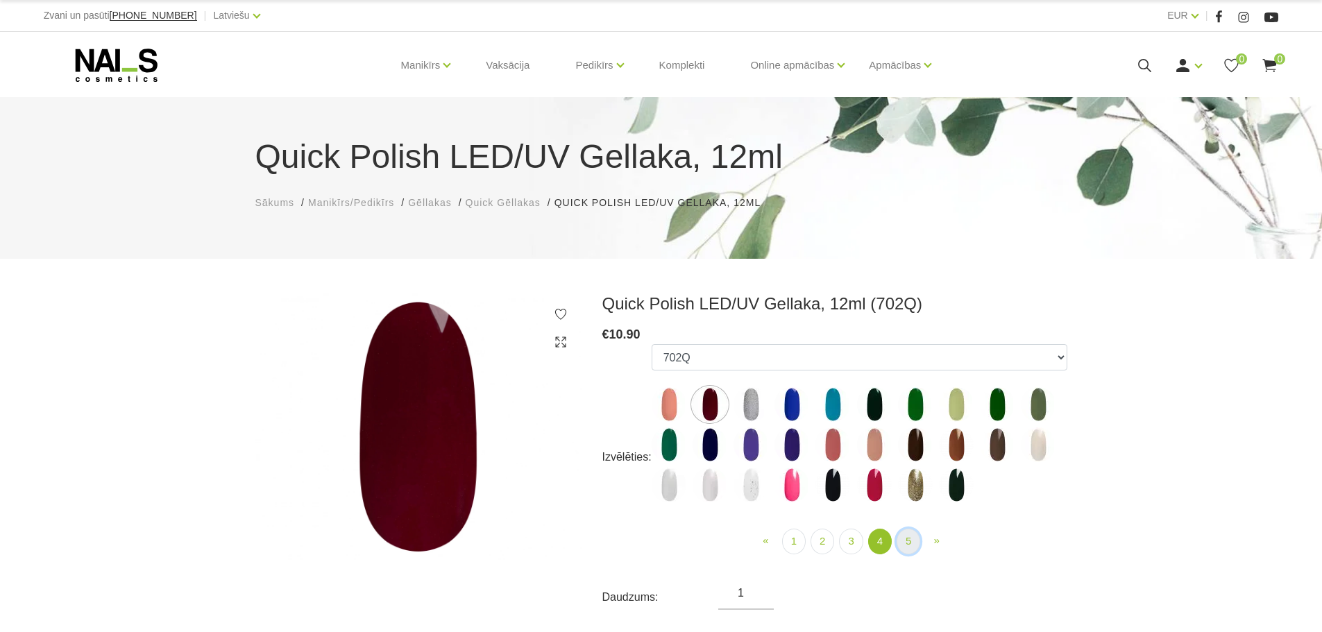
click at [903, 539] on link "5" at bounding box center [909, 542] width 24 height 26
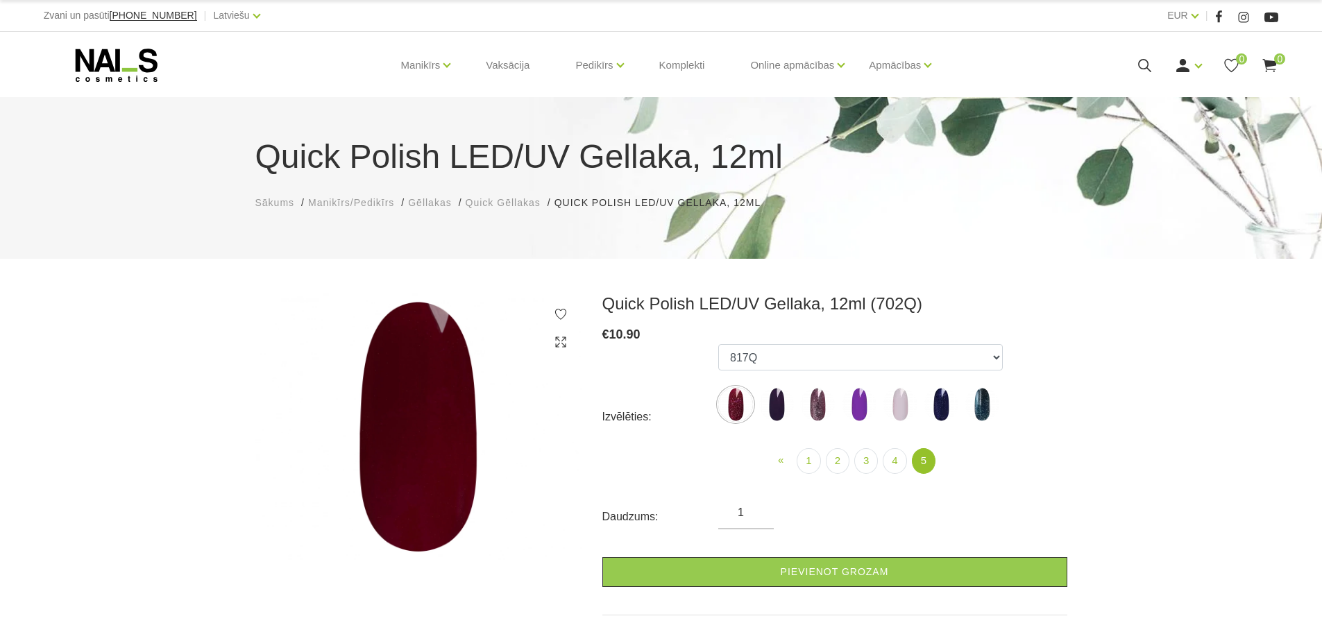
click at [995, 398] on img at bounding box center [982, 404] width 35 height 35
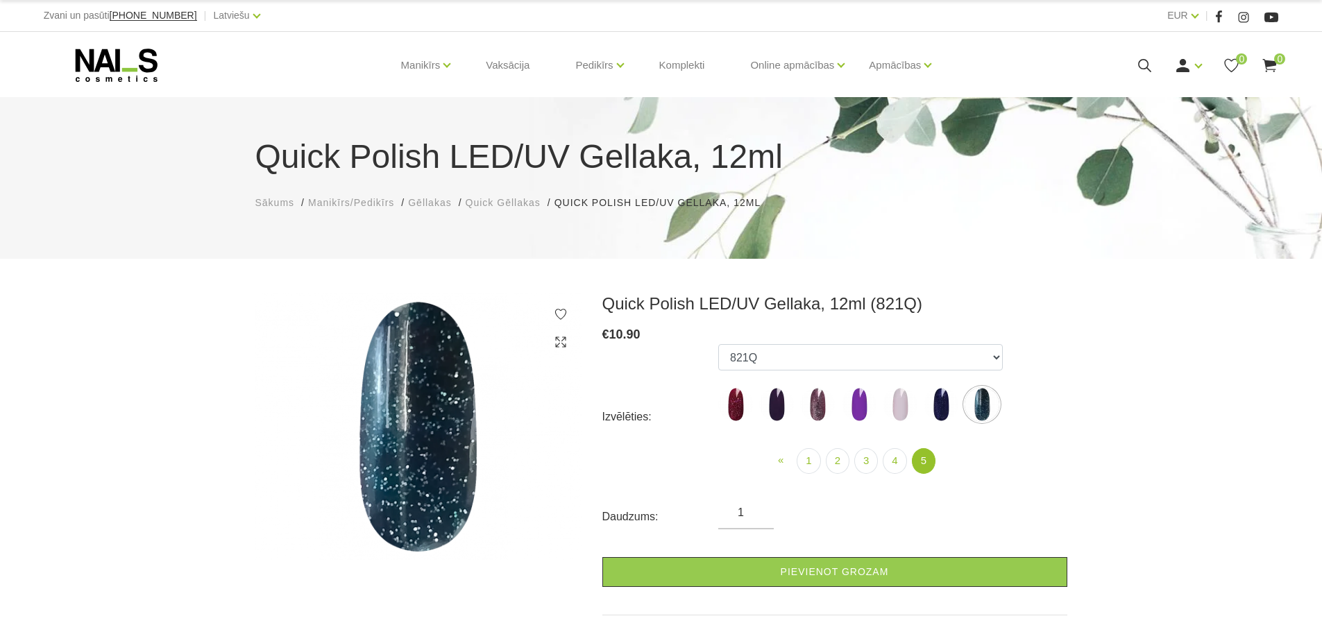
click at [975, 401] on img at bounding box center [982, 404] width 35 height 35
click at [954, 402] on img at bounding box center [941, 404] width 35 height 35
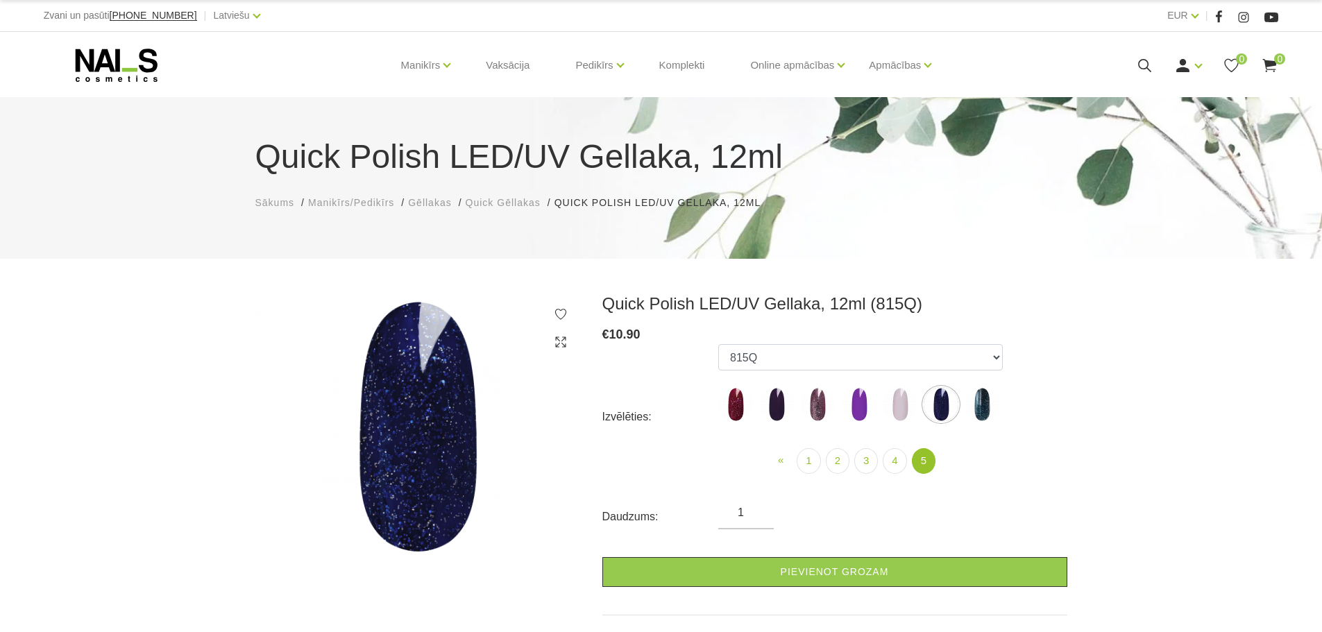
click at [908, 398] on img at bounding box center [900, 404] width 35 height 35
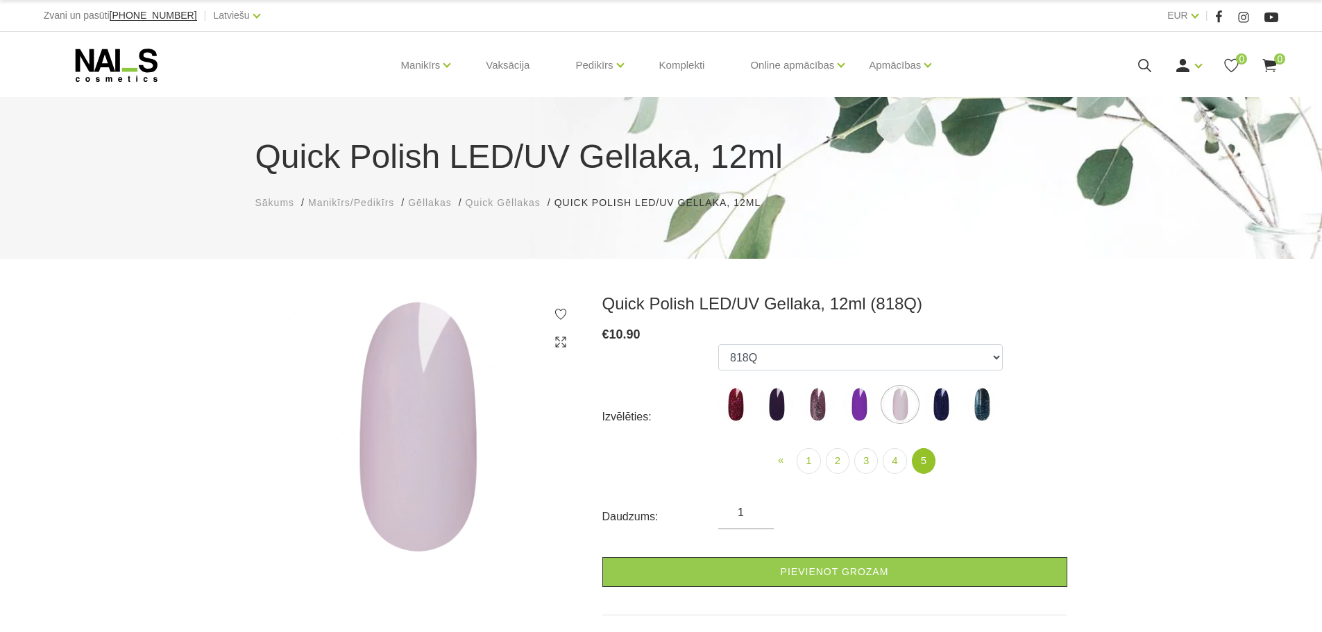
click at [854, 408] on img at bounding box center [859, 404] width 35 height 35
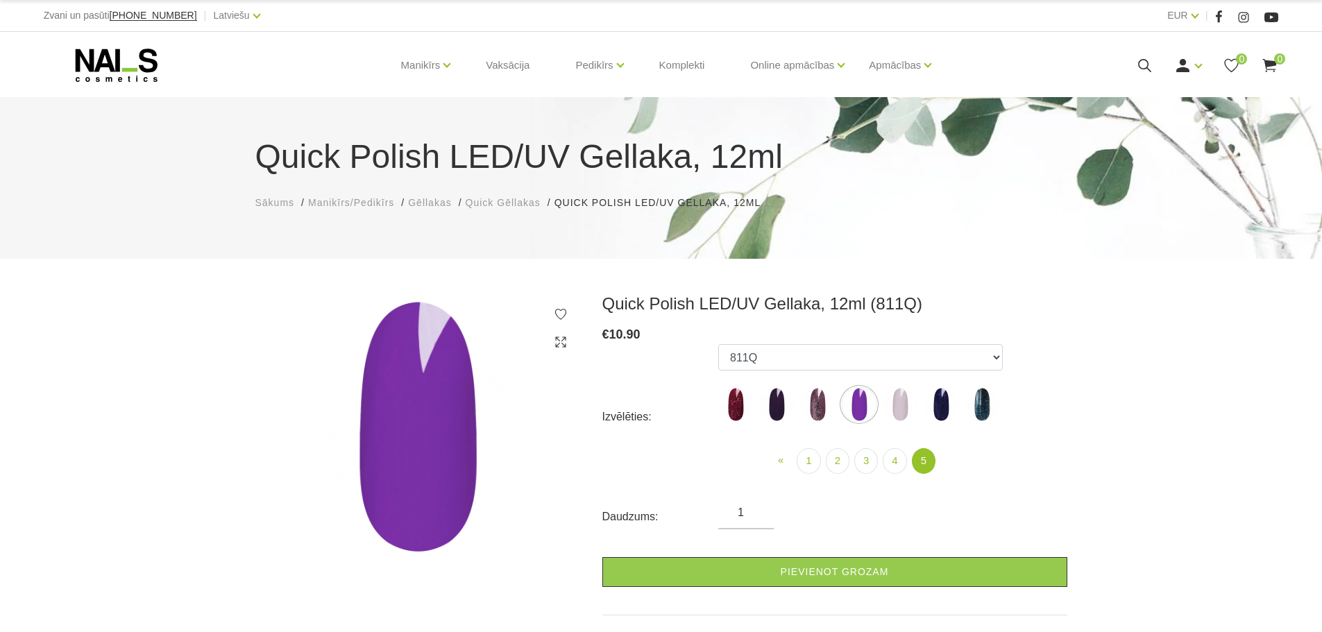
click at [809, 408] on img at bounding box center [817, 404] width 35 height 35
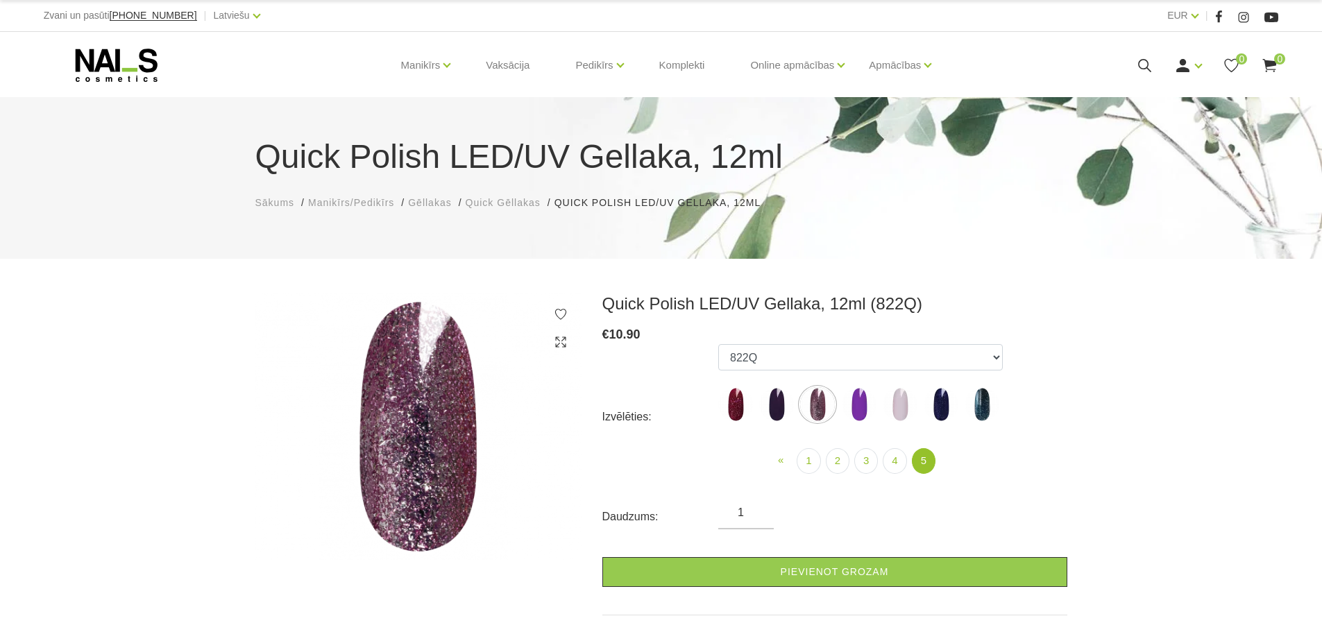
click at [772, 408] on img at bounding box center [776, 404] width 35 height 35
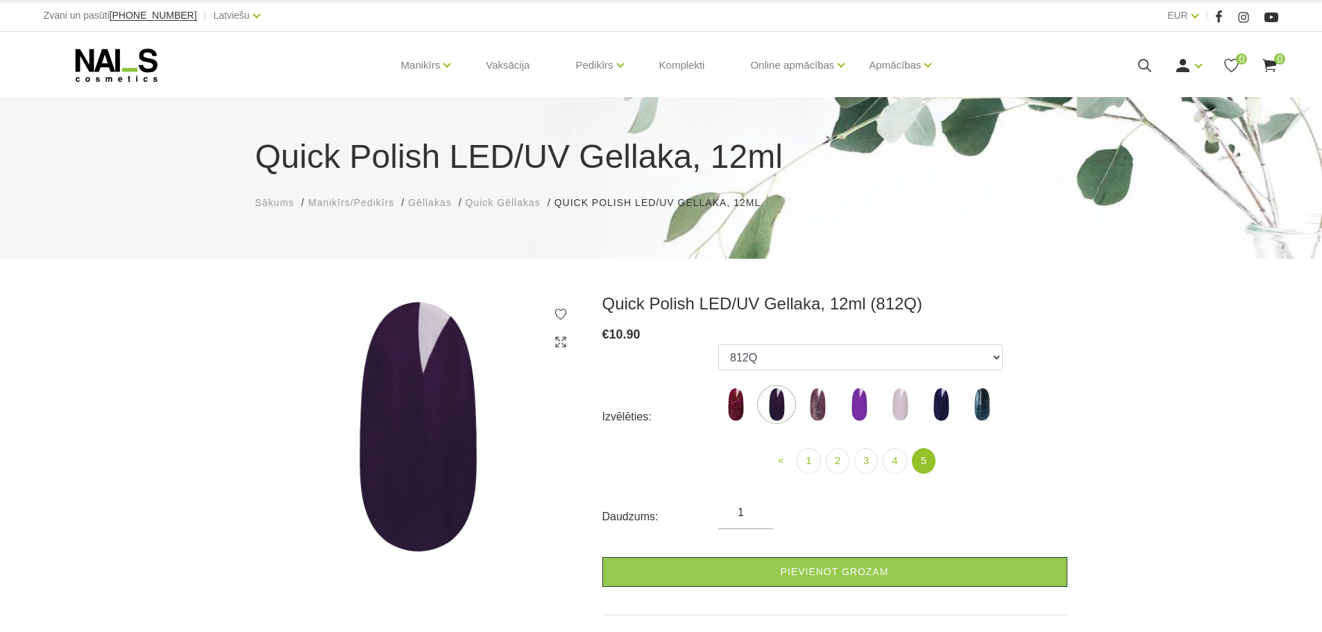
click at [730, 407] on img at bounding box center [735, 404] width 35 height 35
select select "6314"
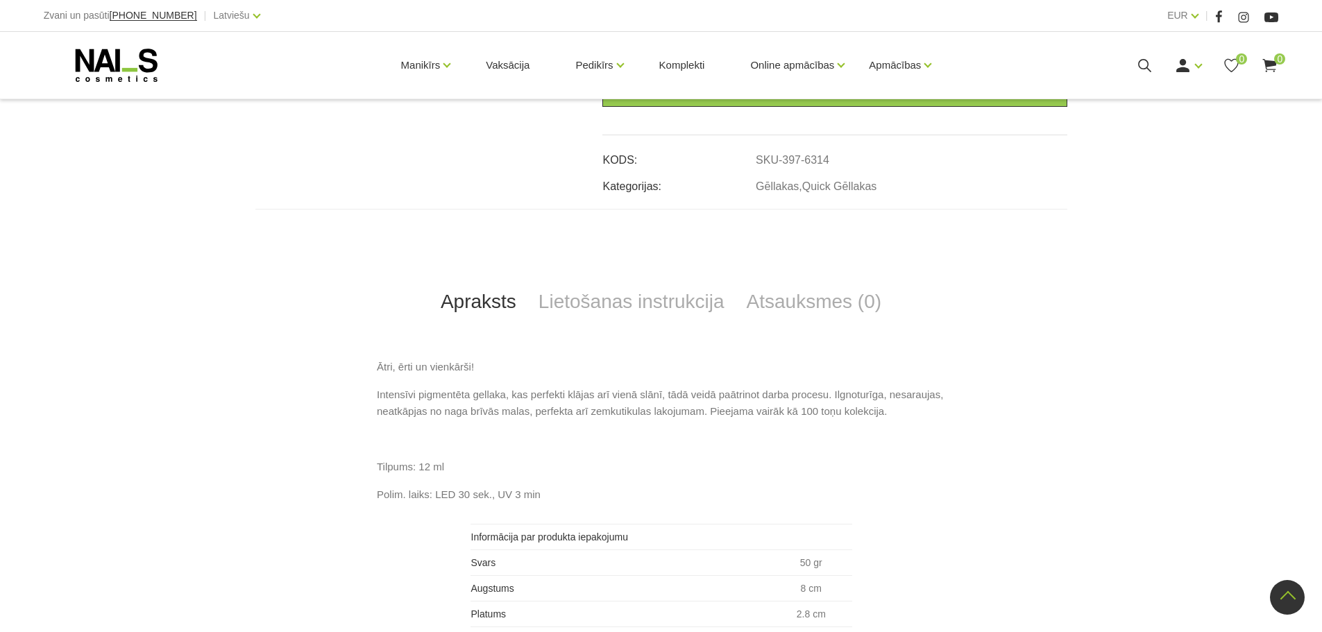
scroll to position [486, 0]
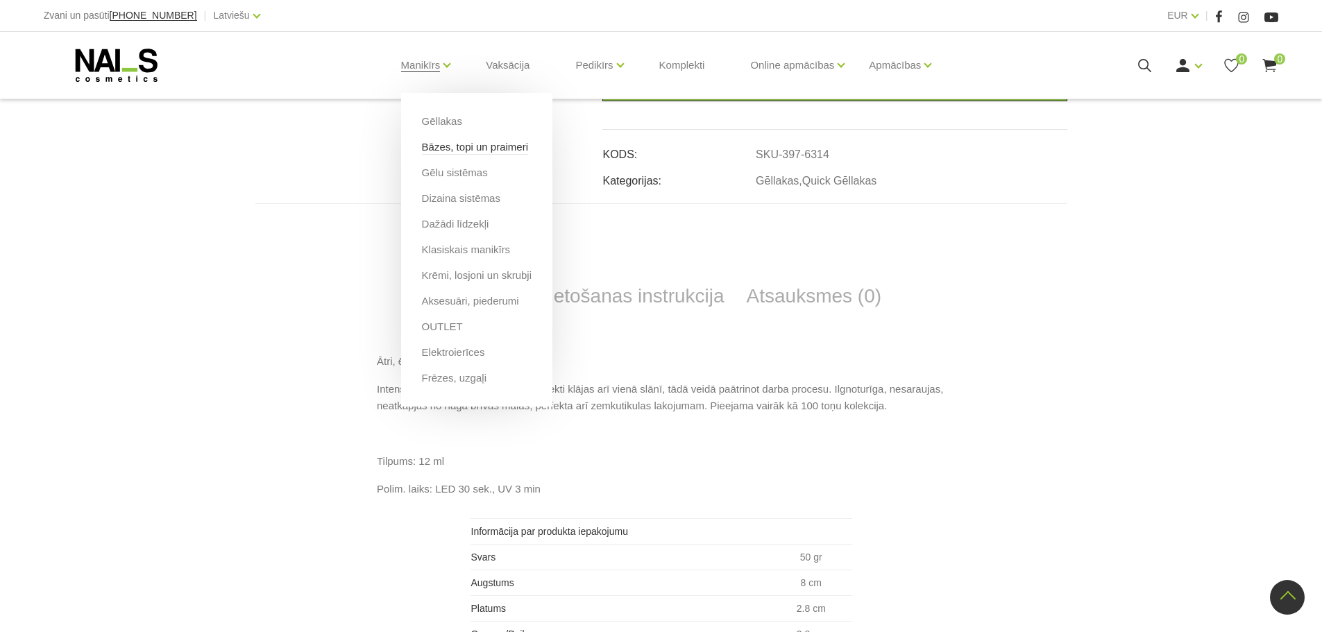
click at [459, 151] on link "Bāzes, topi un praimeri" at bounding box center [475, 147] width 106 height 15
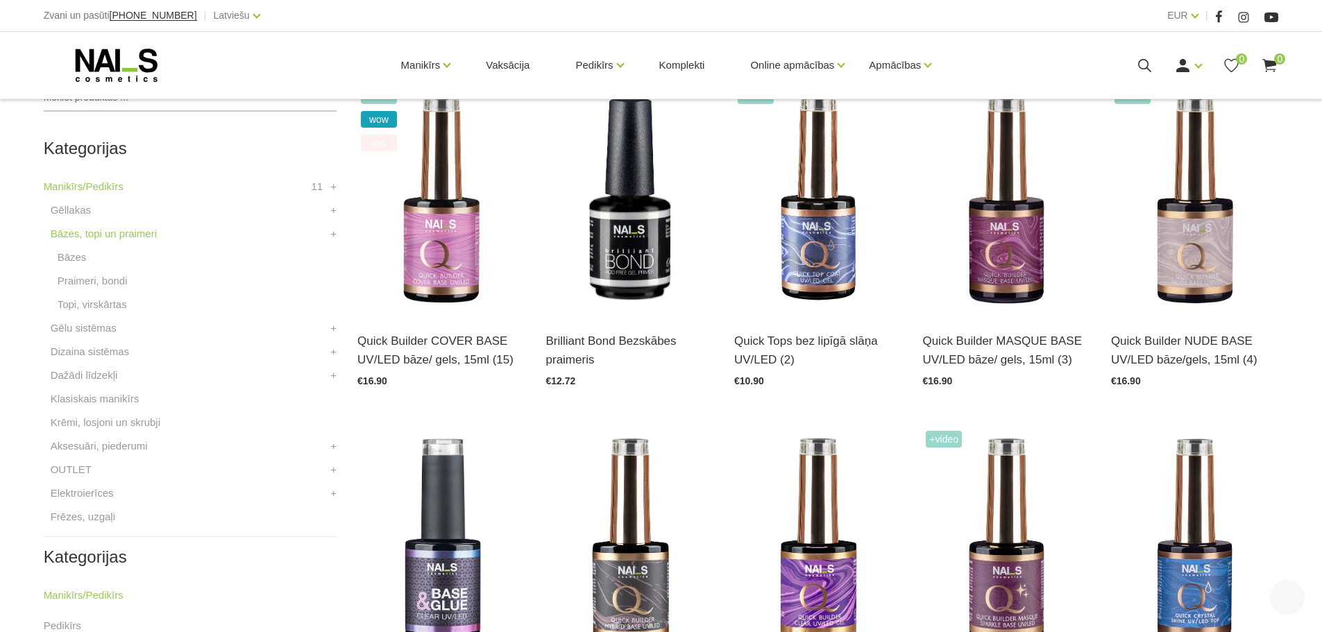
scroll to position [347, 0]
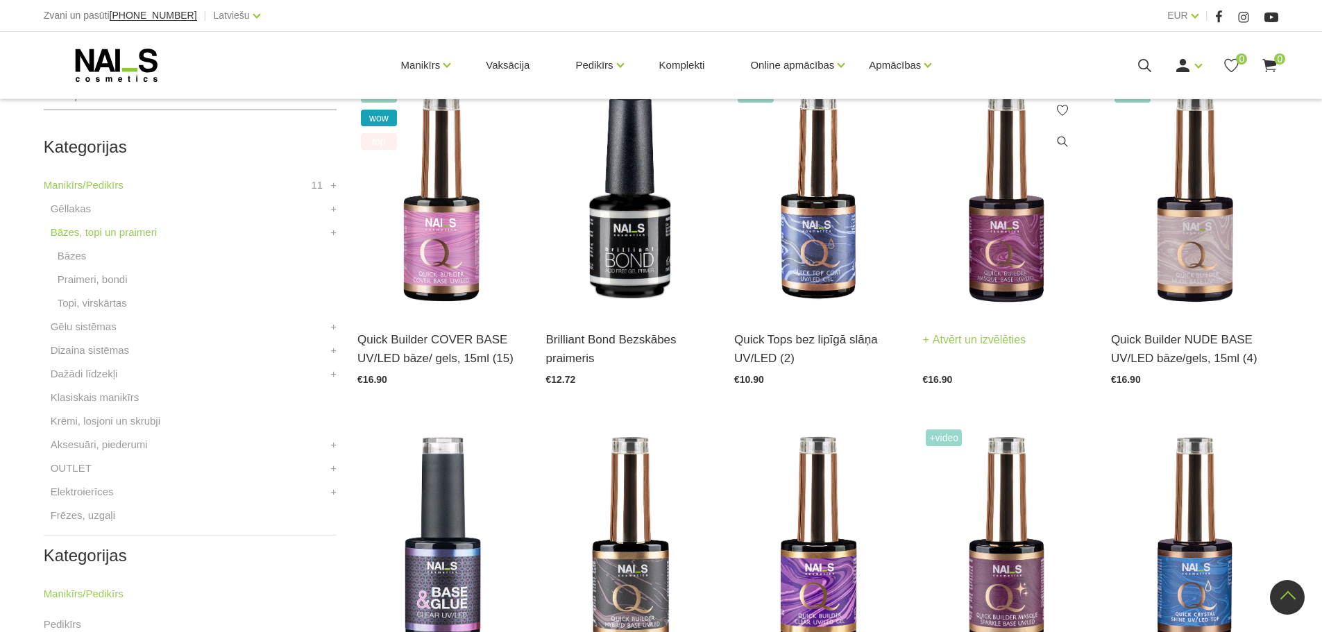
click at [1006, 212] on img at bounding box center [1005, 198] width 167 height 230
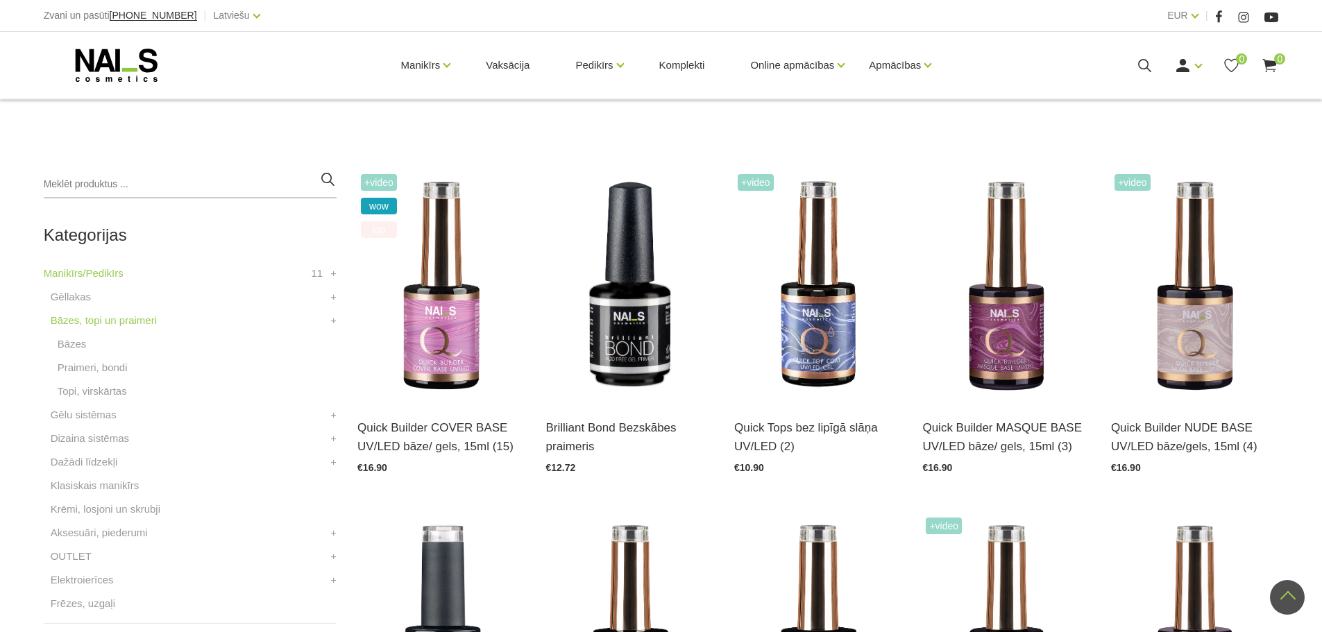
scroll to position [208, 0]
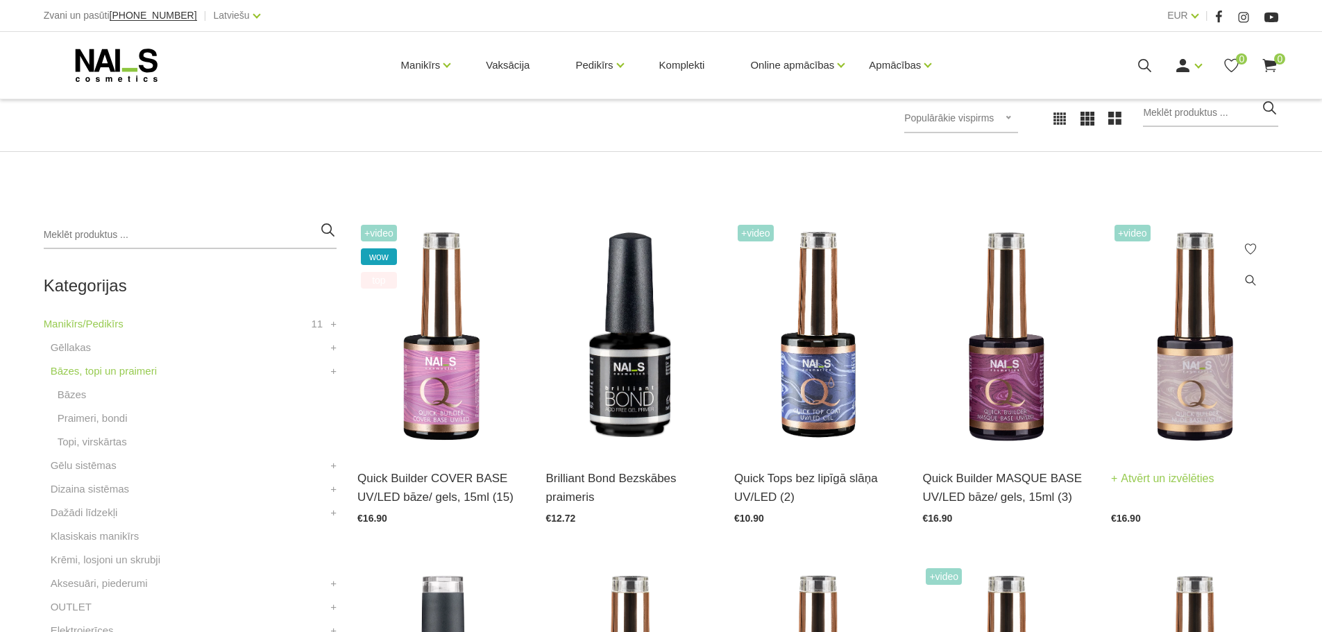
click at [1217, 336] on img at bounding box center [1194, 336] width 167 height 230
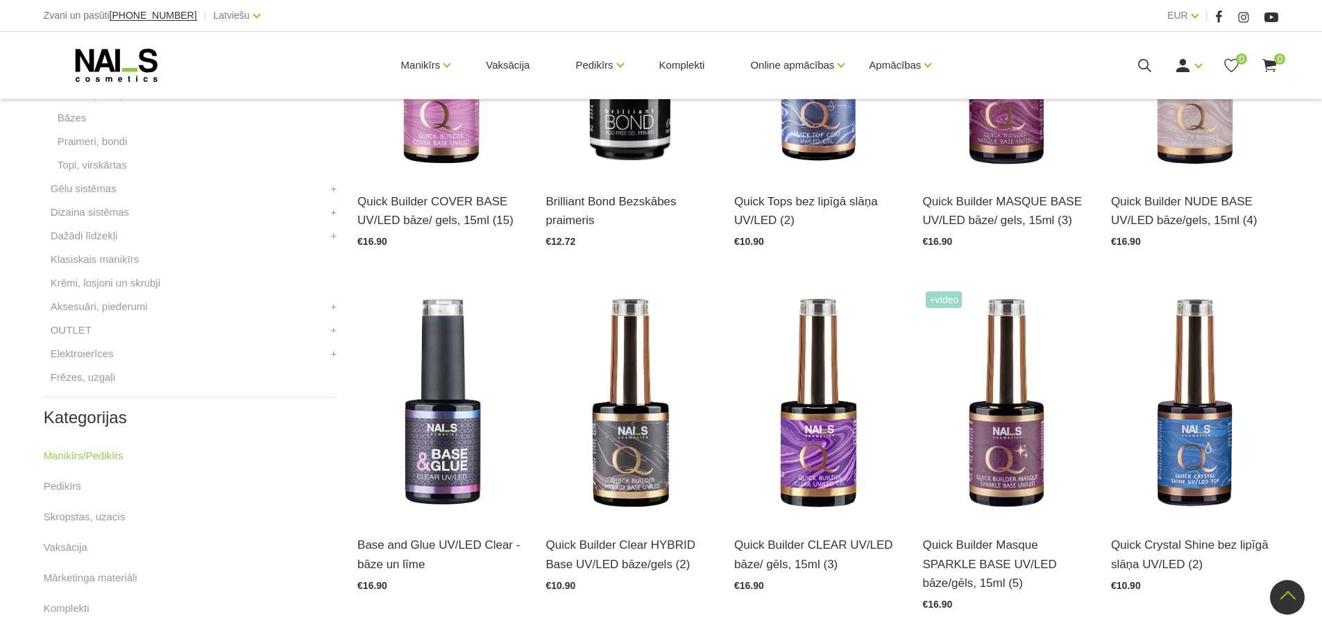
scroll to position [486, 0]
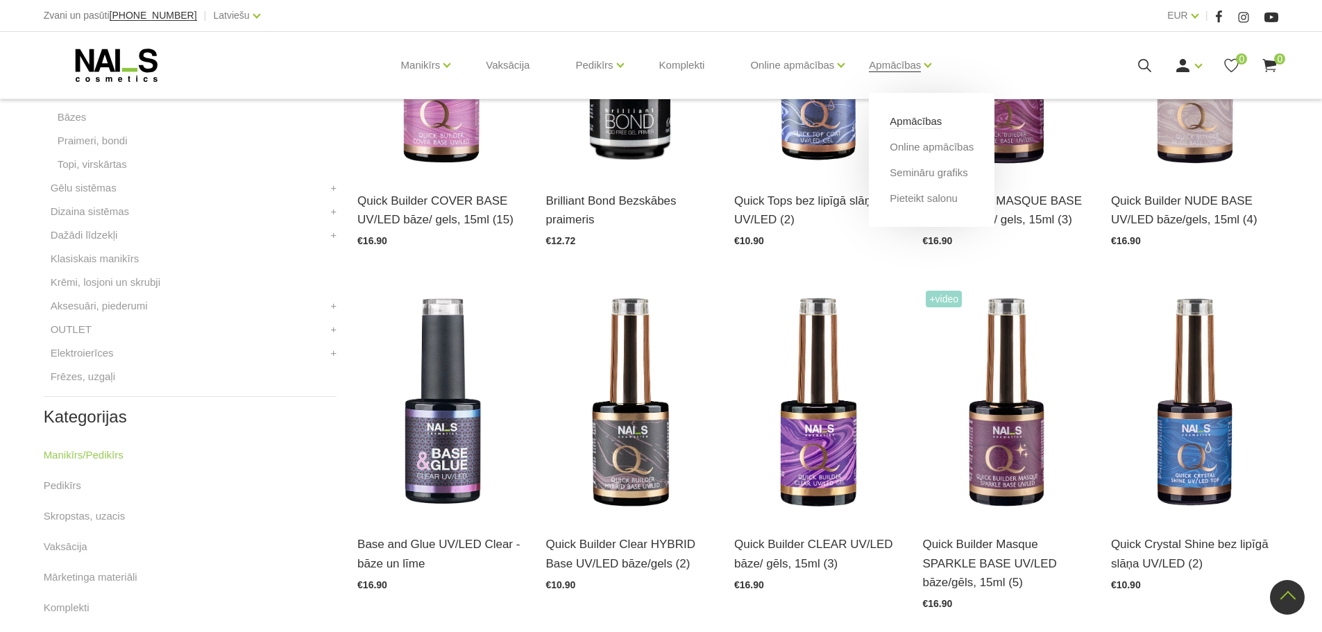
click at [920, 121] on link "Apmācības" at bounding box center [916, 121] width 52 height 15
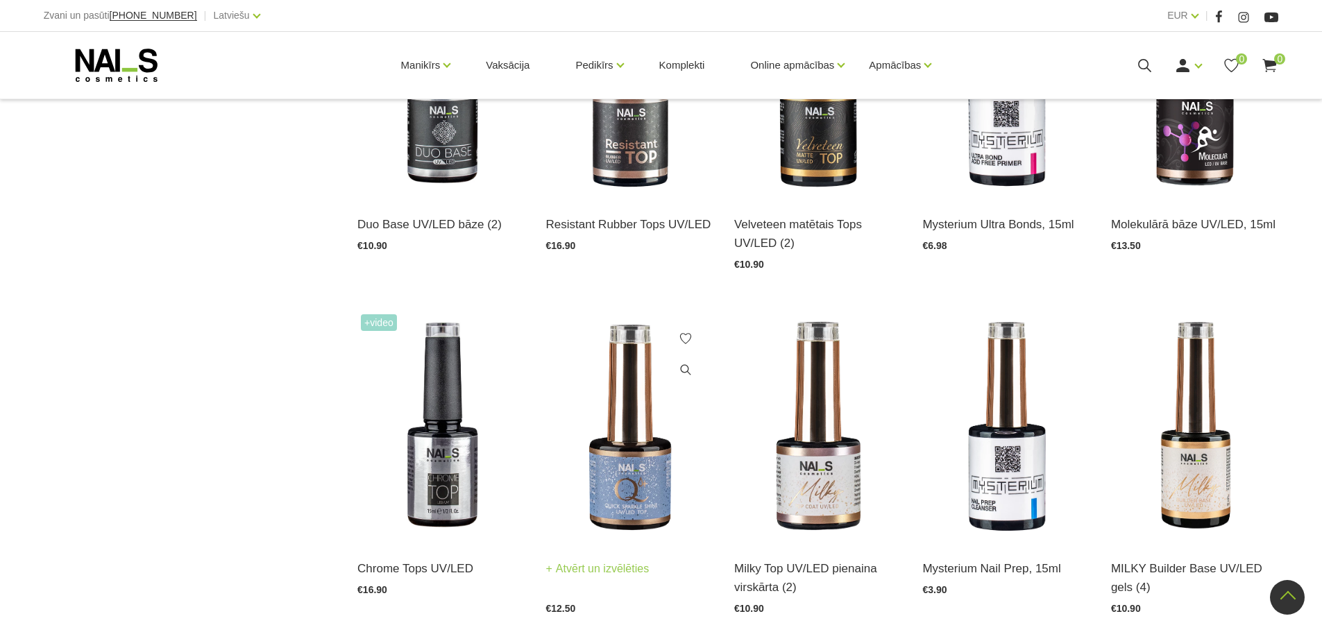
scroll to position [1180, 0]
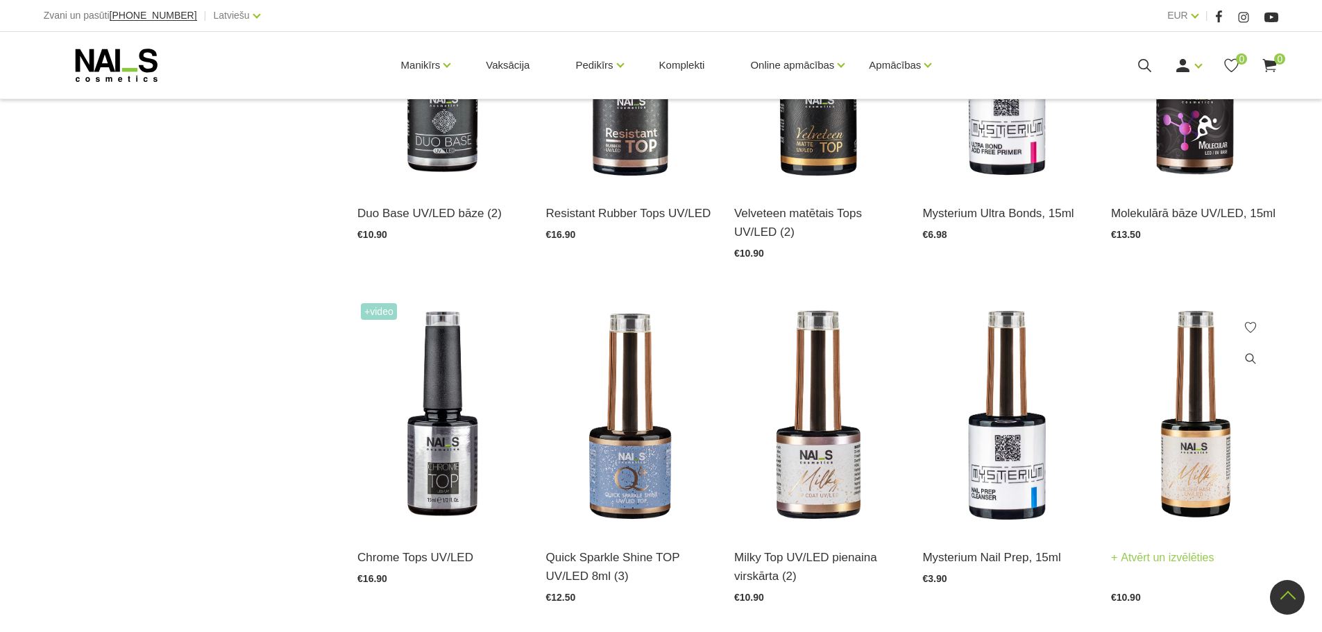
click at [1211, 397] on img at bounding box center [1194, 415] width 167 height 230
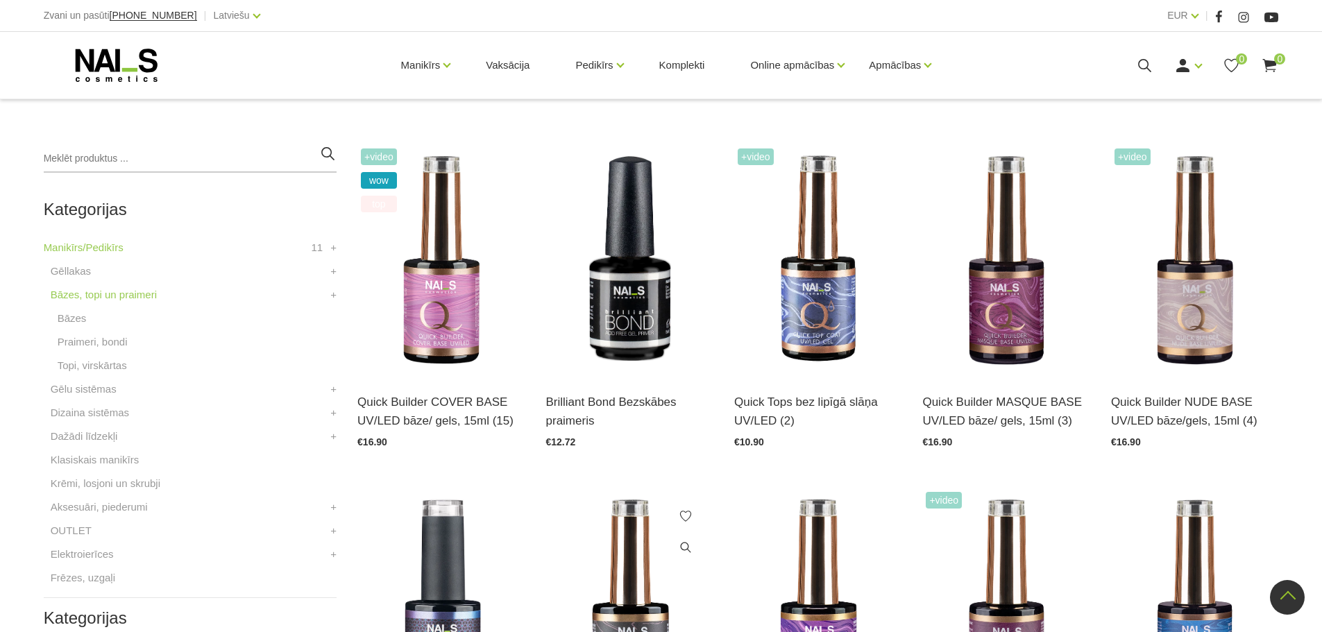
scroll to position [278, 0]
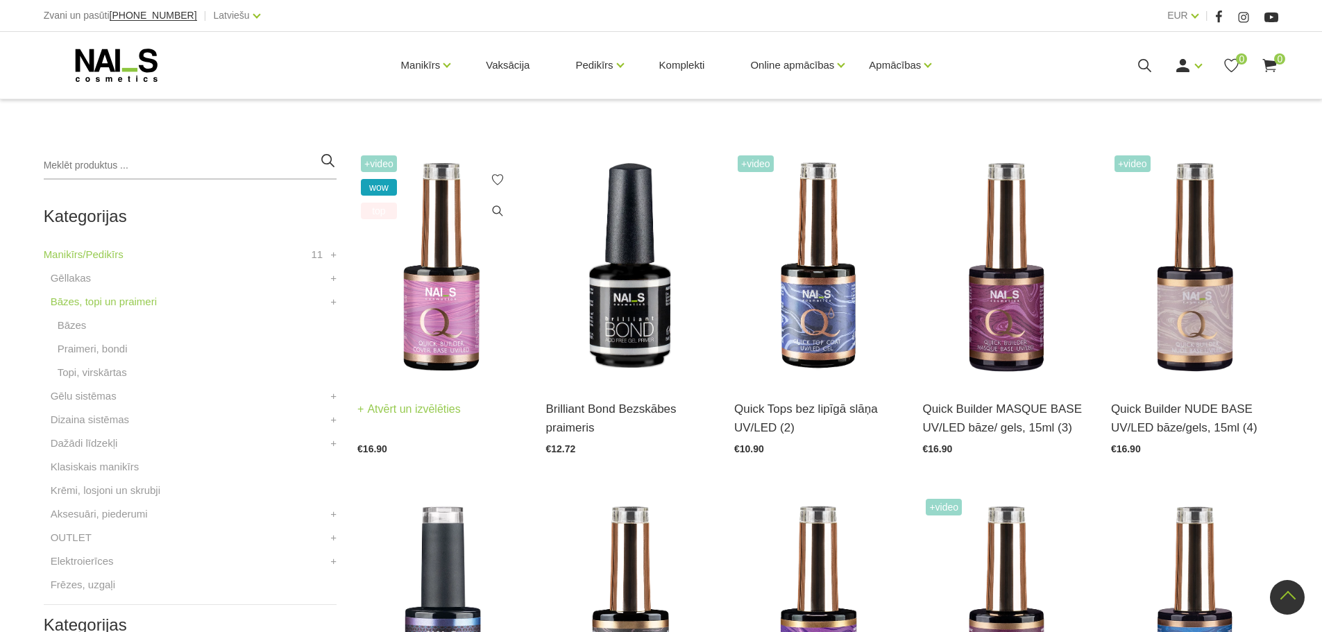
click at [446, 336] on img at bounding box center [440, 267] width 167 height 230
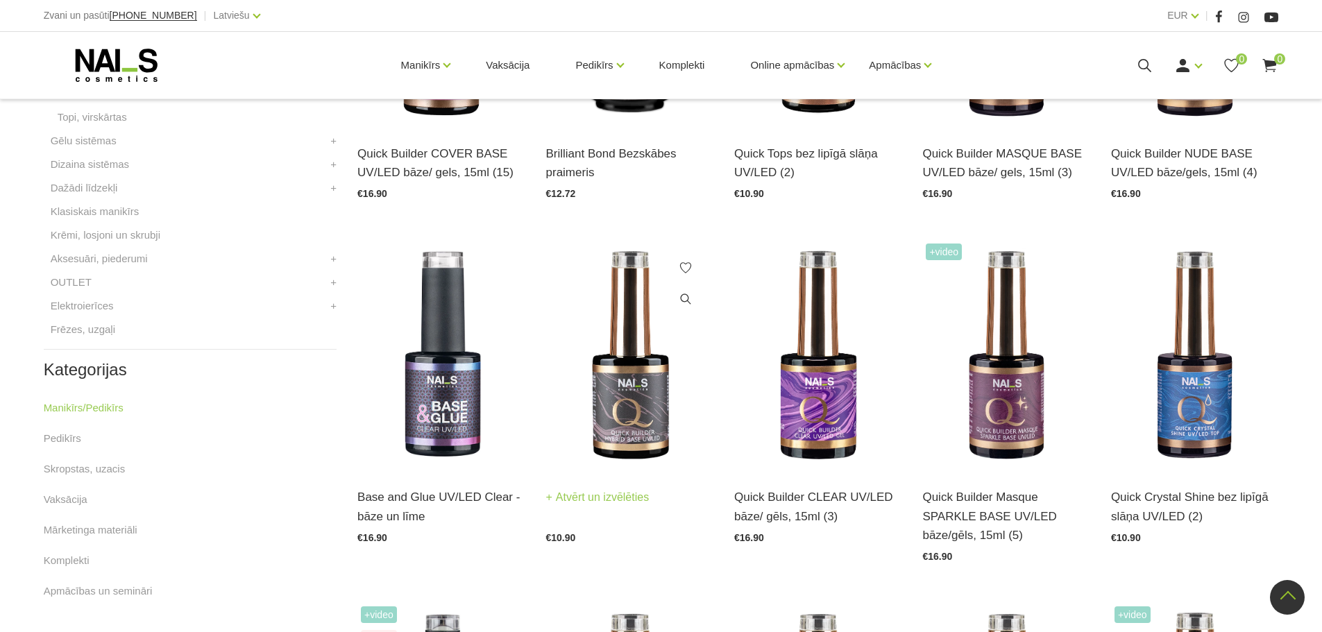
scroll to position [555, 0]
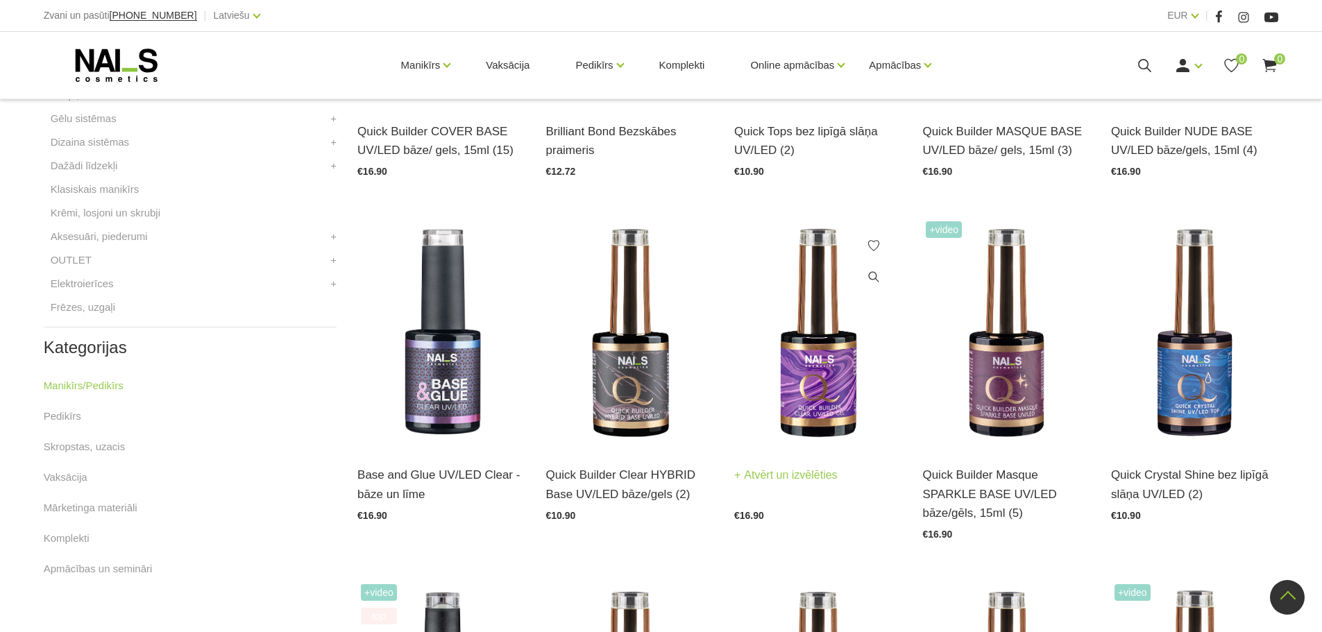
click at [829, 373] on img at bounding box center [817, 333] width 167 height 230
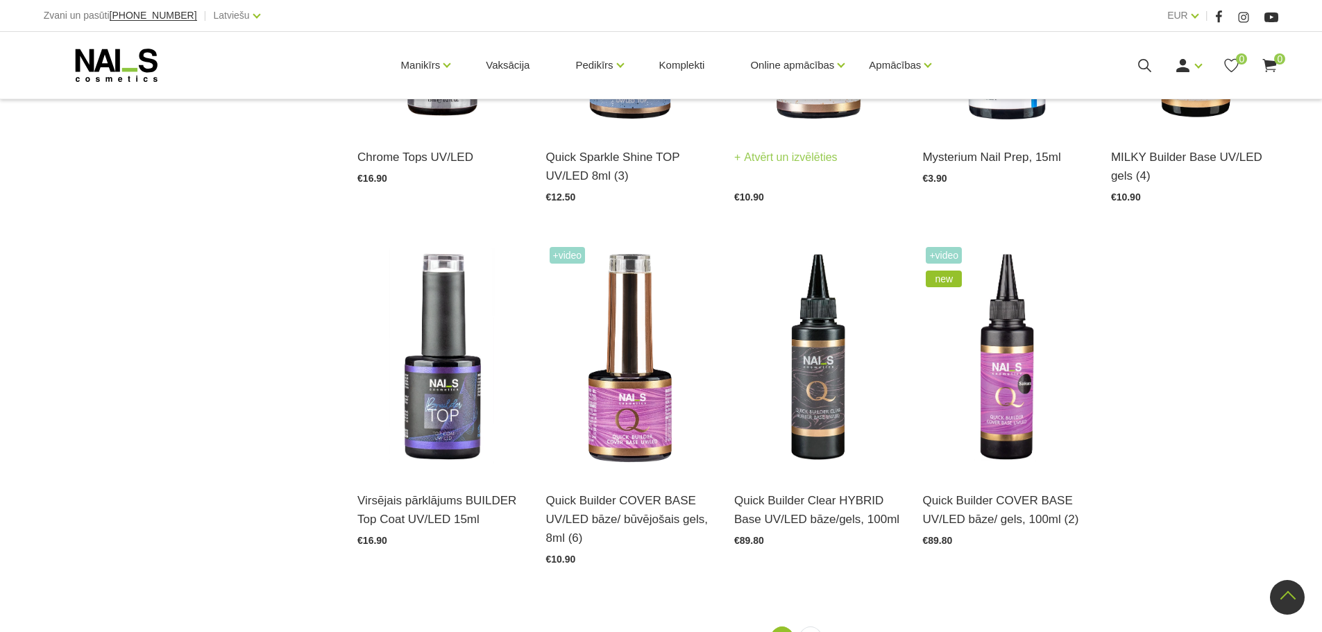
scroll to position [1596, 0]
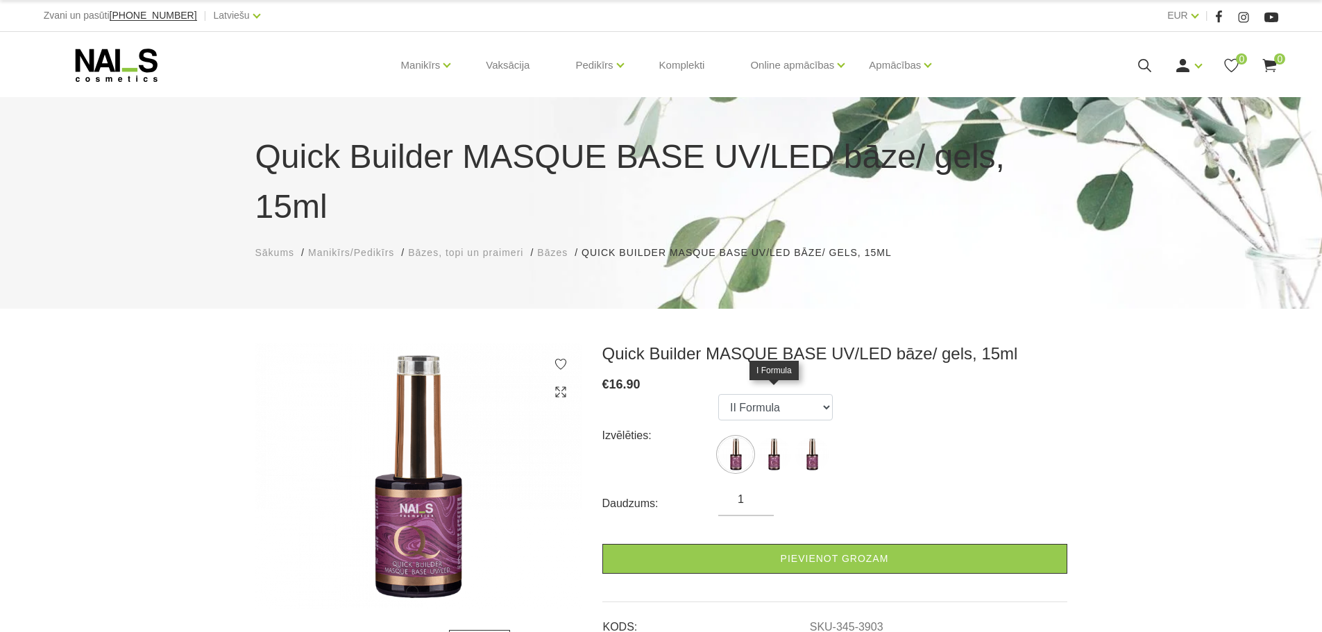
click at [770, 437] on img at bounding box center [774, 454] width 35 height 35
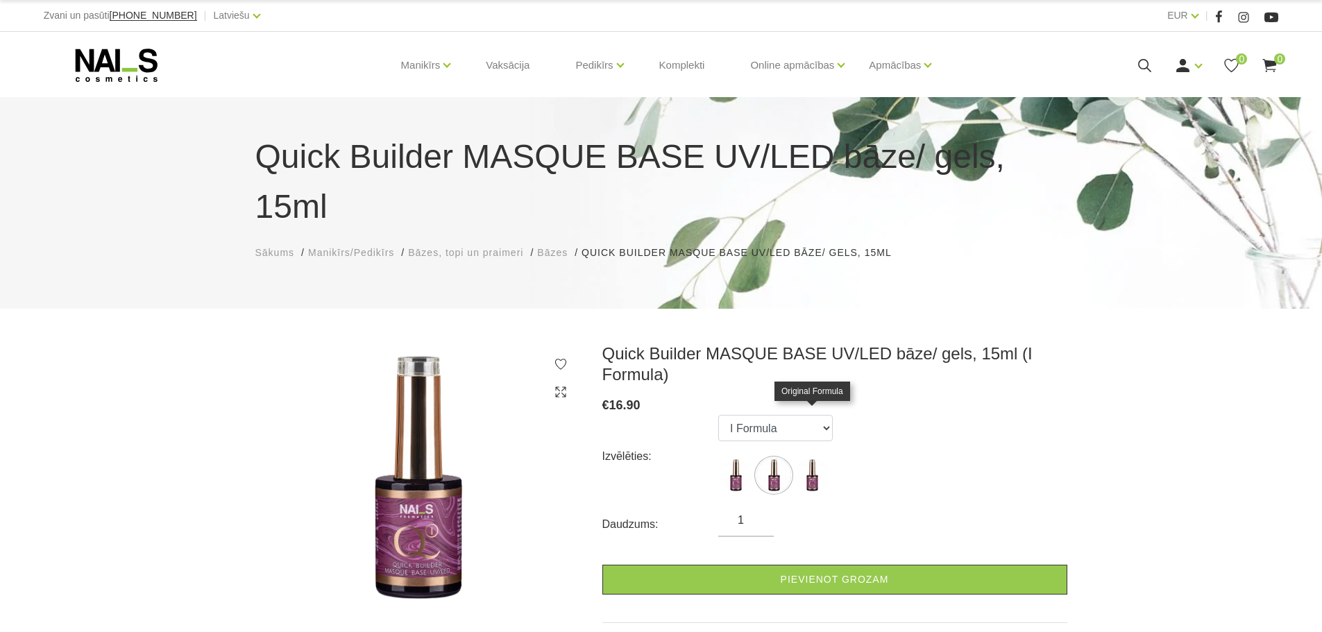
click at [804, 458] on img at bounding box center [812, 475] width 35 height 35
select select "3905"
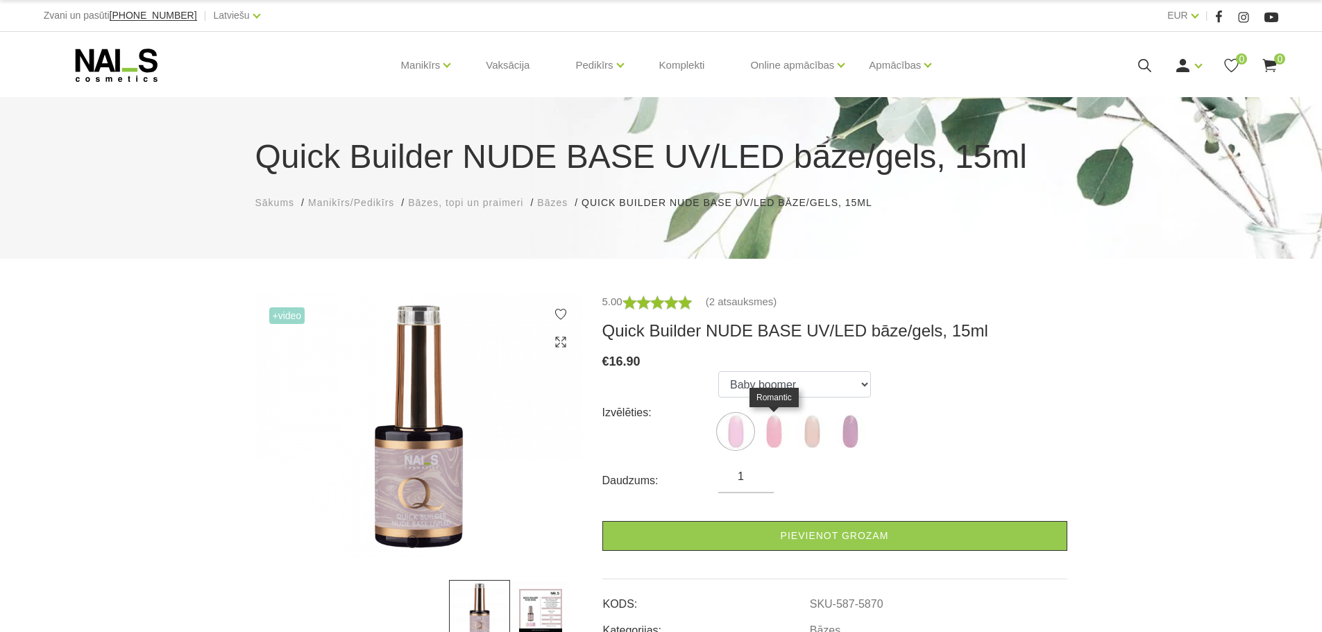
click at [778, 434] on img at bounding box center [774, 431] width 35 height 35
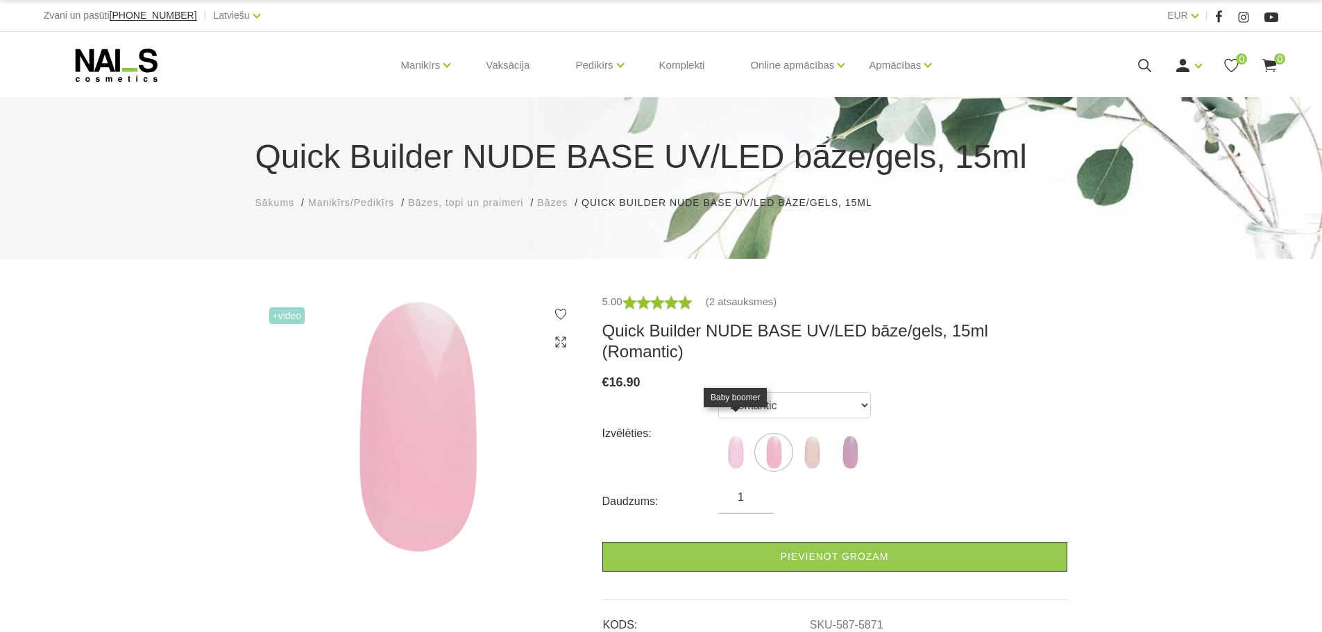
click at [749, 437] on img at bounding box center [735, 452] width 35 height 35
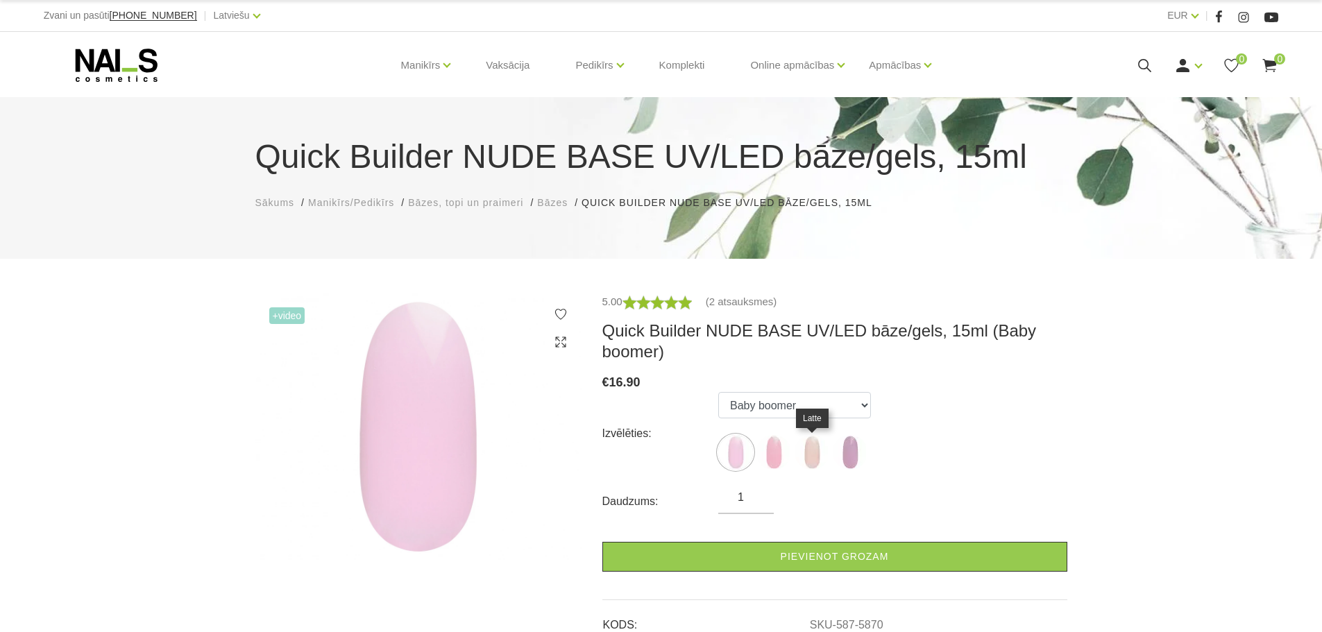
click at [805, 441] on img at bounding box center [812, 452] width 35 height 35
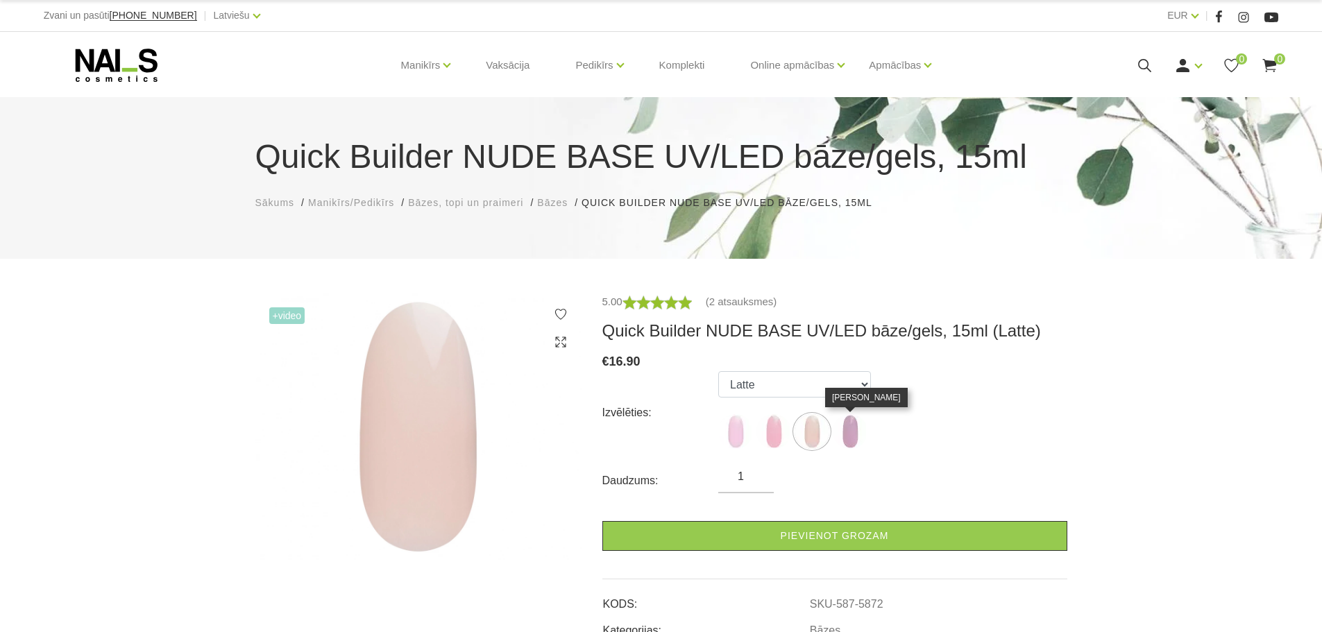
click at [846, 436] on img at bounding box center [850, 431] width 35 height 35
select select "6011"
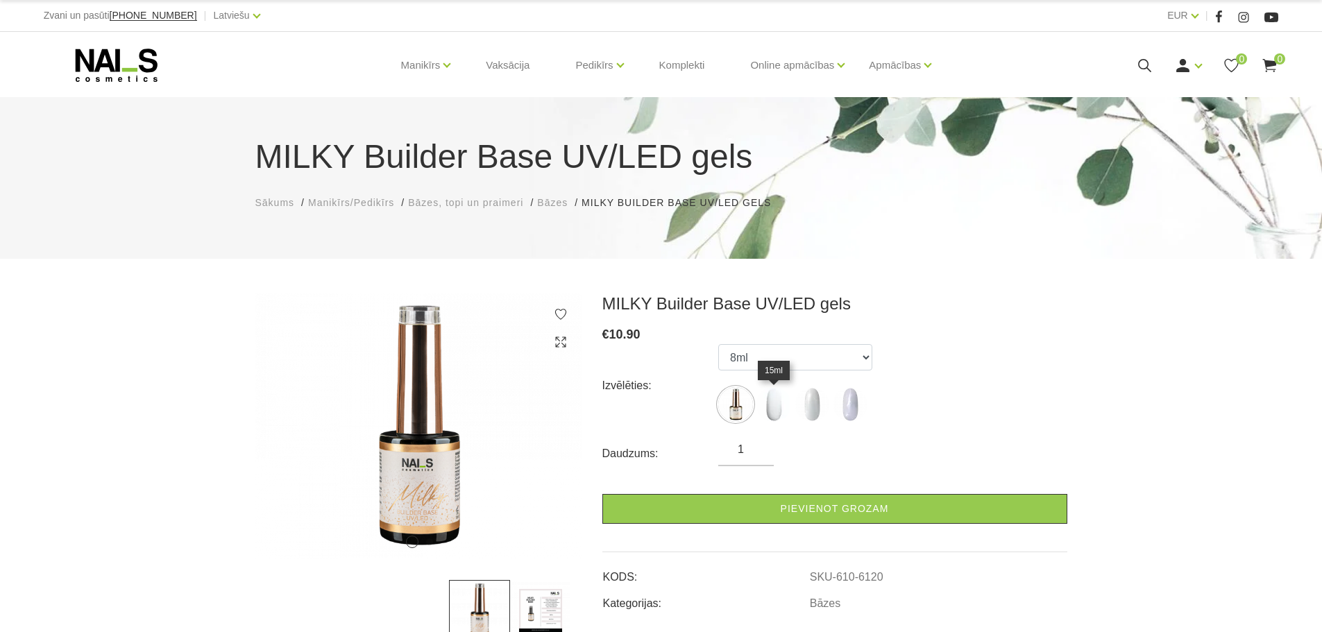
click at [780, 404] on img at bounding box center [774, 404] width 35 height 35
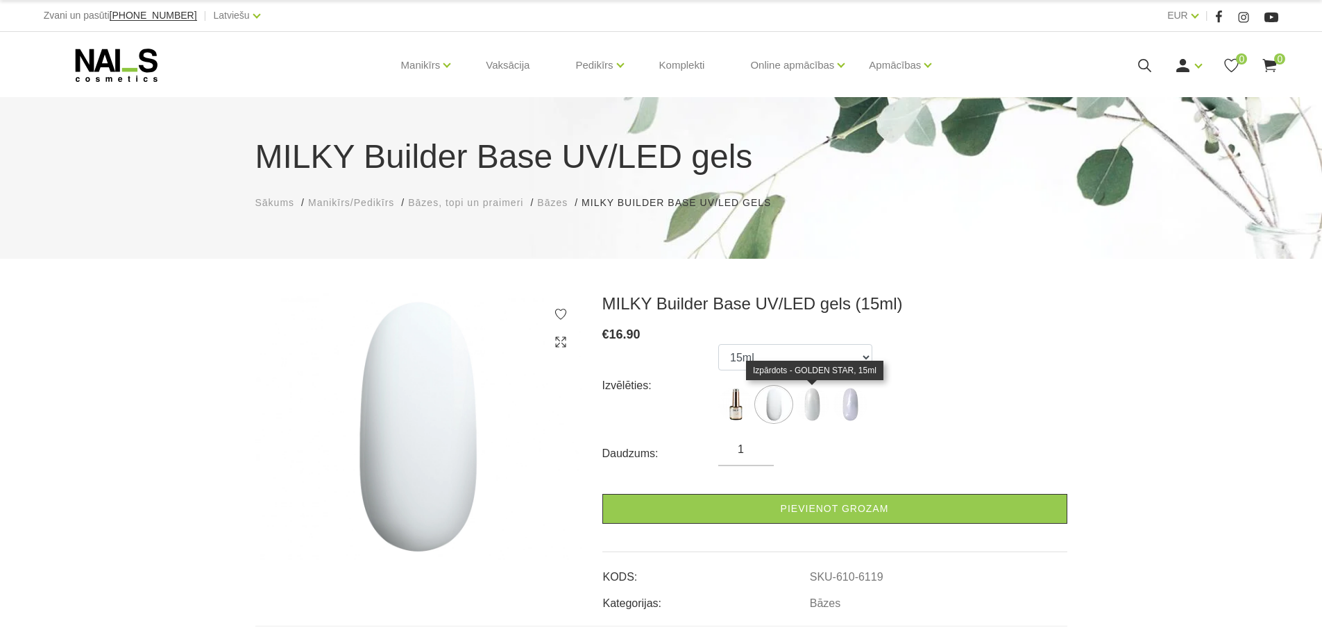
click at [797, 405] on img at bounding box center [812, 404] width 35 height 35
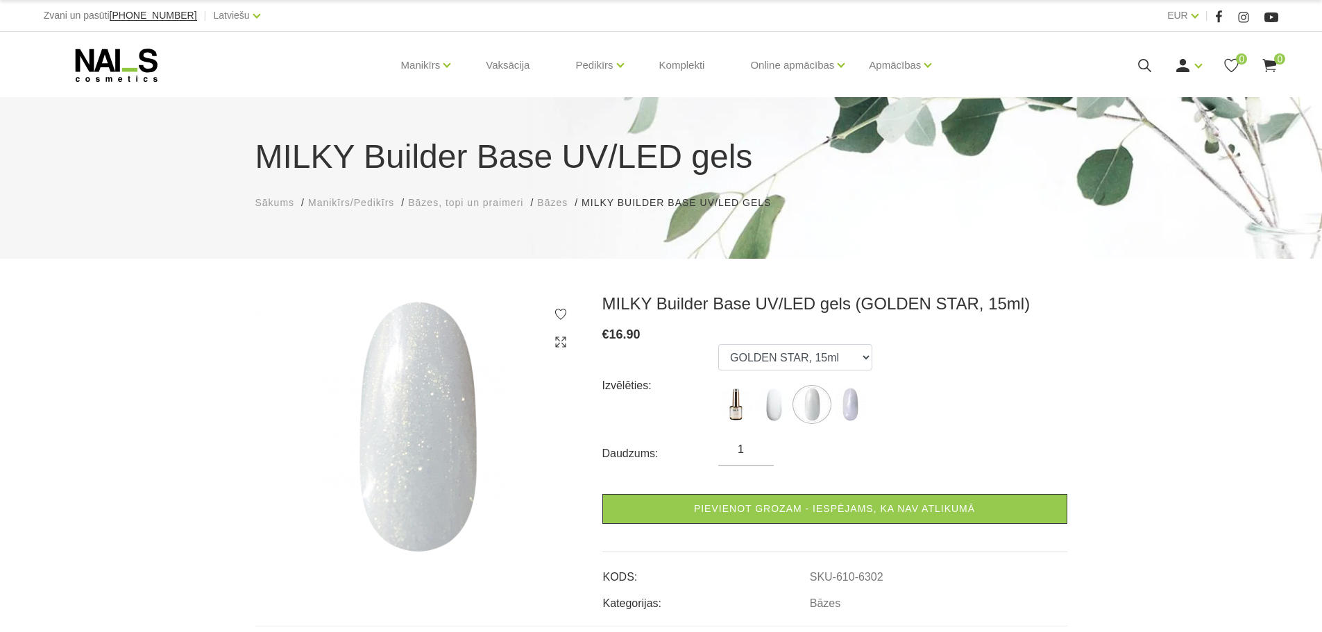
click at [831, 404] on ul "8ml 15ml GOLDEN STAR, 15ml [PERSON_NAME], 15ml" at bounding box center [795, 385] width 154 height 83
click at [850, 400] on img at bounding box center [850, 404] width 35 height 35
select select "6303"
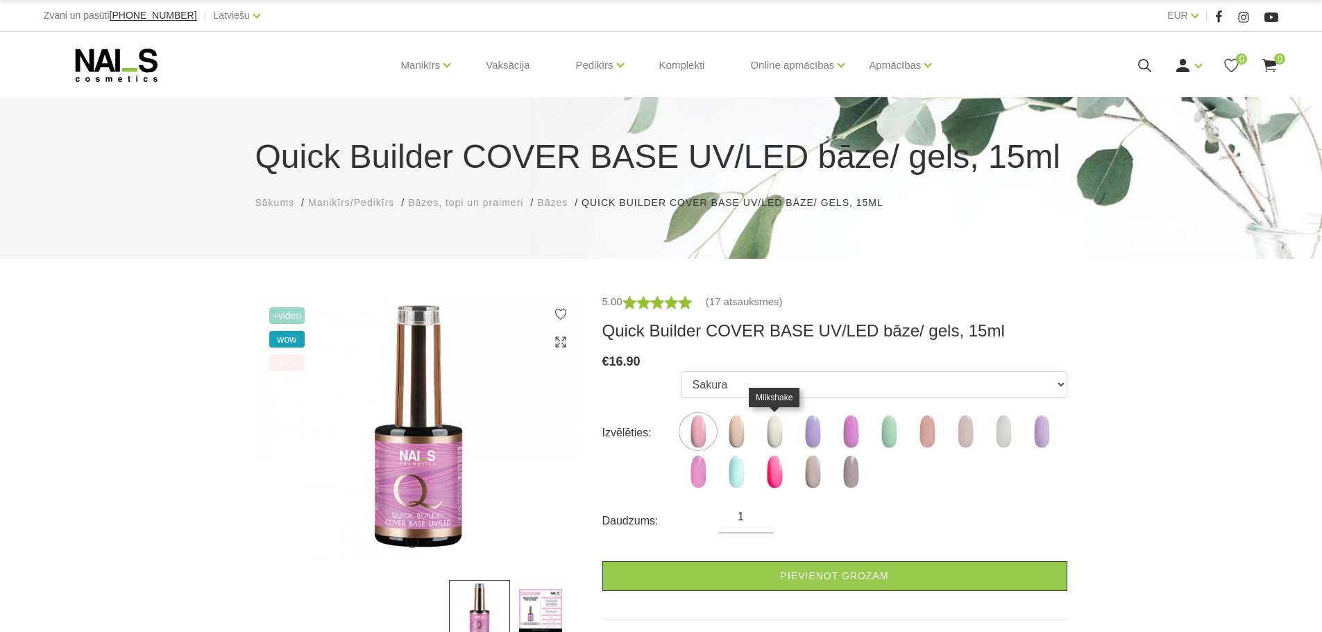
click at [781, 432] on img at bounding box center [774, 431] width 35 height 35
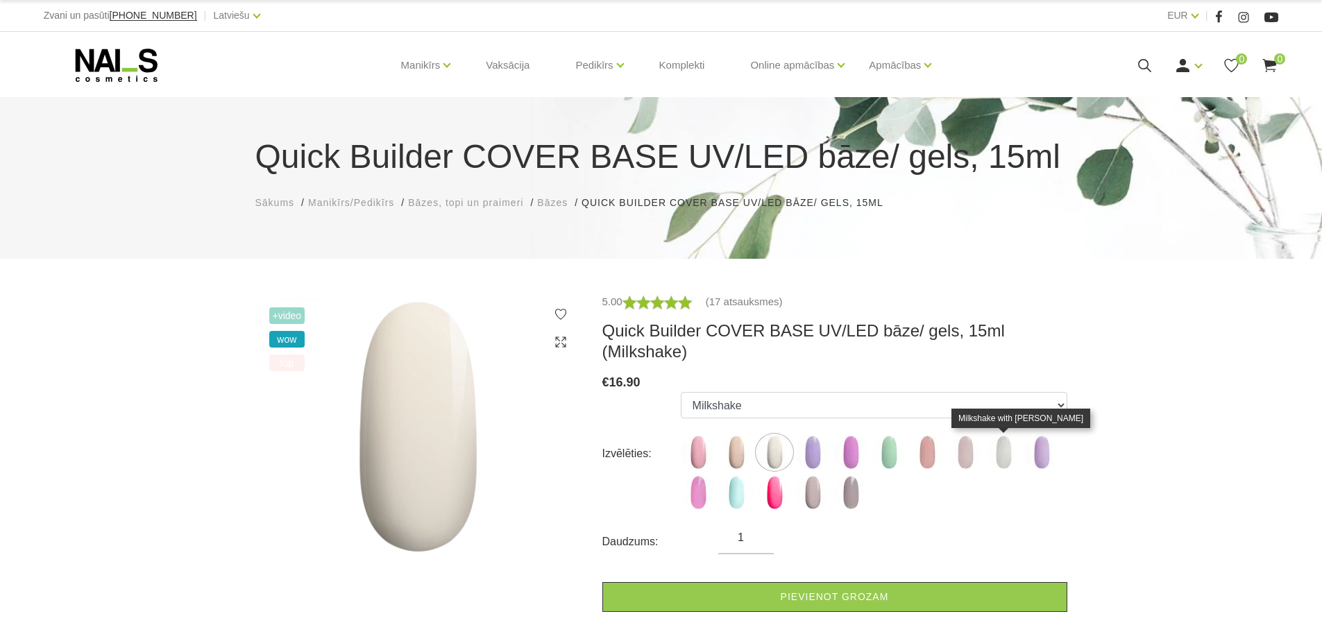
click at [1005, 447] on img at bounding box center [1003, 452] width 35 height 35
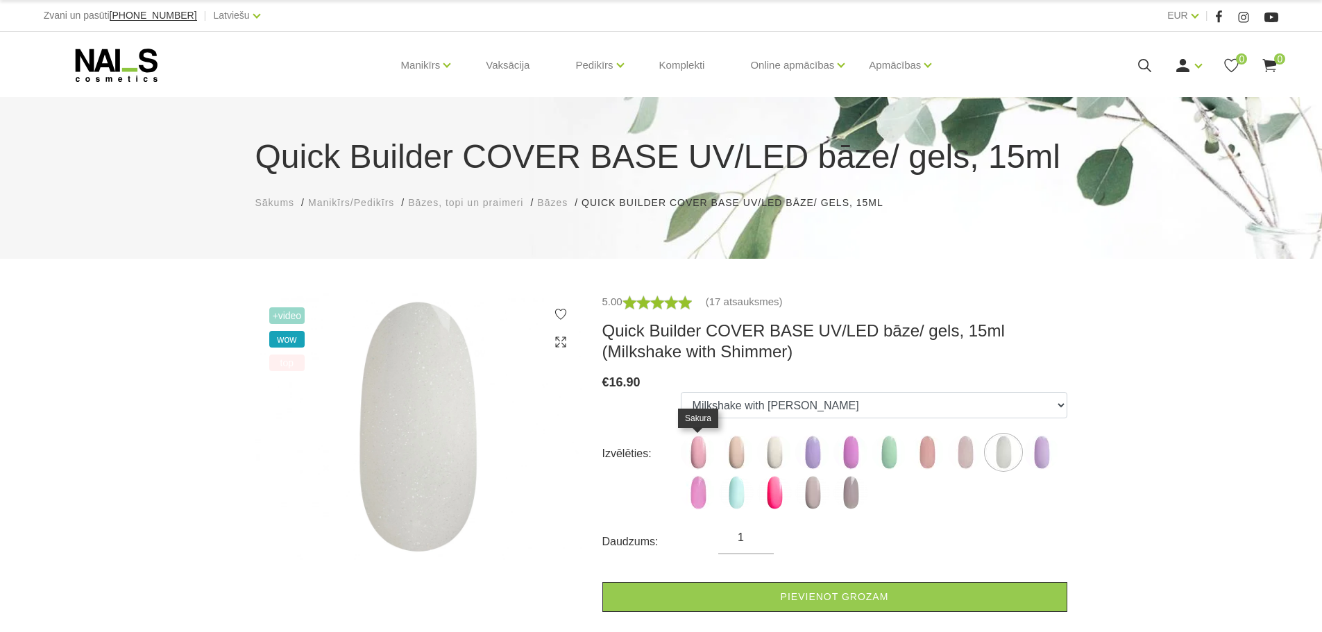
click at [700, 445] on img at bounding box center [698, 452] width 35 height 35
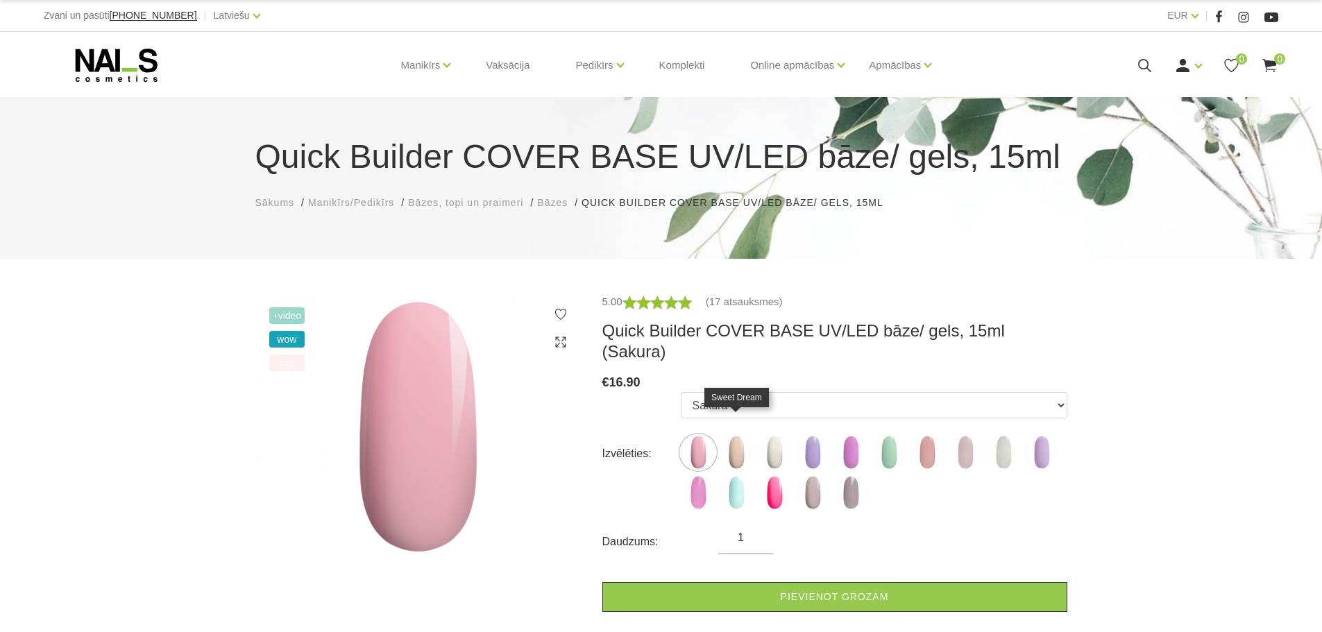
click at [745, 435] on img at bounding box center [736, 452] width 35 height 35
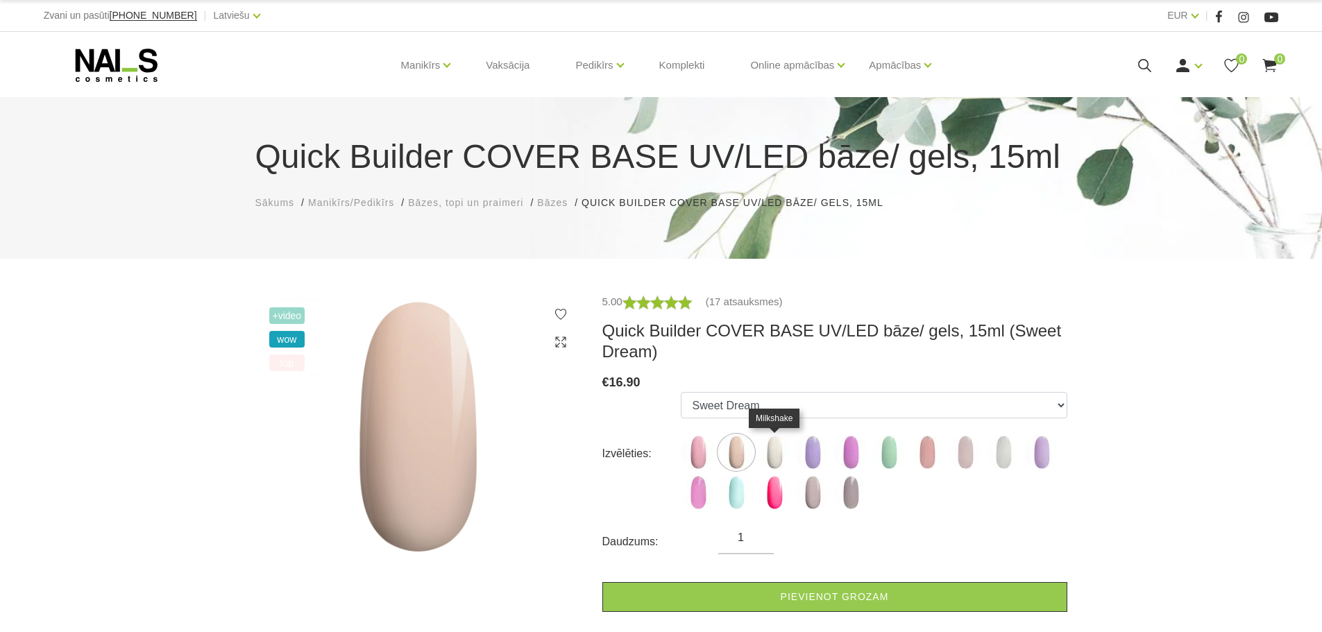
click at [767, 449] on img at bounding box center [774, 452] width 35 height 35
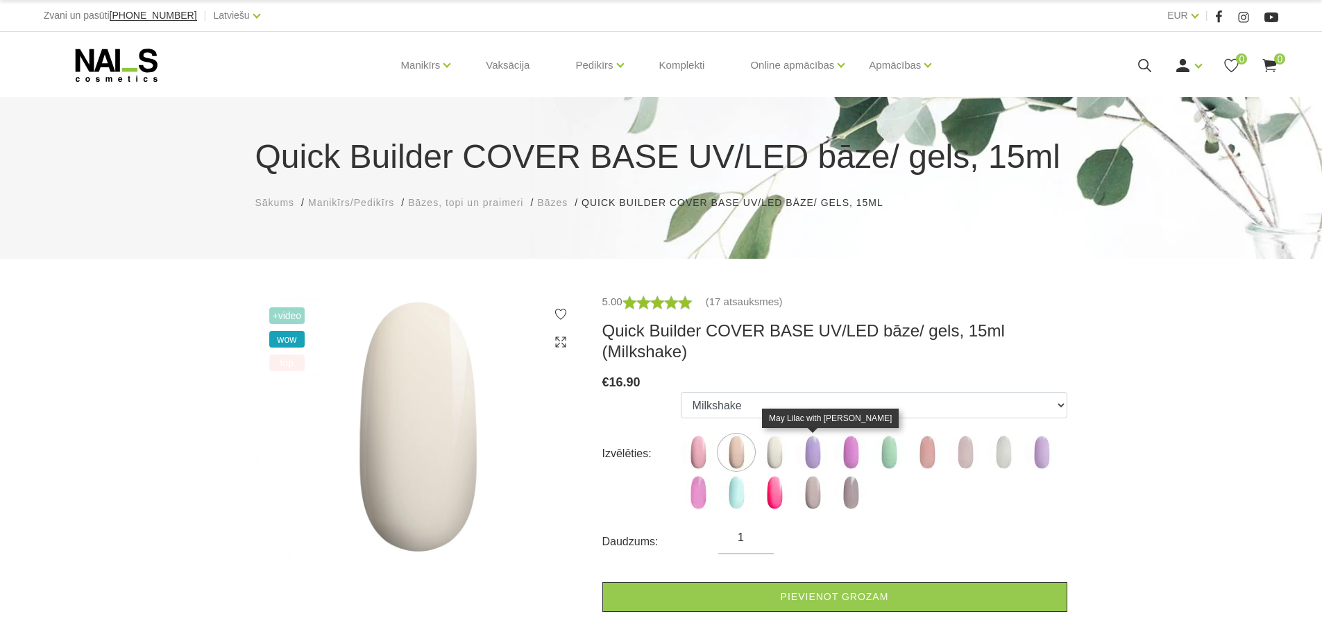
click at [802, 448] on img at bounding box center [812, 452] width 35 height 35
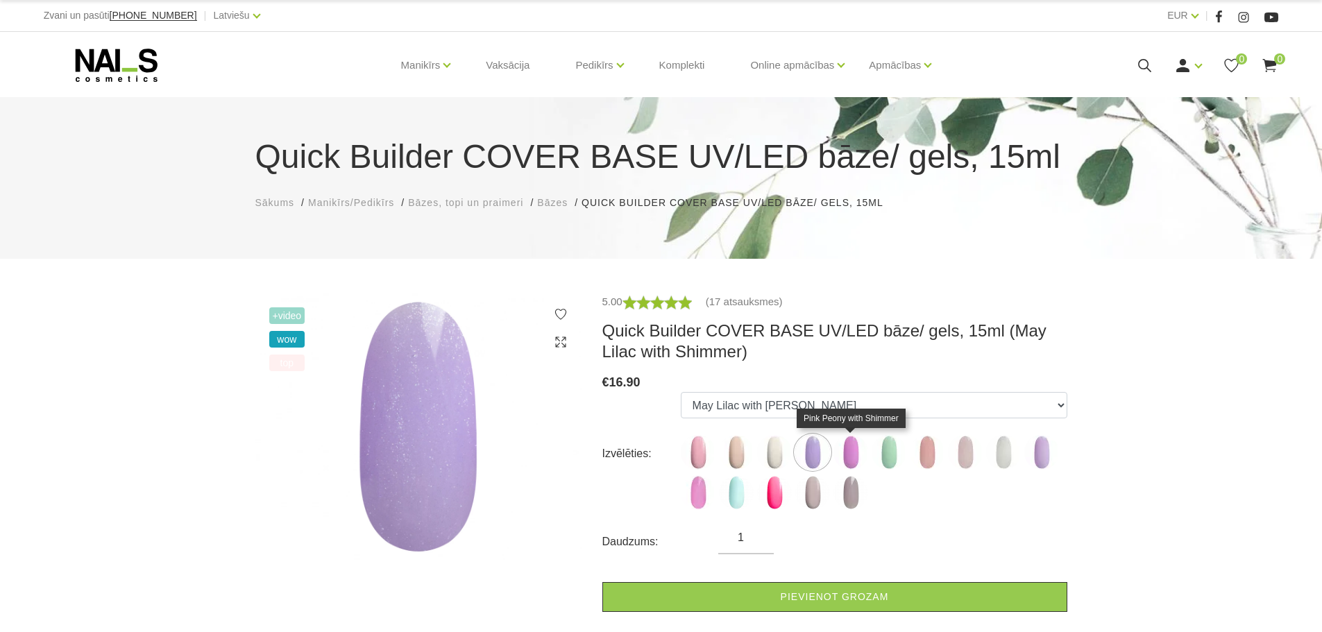
click at [838, 446] on img at bounding box center [851, 452] width 35 height 35
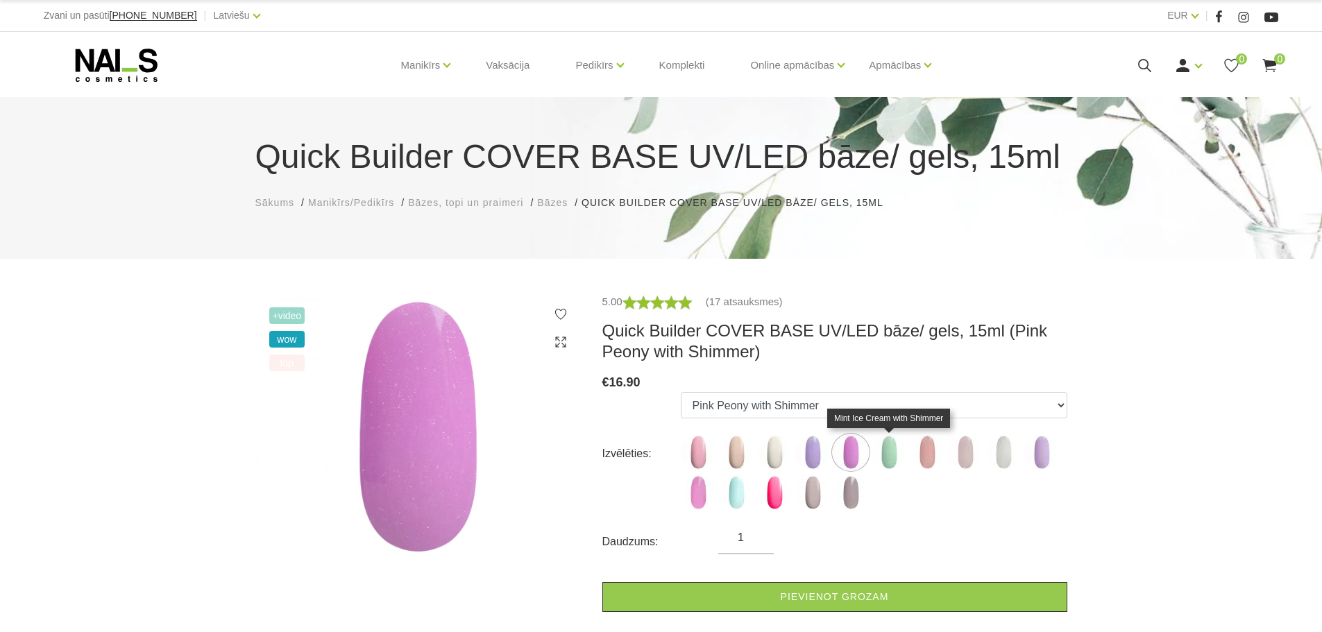
click at [890, 449] on img at bounding box center [889, 452] width 35 height 35
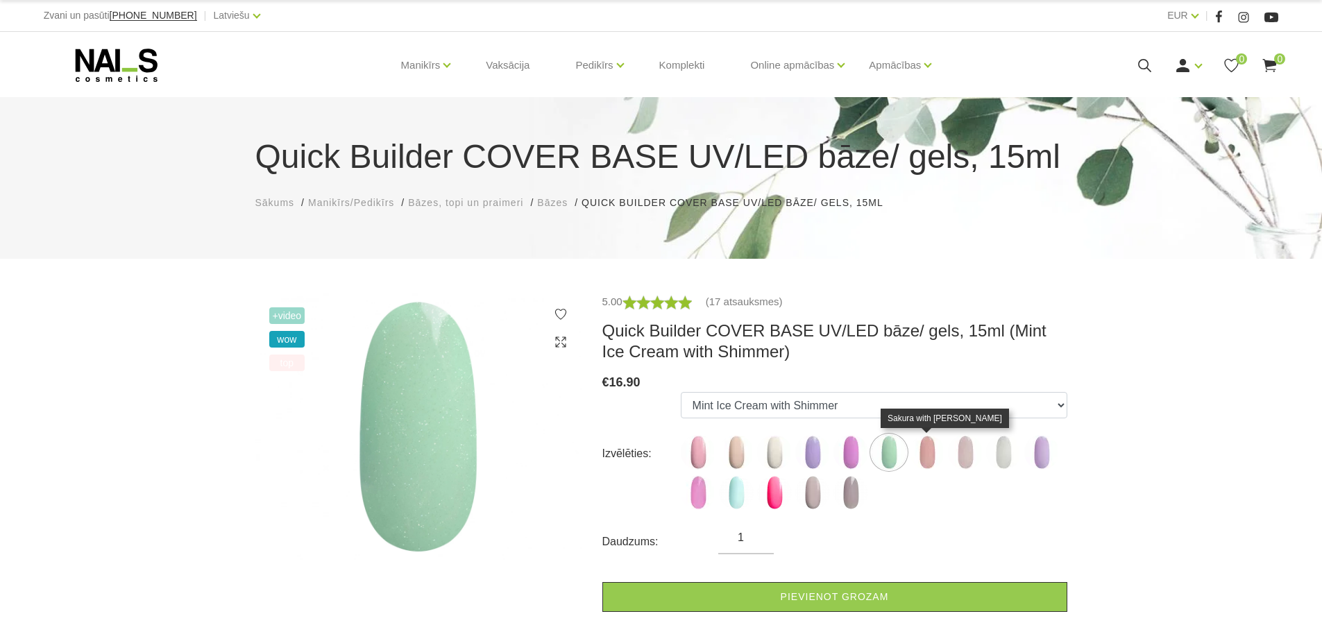
click at [927, 455] on img at bounding box center [927, 452] width 35 height 35
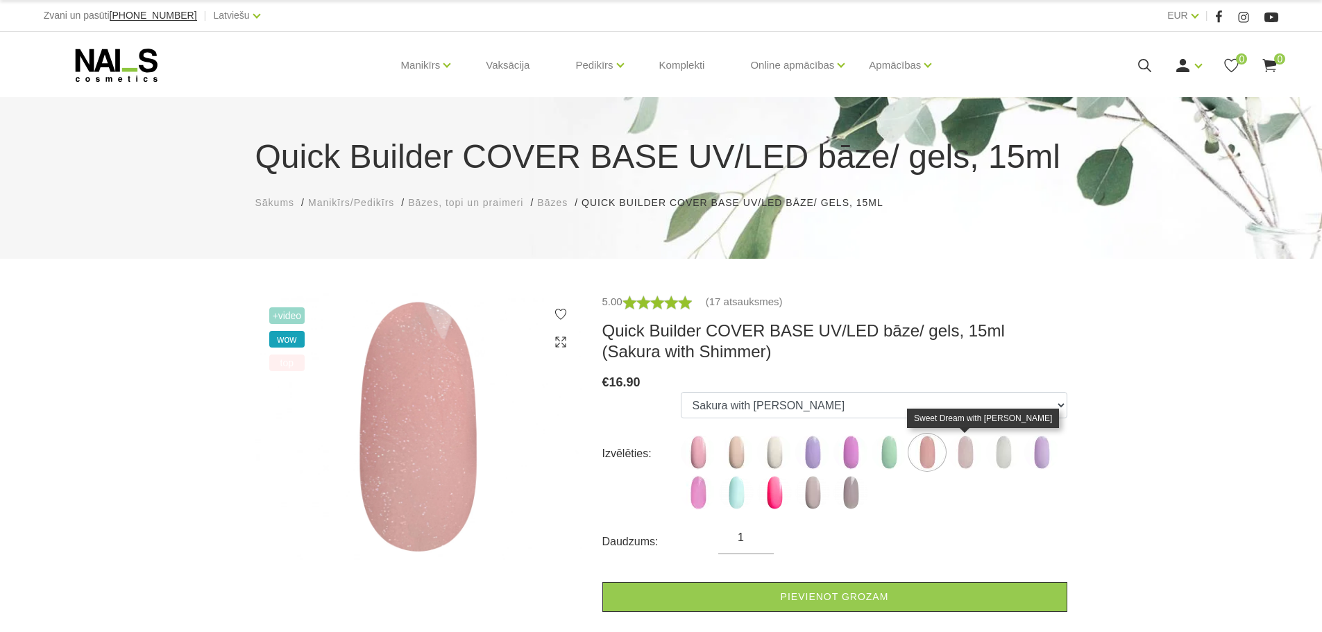
click at [976, 455] on img at bounding box center [965, 452] width 35 height 35
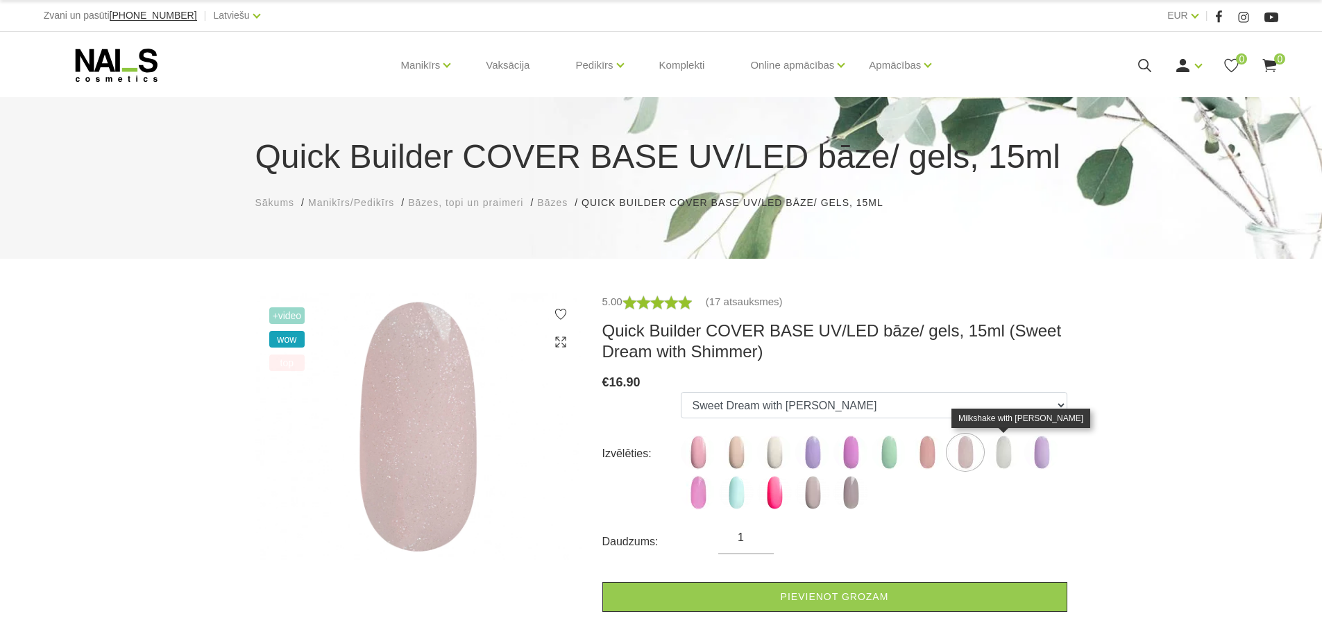
click at [1009, 461] on img at bounding box center [1003, 452] width 35 height 35
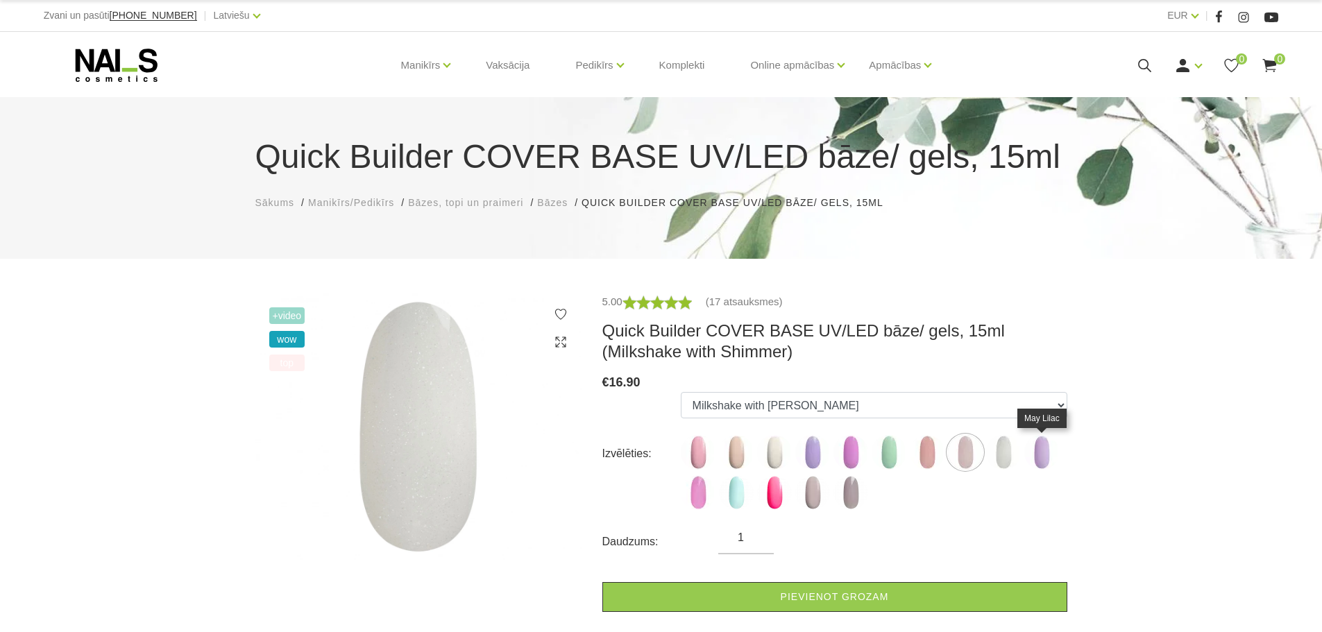
click at [1036, 457] on img at bounding box center [1041, 452] width 35 height 35
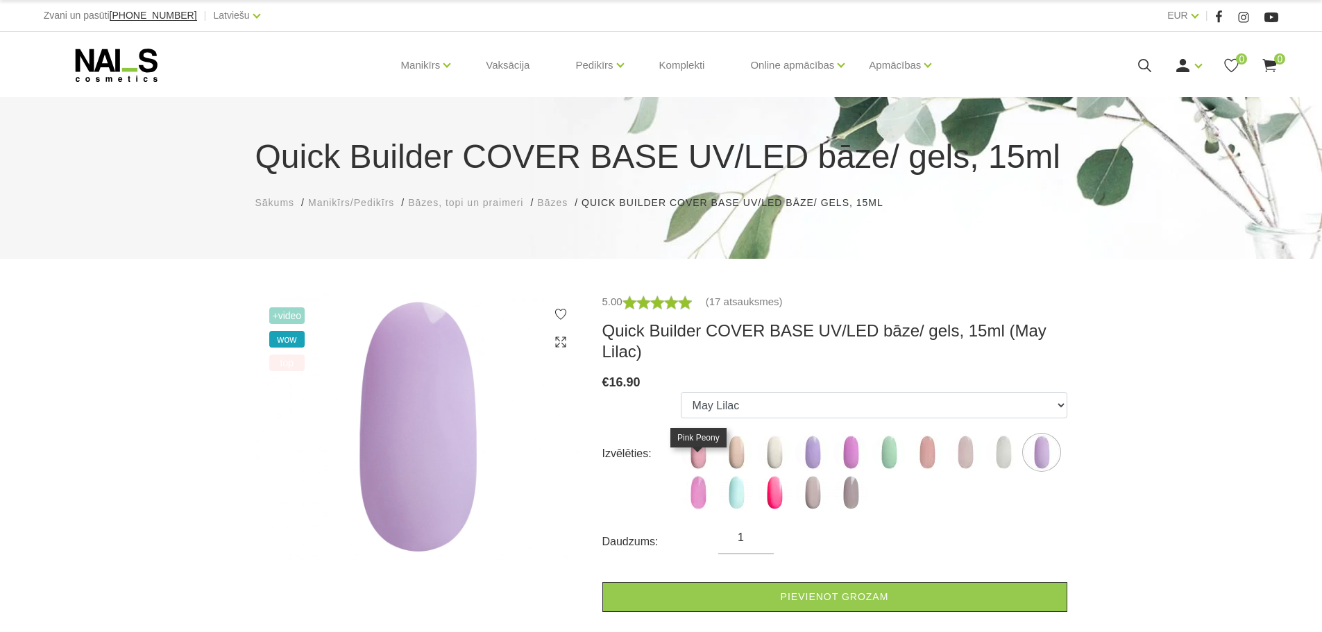
click at [702, 475] on img at bounding box center [698, 492] width 35 height 35
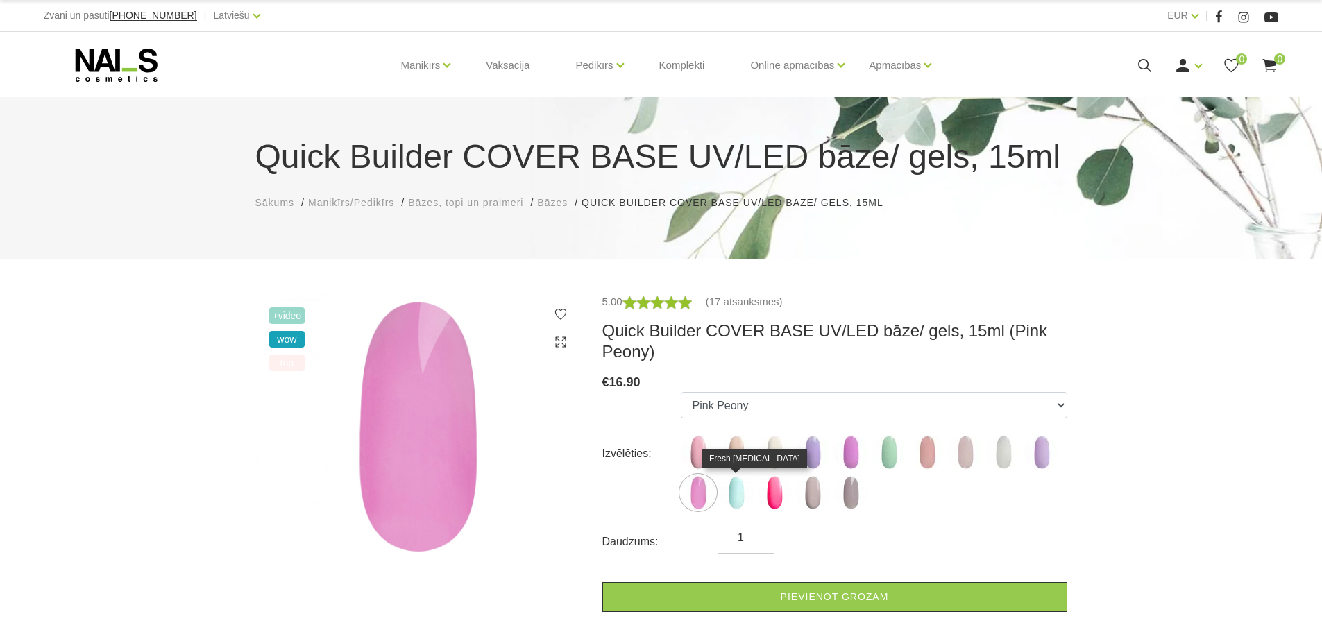
click at [734, 485] on img at bounding box center [736, 492] width 35 height 35
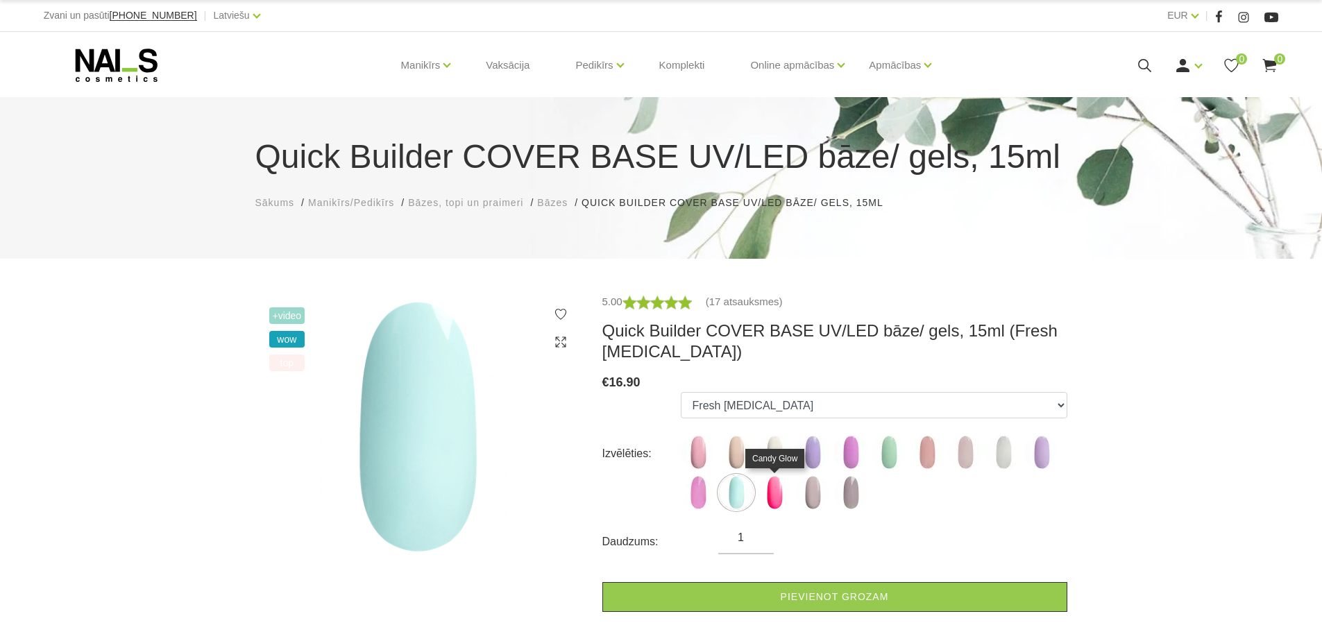
click at [778, 485] on img at bounding box center [774, 492] width 35 height 35
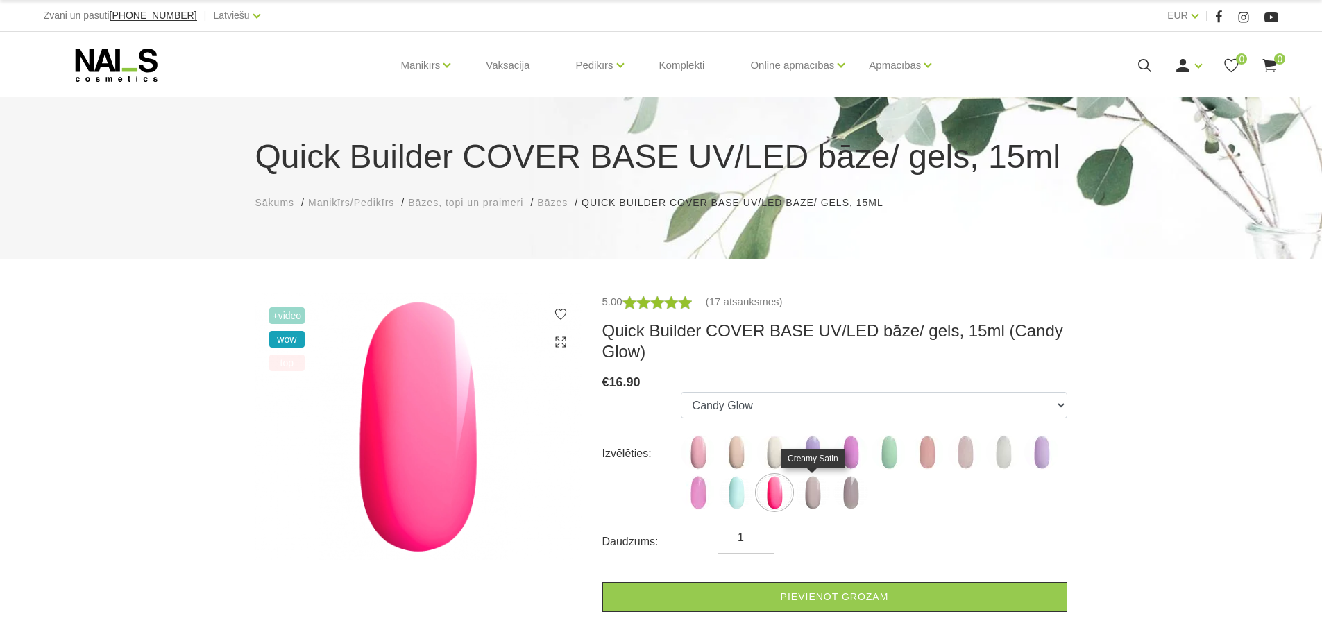
click at [807, 494] on img at bounding box center [812, 492] width 35 height 35
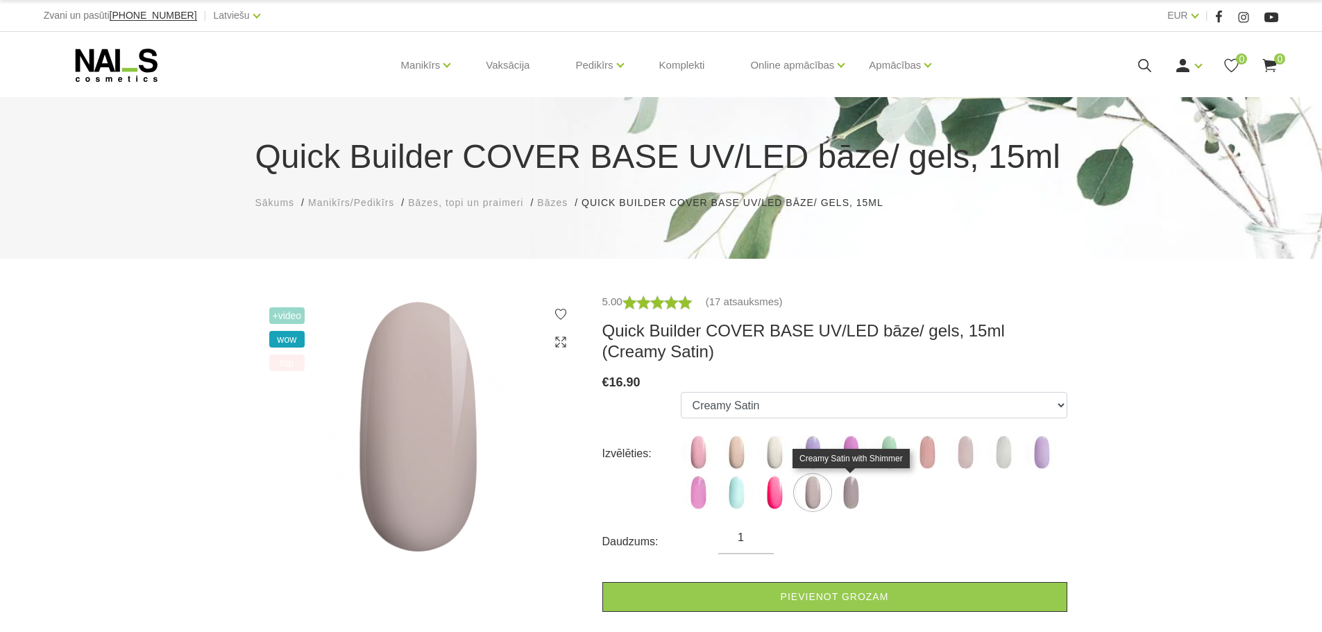
click at [845, 496] on img at bounding box center [851, 492] width 35 height 35
select select "6304"
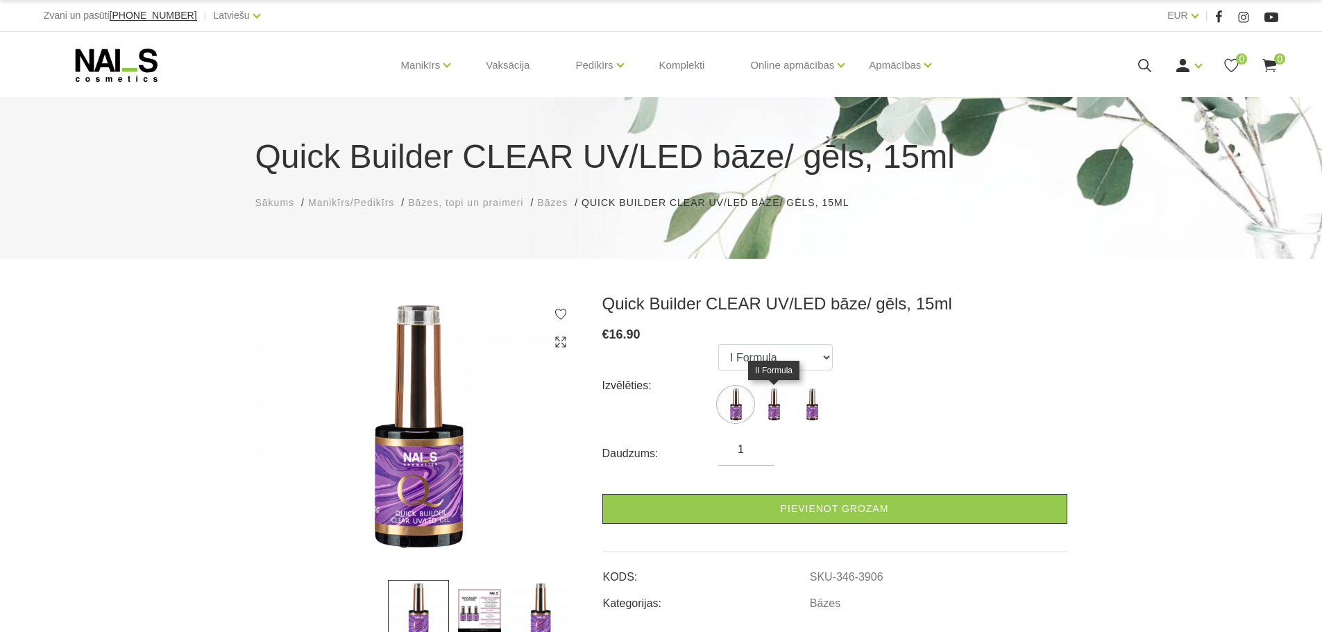
click at [784, 416] on img at bounding box center [774, 404] width 35 height 35
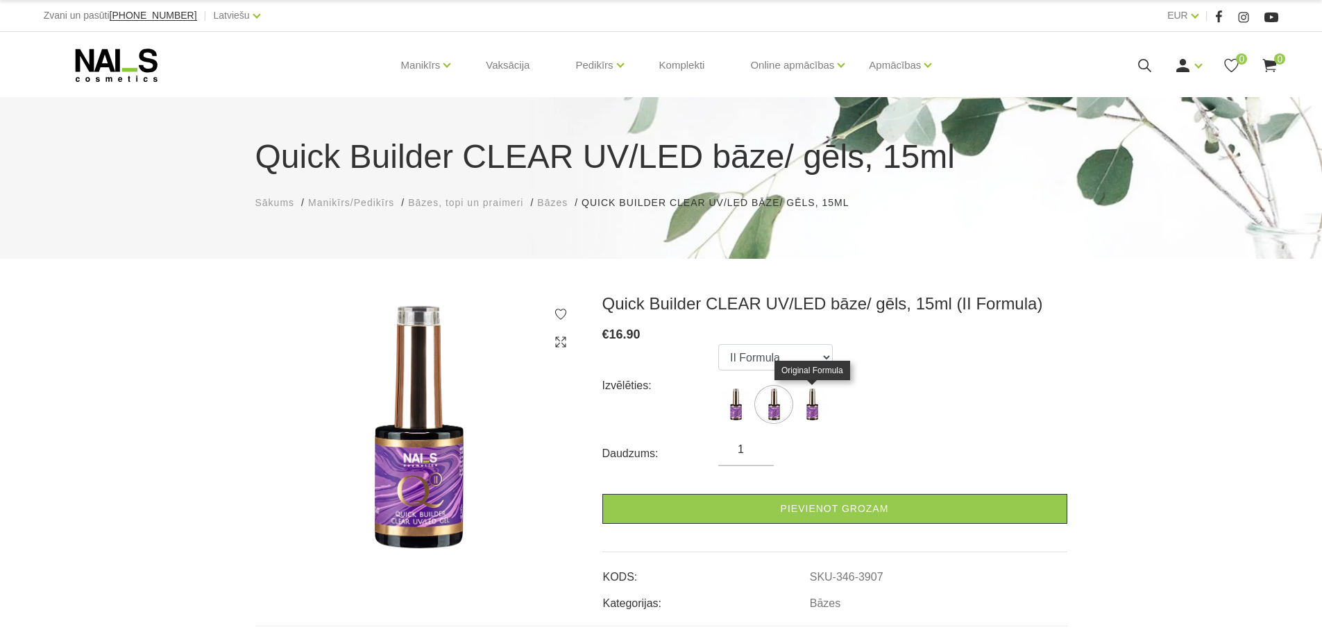
click at [818, 404] on img at bounding box center [812, 404] width 35 height 35
select select "3908"
